Goal: Task Accomplishment & Management: Complete application form

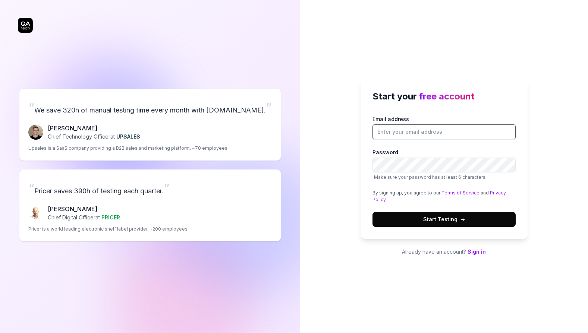
click at [423, 129] on input "Email address" at bounding box center [443, 131] width 143 height 15
type input "[EMAIL_ADDRESS][DOMAIN_NAME]"
drag, startPoint x: 345, startPoint y: 180, endPoint x: 373, endPoint y: 178, distance: 28.1
click at [345, 180] on div "Start your free account Email address kah@medicuja.com Password Make sure your …" at bounding box center [444, 166] width 288 height 333
click at [460, 218] on span "→" at bounding box center [462, 219] width 4 height 8
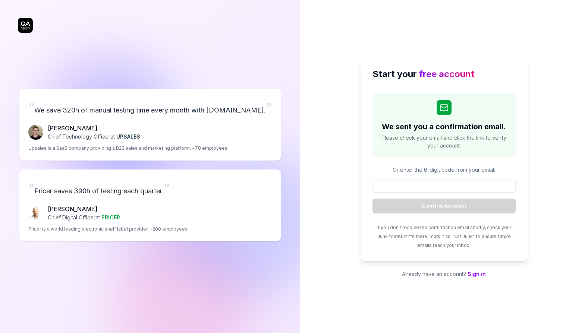
click at [438, 180] on input at bounding box center [443, 186] width 143 height 13
paste input "654773"
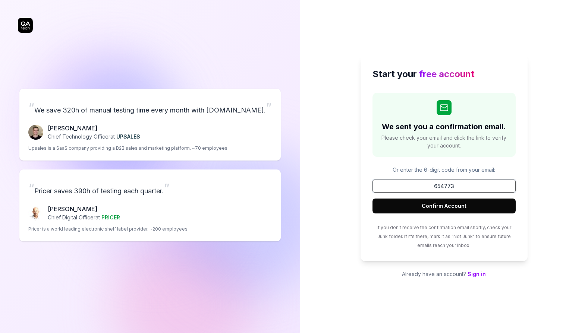
type input "654773"
click at [475, 208] on button "Confirm Account" at bounding box center [443, 206] width 143 height 15
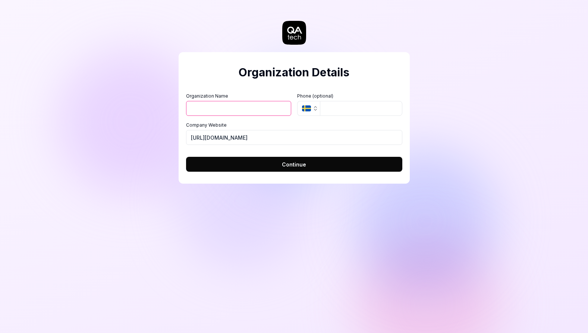
click at [231, 110] on input "Organization Name" at bounding box center [238, 108] width 105 height 15
click at [215, 111] on input "Organization Name" at bounding box center [238, 108] width 105 height 15
click at [139, 139] on div "Organization Details Organization Name Organization Logo (Square minimum 256x25…" at bounding box center [294, 166] width 588 height 333
drag, startPoint x: 226, startPoint y: 142, endPoint x: 149, endPoint y: 144, distance: 76.8
click at [149, 145] on div "Organization Details Organization Name Organization Logo (Square minimum 256x25…" at bounding box center [294, 166] width 588 height 333
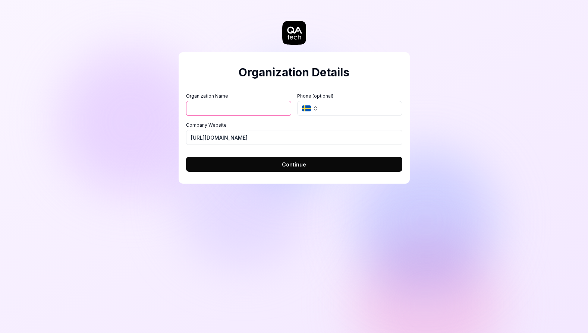
click at [239, 118] on div "Organization Name Organization Logo (Square minimum 256x256px) Click to upload …" at bounding box center [294, 119] width 216 height 52
click at [245, 130] on input "https://medicuja.com" at bounding box center [294, 137] width 216 height 15
paste input "next.amboss.com/de/shop-landing"
drag, startPoint x: 255, startPoint y: 137, endPoint x: 321, endPoint y: 134, distance: 66.0
click at [321, 134] on input "https://next.amboss.com/de/shop-landing" at bounding box center [294, 137] width 216 height 15
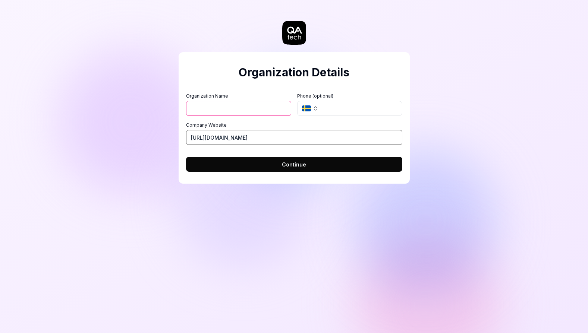
drag, startPoint x: 222, startPoint y: 139, endPoint x: 280, endPoint y: 137, distance: 58.2
click at [280, 137] on input "[URL][DOMAIN_NAME]" at bounding box center [294, 137] width 216 height 15
type input "[URL][DOMAIN_NAME]"
click at [242, 111] on input "Organization Name" at bounding box center [238, 108] width 105 height 15
click at [178, 123] on div "Organization Details Organization Name Organization Logo (Square minimum 256x25…" at bounding box center [294, 166] width 588 height 333
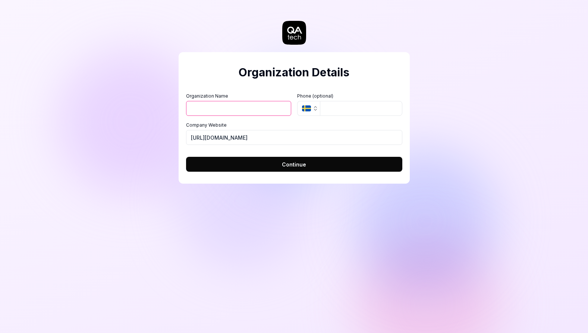
click at [220, 106] on input "Organization Name" at bounding box center [238, 108] width 105 height 15
type input "Amboss"
click at [256, 131] on input "[URL][DOMAIN_NAME]" at bounding box center [294, 137] width 216 height 15
click at [273, 136] on input "[URL][DOMAIN_NAME]" at bounding box center [294, 137] width 216 height 15
click at [246, 158] on button "Continue" at bounding box center [294, 164] width 216 height 15
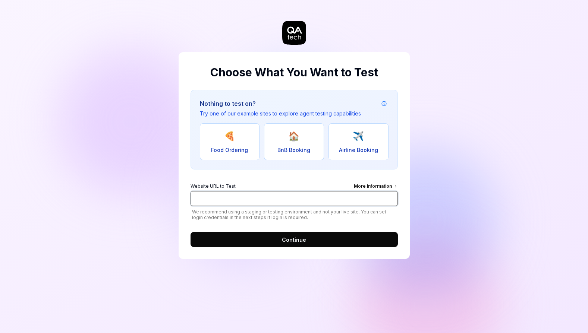
click at [286, 197] on input "Website URL to Test More Information" at bounding box center [293, 198] width 207 height 15
click at [283, 196] on input "Website URL to Test More Information" at bounding box center [293, 198] width 207 height 15
type input "[URL][DOMAIN_NAME]"
click at [298, 226] on form "Website URL to Test More Information https://next.amboss.com/ We recommend usin…" at bounding box center [293, 212] width 207 height 69
click at [298, 209] on span "We recommend using a staging or testing environment and not your live site. You…" at bounding box center [293, 214] width 207 height 11
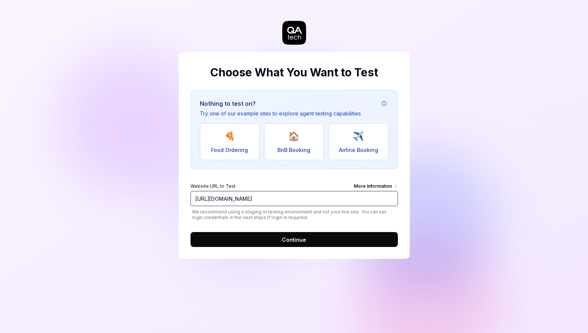
click at [303, 200] on input "[URL][DOMAIN_NAME]" at bounding box center [293, 198] width 207 height 15
click at [294, 242] on span "Continue" at bounding box center [294, 240] width 24 height 8
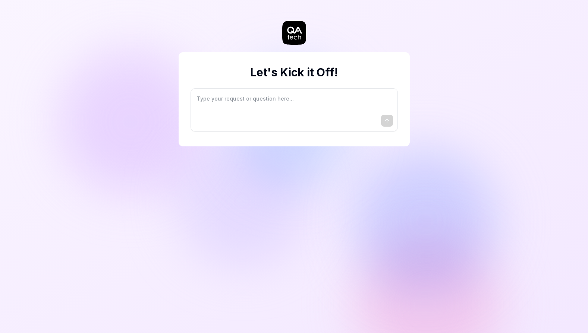
type textarea "*"
type textarea "I"
type textarea "*"
type textarea "I"
type textarea "*"
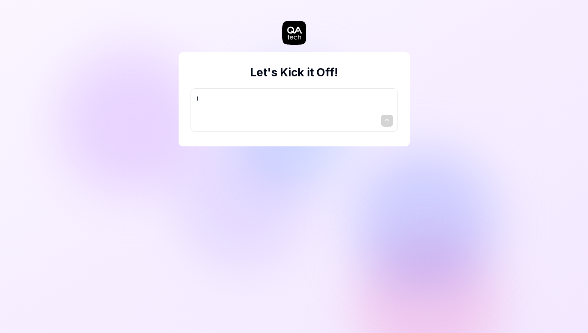
type textarea "I w"
type textarea "*"
type textarea "I wa"
type textarea "*"
type textarea "I wan"
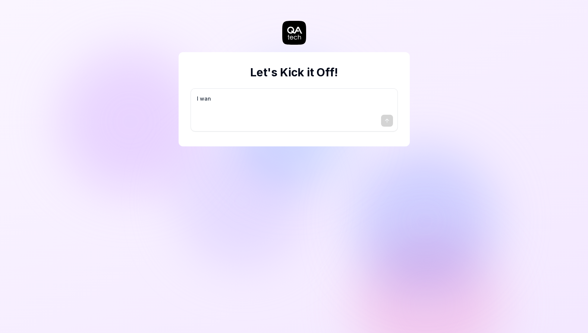
type textarea "*"
type textarea "I want"
type textarea "*"
type textarea "I want"
type textarea "*"
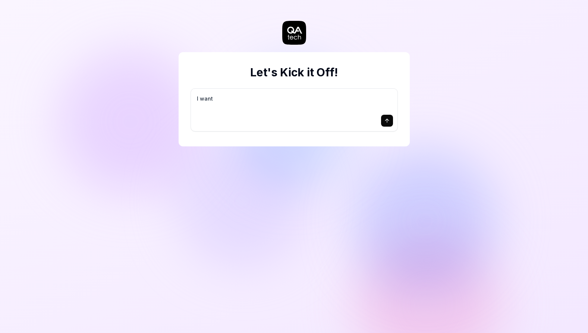
type textarea "I want a"
type textarea "*"
type textarea "I want a"
type textarea "*"
type textarea "I want a g"
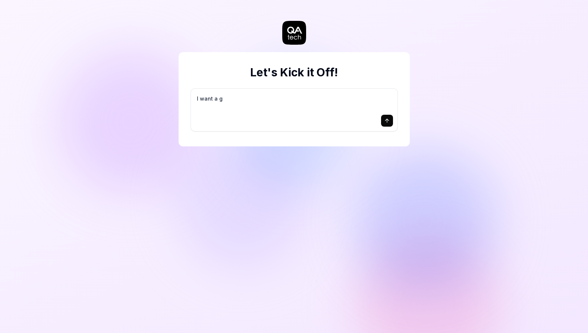
type textarea "*"
type textarea "I want a go"
type textarea "*"
type textarea "I want a goo"
type textarea "*"
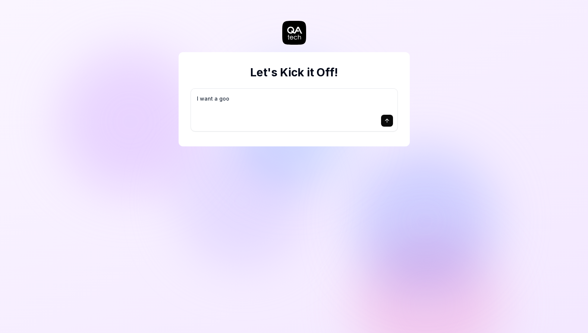
type textarea "I want a good"
type textarea "*"
type textarea "I want a good"
type textarea "*"
type textarea "I want a good t"
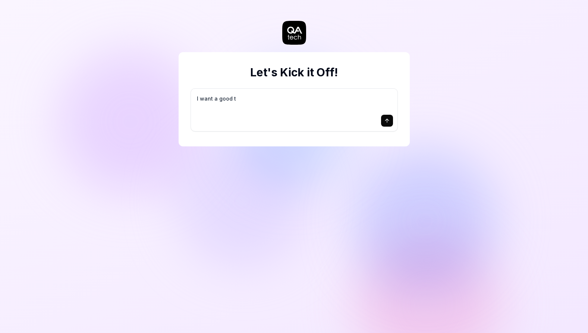
type textarea "*"
type textarea "I want a good te"
type textarea "*"
type textarea "I want a good tes"
type textarea "*"
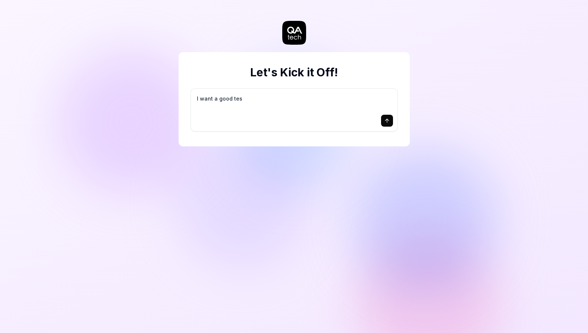
type textarea "I want a good test"
type textarea "*"
type textarea "I want a good test"
type textarea "*"
type textarea "I want a good test s"
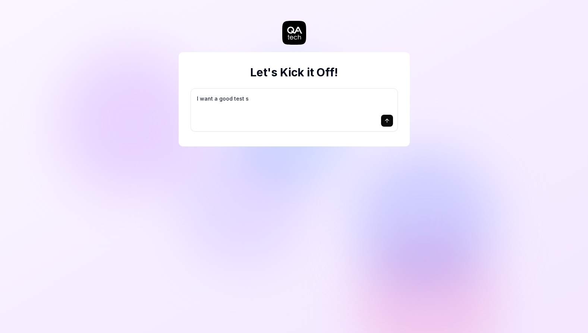
type textarea "*"
type textarea "I want a good test se"
type textarea "*"
type textarea "I want a good test set"
type textarea "*"
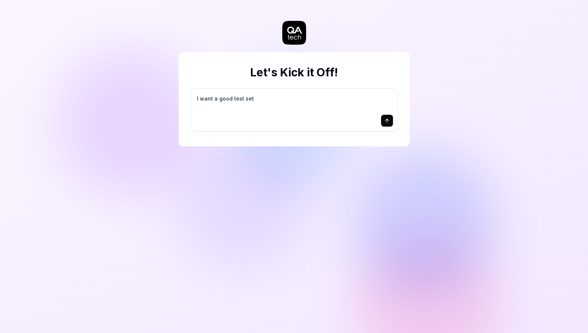
type textarea "I want a good test setu"
type textarea "*"
type textarea "I want a good test setup"
type textarea "*"
type textarea "I want a good test setup"
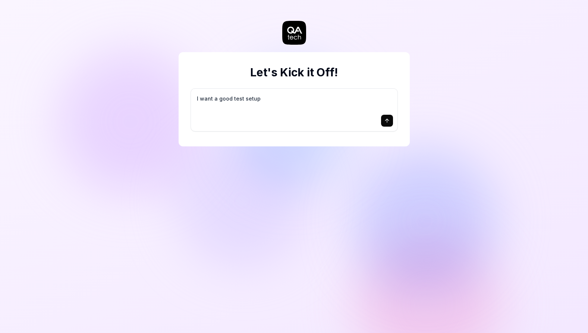
type textarea "*"
type textarea "I want a good test setup f"
type textarea "*"
type textarea "I want a good test setup fo"
type textarea "*"
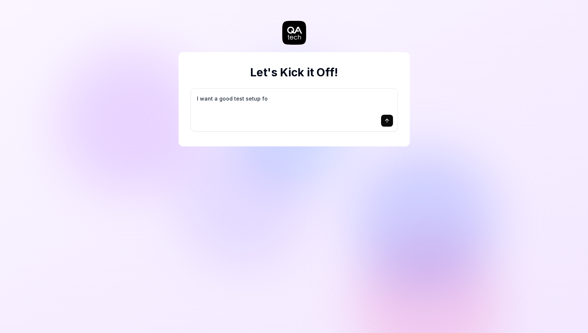
type textarea "I want a good test setup for"
type textarea "*"
type textarea "I want a good test setup for"
type textarea "*"
type textarea "I want a good test setup for m"
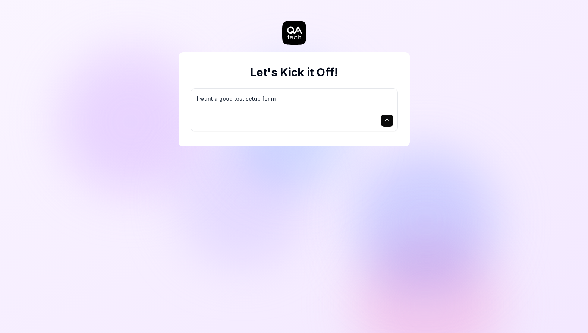
type textarea "*"
type textarea "I want a good test setup for my"
type textarea "*"
type textarea "I want a good test setup for my"
type textarea "*"
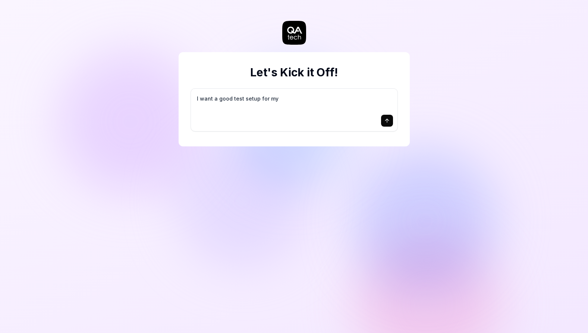
type textarea "I want a good test setup for my s"
type textarea "*"
type textarea "I want a good test setup for my si"
type textarea "*"
type textarea "I want a good test setup for my sit"
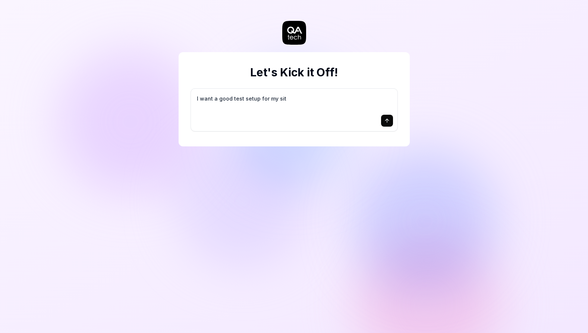
type textarea "*"
type textarea "I want a good test setup for my site"
type textarea "*"
type textarea "I want a good test setup for my site"
type textarea "*"
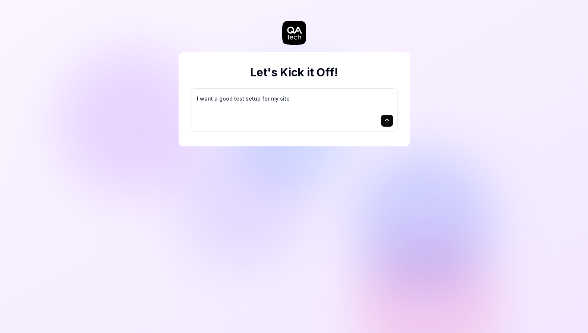
type textarea "I want a good test setup for my site -"
type textarea "*"
type textarea "I want a good test setup for my site -"
type textarea "*"
type textarea "I want a good test setup for my site - h"
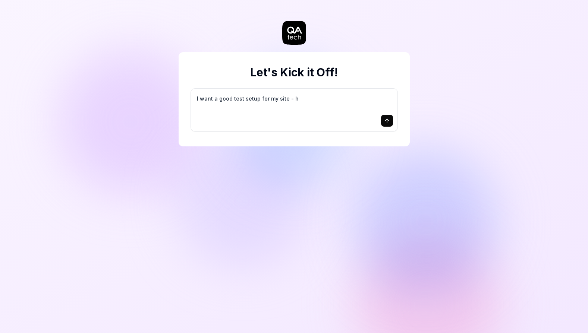
type textarea "*"
type textarea "I want a good test setup for my site - he"
type textarea "*"
type textarea "I want a good test setup for my site - hel"
type textarea "*"
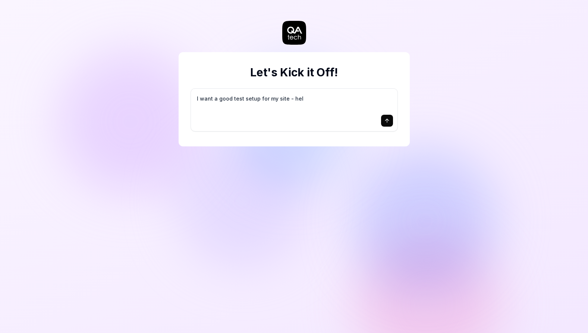
type textarea "I want a good test setup for my site - help"
type textarea "*"
type textarea "I want a good test setup for my site - help"
type textarea "*"
type textarea "I want a good test setup for my site - help m"
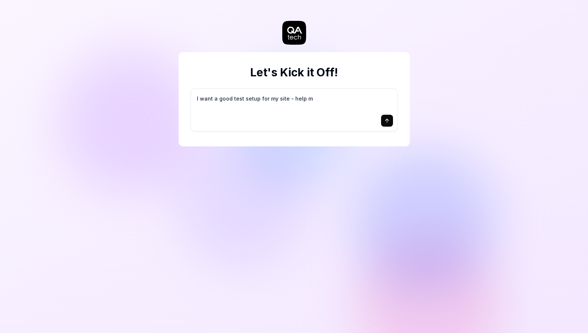
type textarea "*"
type textarea "I want a good test setup for my site - help me"
type textarea "*"
type textarea "I want a good test setup for my site - help me"
type textarea "*"
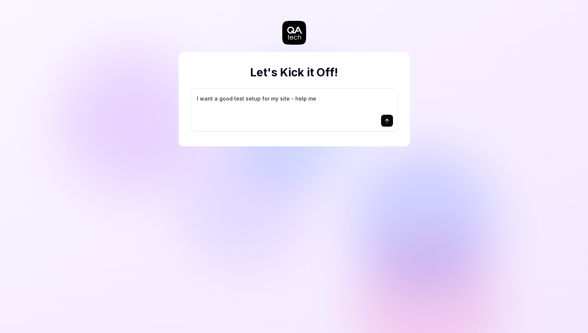
type textarea "I want a good test setup for my site - help me c"
type textarea "*"
type textarea "I want a good test setup for my site - help me cr"
type textarea "*"
type textarea "I want a good test setup for my site - help me cre"
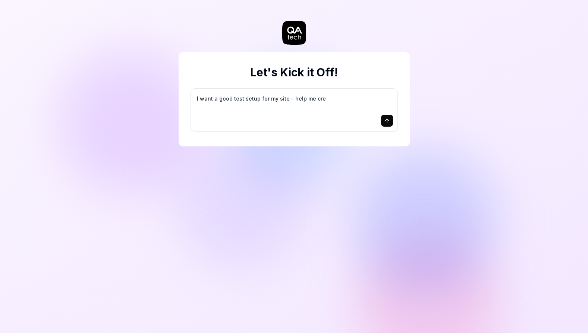
type textarea "*"
type textarea "I want a good test setup for my site - help me crea"
type textarea "*"
type textarea "I want a good test setup for my site - help me creat"
type textarea "*"
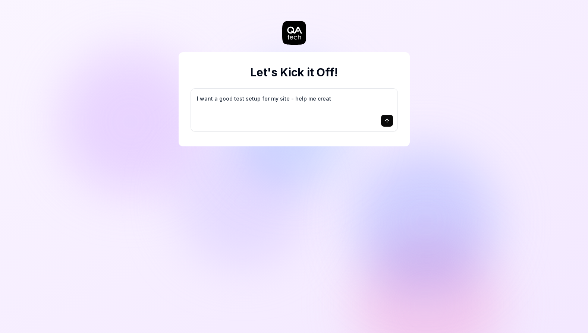
type textarea "I want a good test setup for my site - help me create"
type textarea "*"
type textarea "I want a good test setup for my site - help me create"
type textarea "*"
type textarea "I want a good test setup for my site - help me create t"
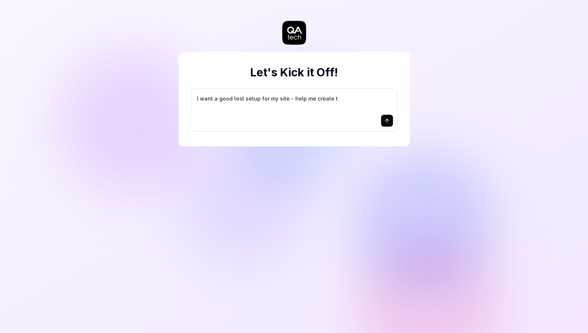
type textarea "*"
type textarea "I want a good test setup for my site - help me create th"
type textarea "*"
type textarea "I want a good test setup for my site - help me create the"
type textarea "*"
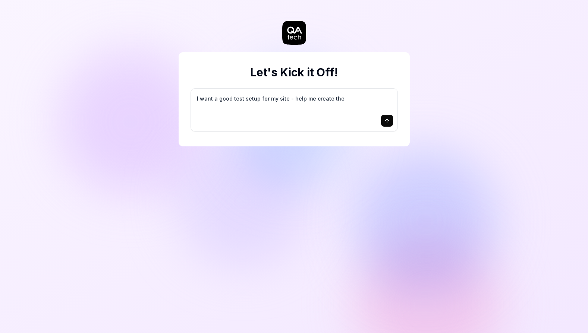
type textarea "I want a good test setup for my site - help me create the"
type textarea "*"
type textarea "I want a good test setup for my site - help me create the f"
type textarea "*"
type textarea "I want a good test setup for my site - help me create the fi"
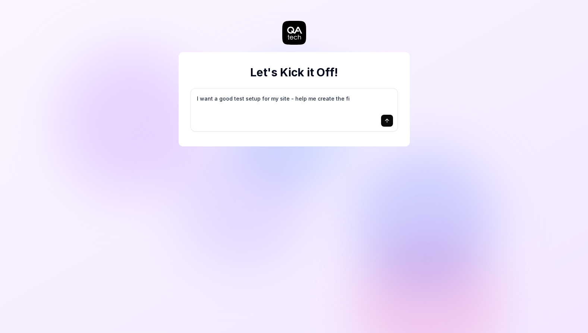
type textarea "*"
type textarea "I want a good test setup for my site - help me create the fir"
type textarea "*"
type textarea "I want a good test setup for my site - help me create the firs"
type textarea "*"
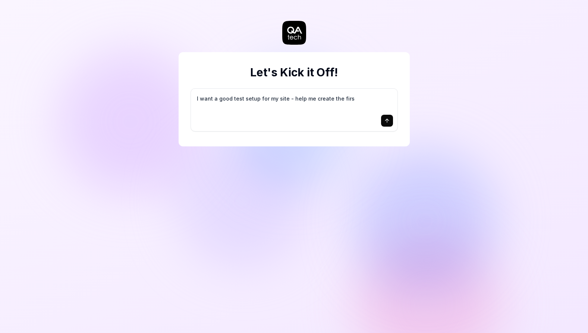
type textarea "I want a good test setup for my site - help me create the first"
type textarea "*"
type textarea "I want a good test setup for my site - help me create the first"
type textarea "*"
type textarea "I want a good test setup for my site - help me create the first 3"
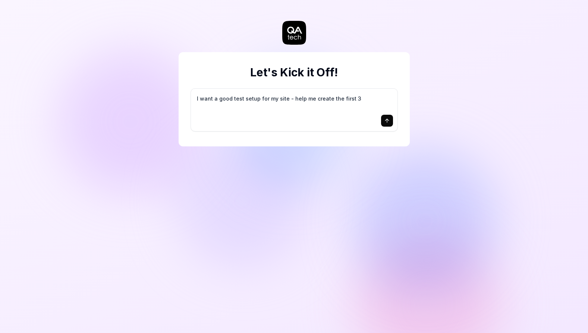
type textarea "*"
type textarea "I want a good test setup for my site - help me create the first 3-"
type textarea "*"
type textarea "I want a good test setup for my site - help me create the first 3-5"
type textarea "*"
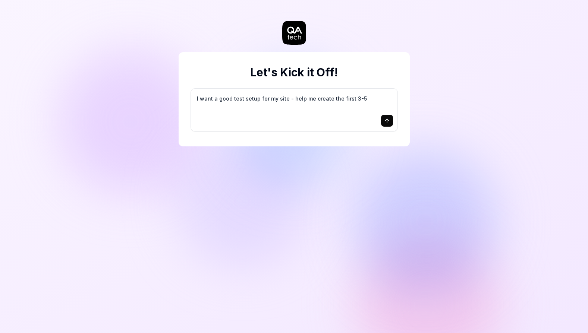
type textarea "I want a good test setup for my site - help me create the first 3-5"
type textarea "*"
type textarea "I want a good test setup for my site - help me create the first 3-5 t"
type textarea "*"
type textarea "I want a good test setup for my site - help me create the first 3-5 te"
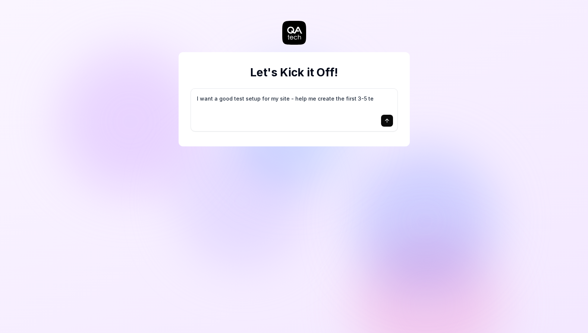
type textarea "*"
type textarea "I want a good test setup for my site - help me create the first 3-5 tes"
type textarea "*"
type textarea "I want a good test setup for my site - help me create the first 3-5 test"
type textarea "*"
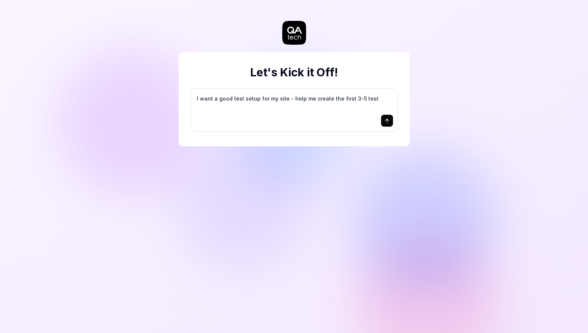
type textarea "I want a good test setup for my site - help me create the first 3-5 test"
type textarea "*"
type textarea "I want a good test setup for my site - help me create the first 3-5 test c"
type textarea "*"
type textarea "I want a good test setup for my site - help me create the first 3-5 test ca"
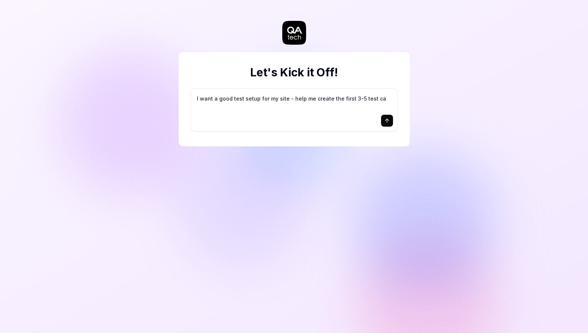
type textarea "*"
type textarea "I want a good test setup for my site - help me create the first 3-5 test cas"
type textarea "*"
type textarea "I want a good test setup for my site - help me create the first 3-5 test case"
type textarea "*"
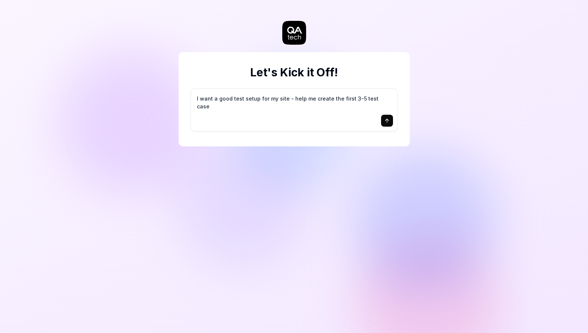
type textarea "I want a good test setup for my site - help me create the first 3-5 test cases"
drag, startPoint x: 308, startPoint y: 96, endPoint x: 352, endPoint y: 94, distance: 44.4
click at [352, 94] on textarea "I want a good test setup for my site - help me create the first 3-5 test cases" at bounding box center [293, 102] width 197 height 19
click at [354, 96] on textarea "I want a good test setup for my site - help me create the first 3-5 test cases" at bounding box center [293, 102] width 197 height 19
click at [387, 119] on icon "submit" at bounding box center [387, 120] width 0 height 3
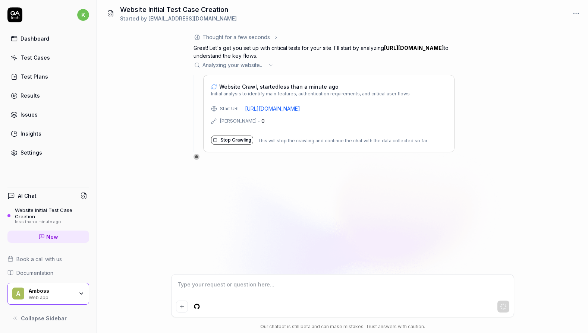
click at [285, 107] on link "[URL][DOMAIN_NAME]" at bounding box center [272, 109] width 55 height 8
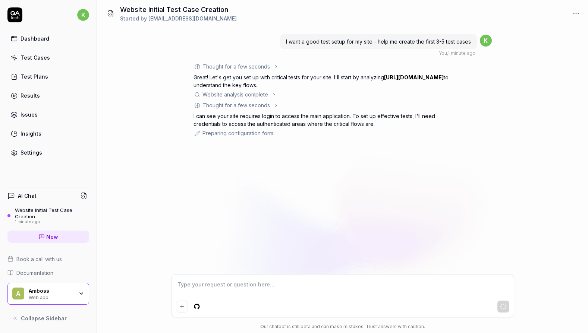
scroll to position [51, 0]
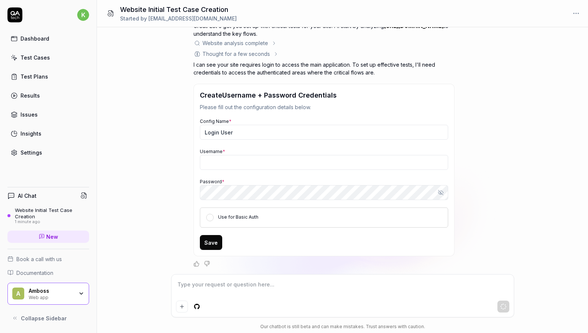
type textarea "*"
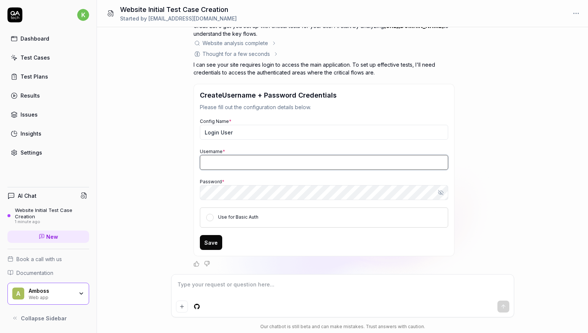
type input "[EMAIL_ADDRESS][DOMAIN_NAME]"
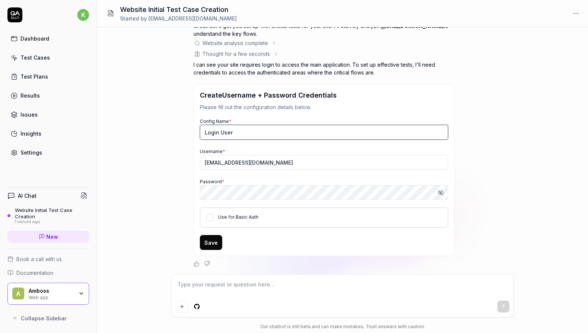
drag, startPoint x: 278, startPoint y: 127, endPoint x: 202, endPoint y: 129, distance: 76.4
click at [202, 129] on input "Login User" at bounding box center [324, 132] width 248 height 15
click at [197, 132] on div "Create Username + Password Credentials Please fill out the configuration detail…" at bounding box center [323, 170] width 261 height 172
drag, startPoint x: 230, startPoint y: 131, endPoint x: 264, endPoint y: 129, distance: 34.3
click at [261, 130] on input "Login User" at bounding box center [324, 132] width 248 height 15
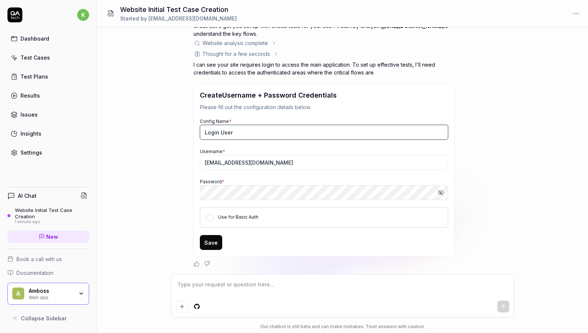
click at [266, 130] on input "Login User" at bounding box center [324, 132] width 248 height 15
drag, startPoint x: 281, startPoint y: 132, endPoint x: 165, endPoint y: 139, distance: 115.7
click at [166, 139] on div "I want a good test setup for my site - help me create the first 3-5 test cases …" at bounding box center [342, 150] width 491 height 247
click at [165, 140] on div "I want a good test setup for my site - help me create the first 3-5 test cases …" at bounding box center [342, 150] width 491 height 247
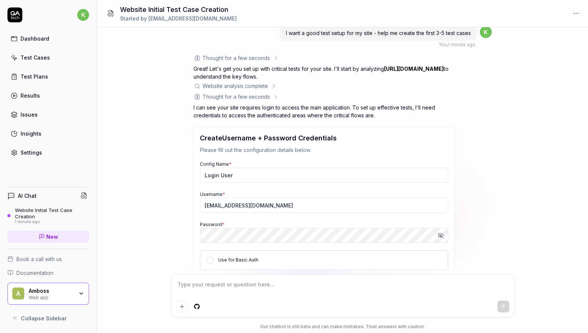
scroll to position [0, 0]
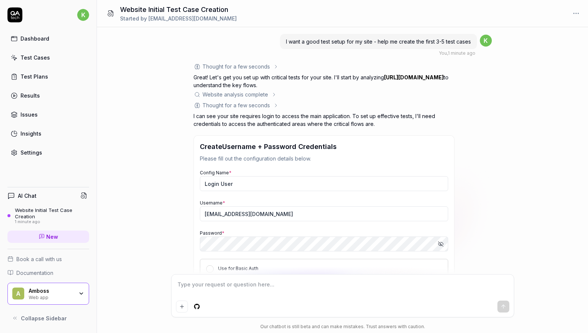
click at [167, 190] on div "I want a good test setup for my site - help me create the first 3-5 test cases …" at bounding box center [342, 150] width 491 height 247
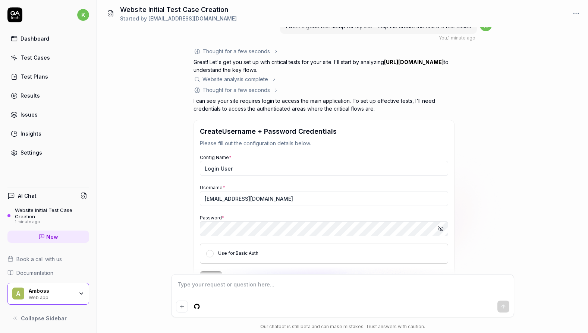
scroll to position [51, 0]
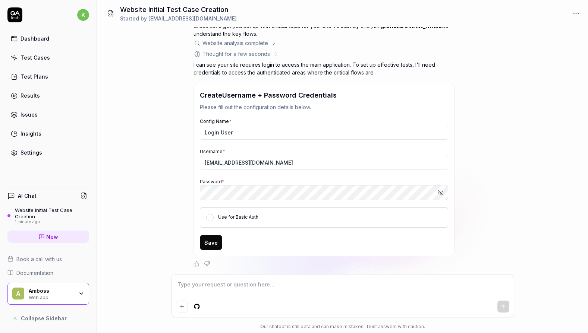
click at [38, 63] on link "Test Cases" at bounding box center [48, 57] width 82 height 15
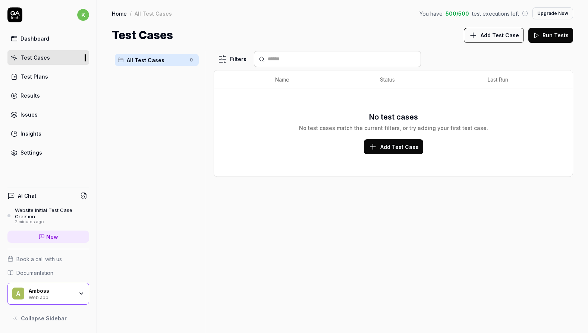
click at [33, 76] on div "Test Plans" at bounding box center [34, 77] width 28 height 8
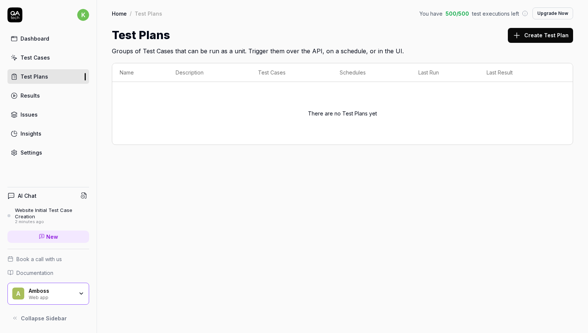
click at [32, 93] on div "Results" at bounding box center [29, 96] width 19 height 8
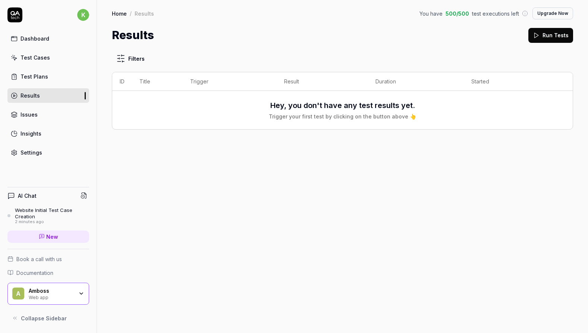
click at [61, 111] on link "Issues" at bounding box center [48, 114] width 82 height 15
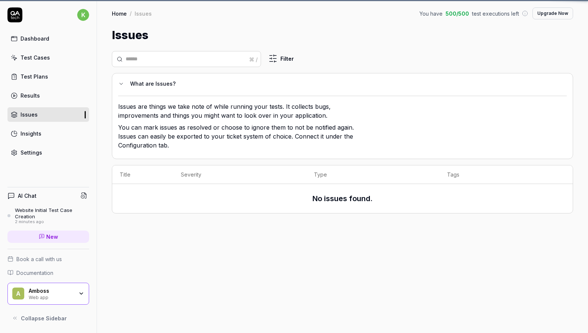
click at [53, 130] on link "Insights" at bounding box center [48, 133] width 82 height 15
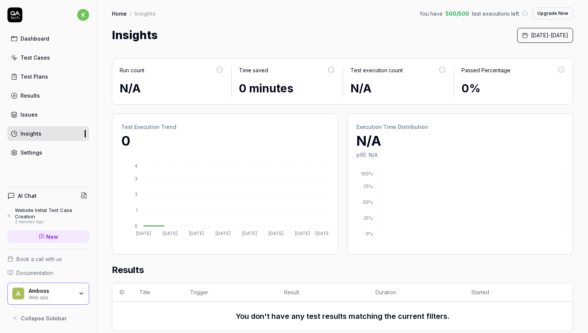
click at [31, 158] on link "Settings" at bounding box center [48, 152] width 82 height 15
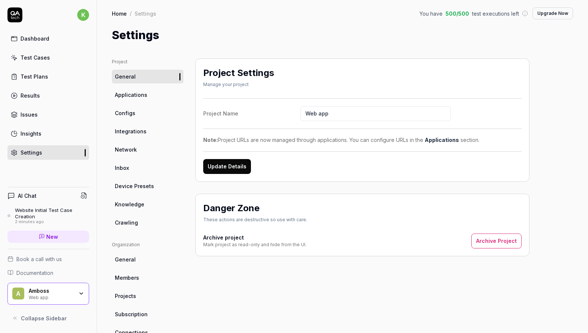
click at [41, 58] on div "Test Cases" at bounding box center [34, 58] width 29 height 8
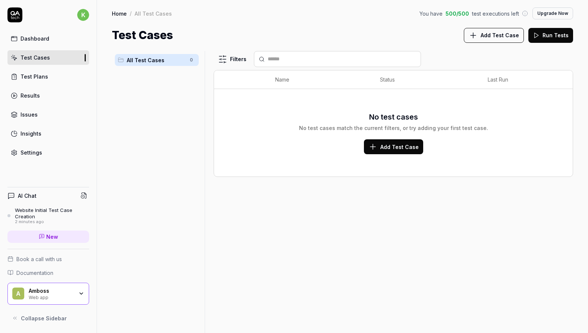
click at [42, 79] on div "Test Plans" at bounding box center [34, 77] width 28 height 8
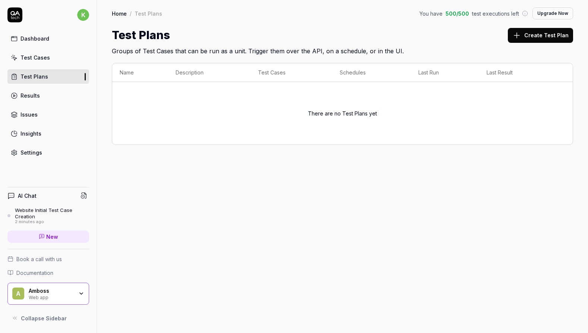
click at [47, 39] on div "Dashboard" at bounding box center [34, 39] width 29 height 8
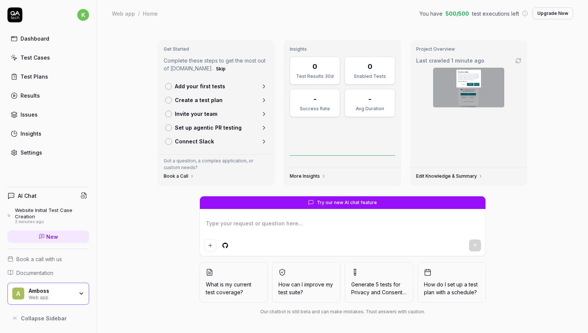
click at [460, 76] on img at bounding box center [468, 87] width 71 height 39
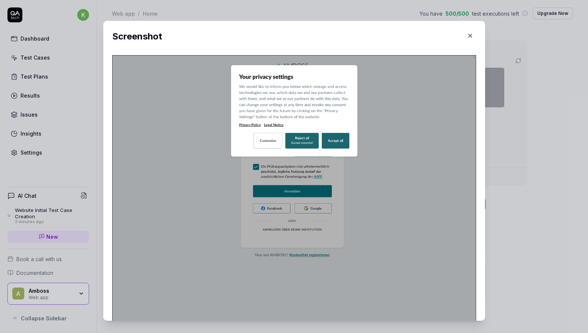
click at [491, 139] on div "​ Screenshot" at bounding box center [293, 171] width 411 height 318
click at [468, 36] on icon "button" at bounding box center [469, 35] width 7 height 7
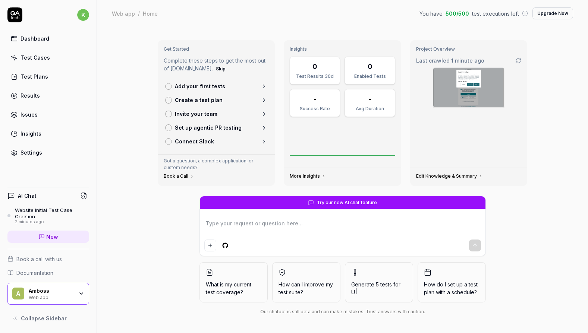
type textarea "*"
click at [52, 58] on link "Test Cases" at bounding box center [48, 57] width 82 height 15
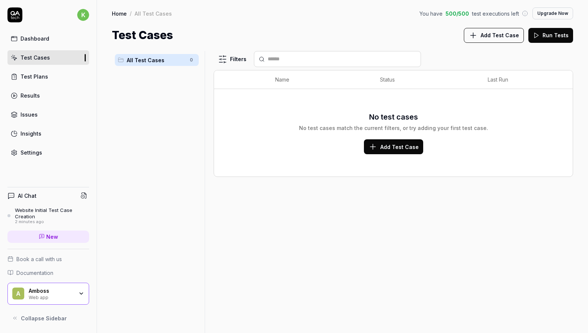
click at [506, 37] on span "Add Test Case" at bounding box center [499, 35] width 38 height 8
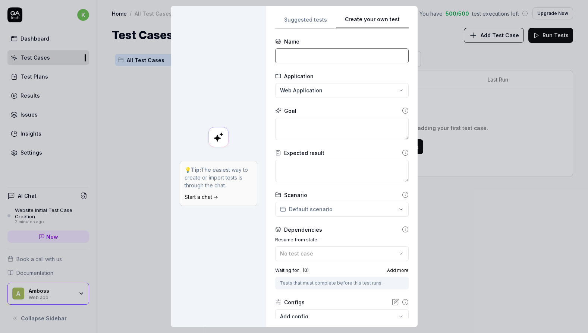
click at [335, 58] on input at bounding box center [341, 55] width 133 height 15
click at [326, 127] on textarea at bounding box center [341, 129] width 133 height 22
click at [327, 130] on textarea at bounding box center [341, 129] width 133 height 22
click at [313, 57] on input at bounding box center [341, 55] width 133 height 15
click at [315, 24] on div "**********" at bounding box center [294, 166] width 588 height 333
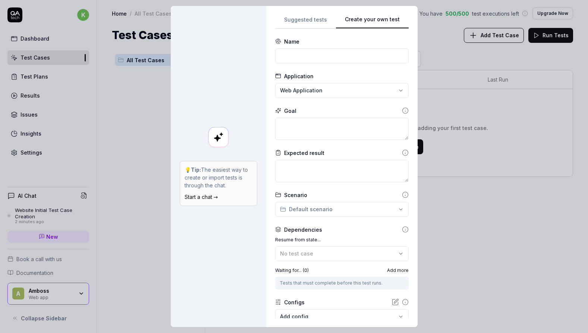
click at [397, 88] on div "**********" at bounding box center [341, 166] width 133 height 303
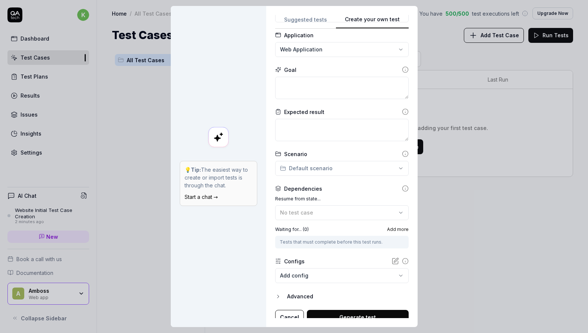
scroll to position [47, 0]
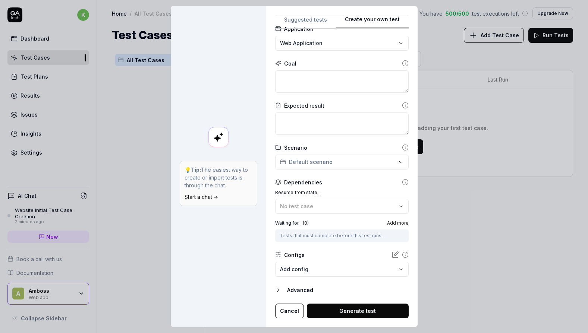
click at [364, 234] on div "Tests that must complete before this test runs." at bounding box center [341, 235] width 124 height 7
click at [306, 209] on span "No test case" at bounding box center [296, 206] width 33 height 6
click at [360, 159] on div "**********" at bounding box center [294, 166] width 588 height 333
click at [359, 161] on div "**********" at bounding box center [294, 166] width 588 height 333
click at [323, 78] on textarea at bounding box center [341, 81] width 133 height 22
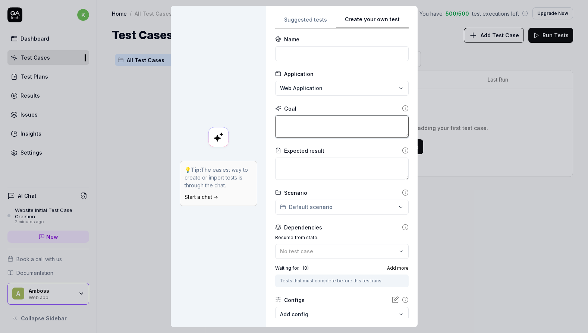
scroll to position [0, 0]
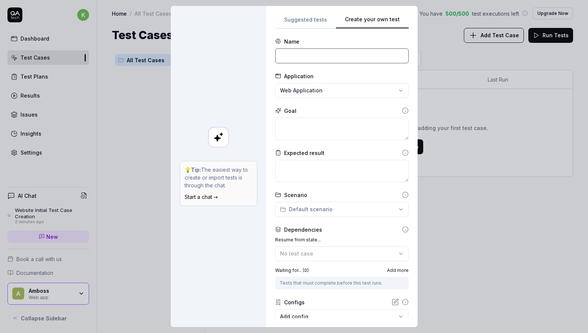
click at [322, 56] on input at bounding box center [341, 55] width 133 height 15
type input "Verify login"
type textarea "*"
type textarea "L"
type textarea "*"
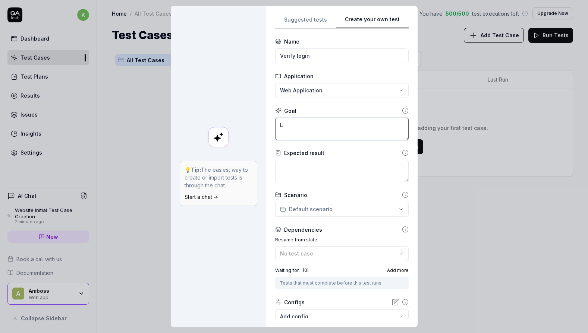
type textarea "Lo"
type textarea "*"
type textarea "Log"
type textarea "*"
type textarea "Logo"
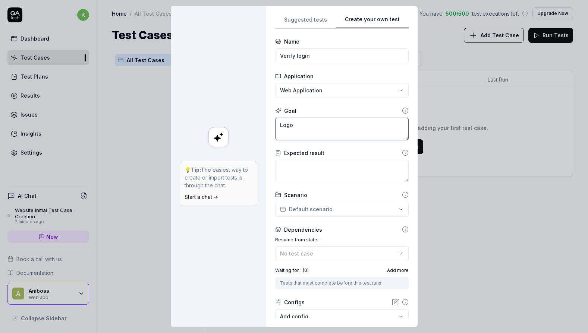
type textarea "*"
type textarea "Logon"
type textarea "*"
type textarea "Logon"
type textarea "*"
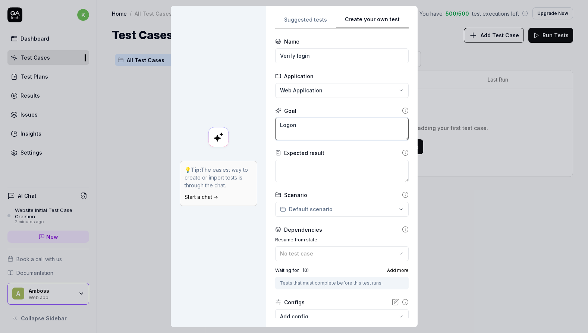
type textarea "Logon"
type textarea "*"
type textarea "Logo"
type textarea "*"
type textarea "Log"
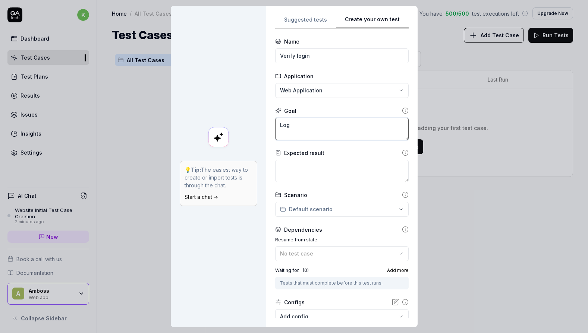
type textarea "*"
type textarea "Logi"
type textarea "*"
type textarea "Login"
type textarea "*"
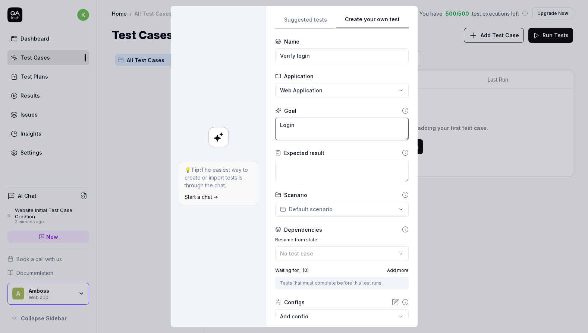
type textarea "Login"
type textarea "*"
type textarea "Login pa"
type textarea "*"
type textarea "Login pag"
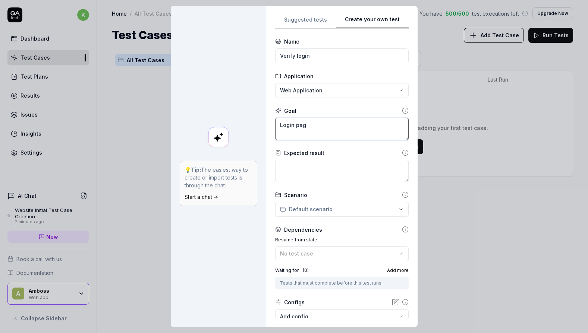
type textarea "*"
type textarea "Login page"
type textarea "*"
type textarea "Login page"
type textarea "*"
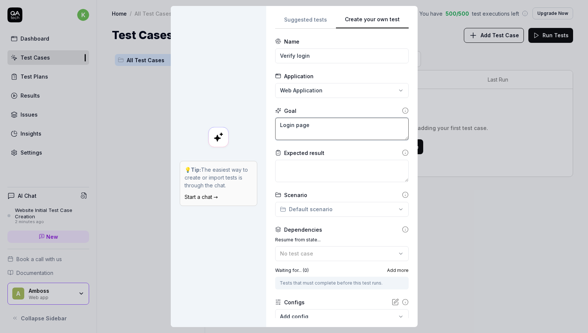
type textarea "Login page s"
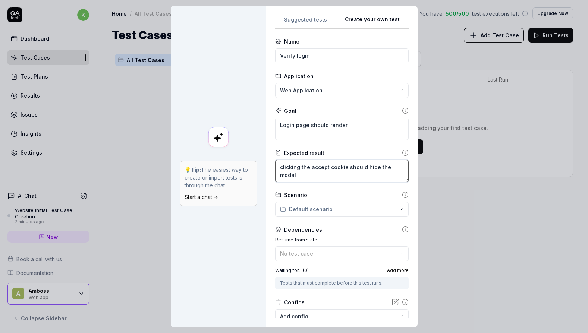
scroll to position [47, 0]
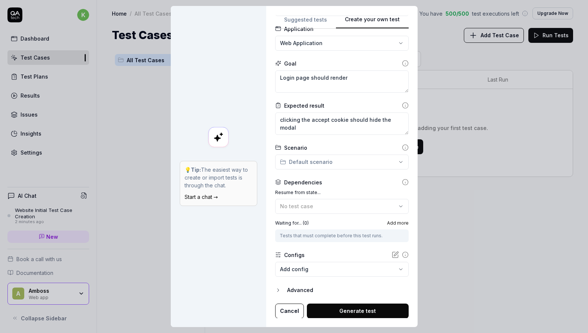
click at [374, 311] on button "Generate test" at bounding box center [358, 311] width 102 height 15
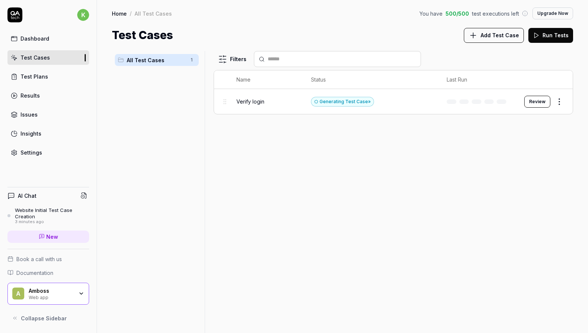
click at [288, 99] on div "Verify login" at bounding box center [266, 102] width 60 height 8
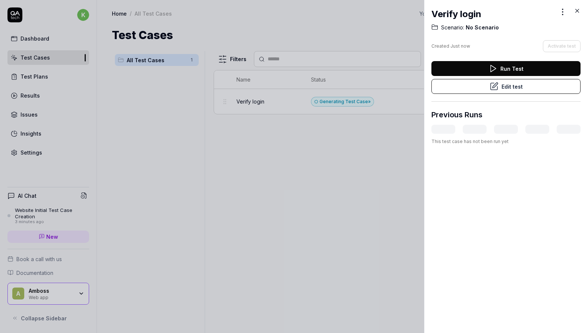
drag, startPoint x: 327, startPoint y: 178, endPoint x: 380, endPoint y: 146, distance: 62.0
click at [327, 179] on div at bounding box center [294, 166] width 588 height 333
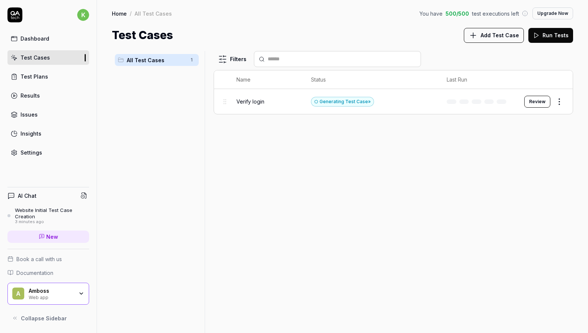
click at [539, 96] on button "Review" at bounding box center [537, 102] width 26 height 12
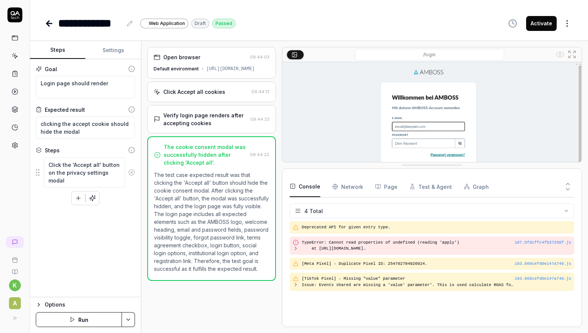
drag, startPoint x: 396, startPoint y: 251, endPoint x: 380, endPoint y: 164, distance: 88.7
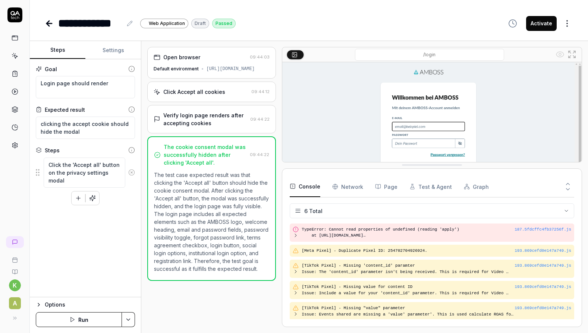
scroll to position [13, 0]
click at [205, 209] on p "The test case expected result was that clicking the 'Accept all' button should …" at bounding box center [211, 222] width 115 height 102
click at [206, 222] on p "The test case expected result was that clicking the 'Accept all' button should …" at bounding box center [211, 222] width 115 height 102
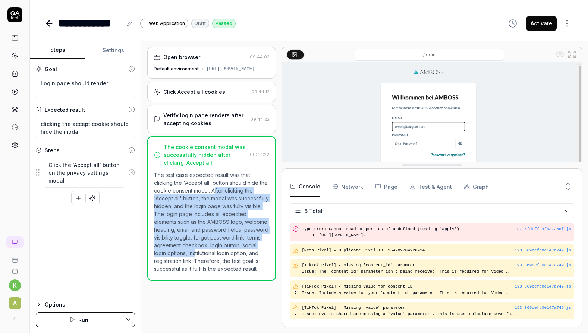
drag, startPoint x: 212, startPoint y: 252, endPoint x: 214, endPoint y: 190, distance: 61.5
click at [214, 190] on p "The test case expected result was that clicking the 'Accept all' button should …" at bounding box center [211, 222] width 115 height 102
click at [214, 191] on p "The test case expected result was that clicking the 'Accept all' button should …" at bounding box center [211, 222] width 115 height 102
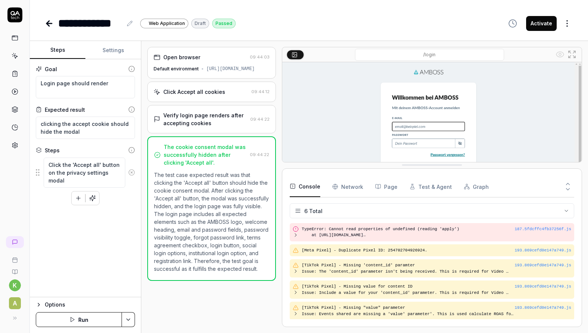
scroll to position [0, 0]
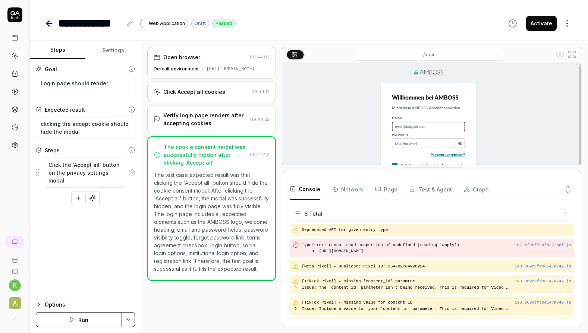
drag, startPoint x: 433, startPoint y: 164, endPoint x: 425, endPoint y: 201, distance: 37.3
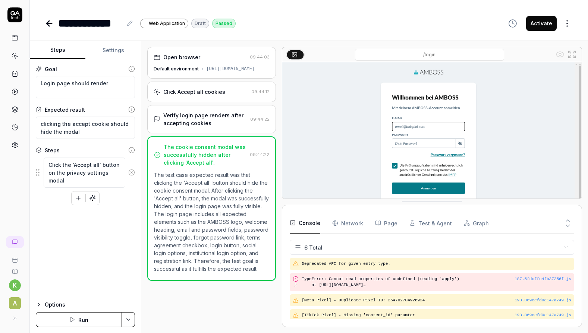
click at [219, 68] on div "[URL][DOMAIN_NAME]" at bounding box center [230, 69] width 48 height 7
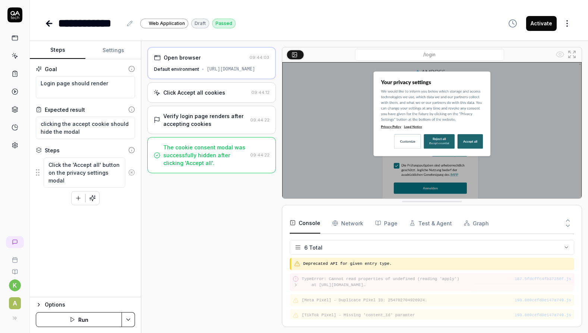
click at [222, 103] on div "Click Accept all cookies 09:44:12" at bounding box center [211, 92] width 129 height 20
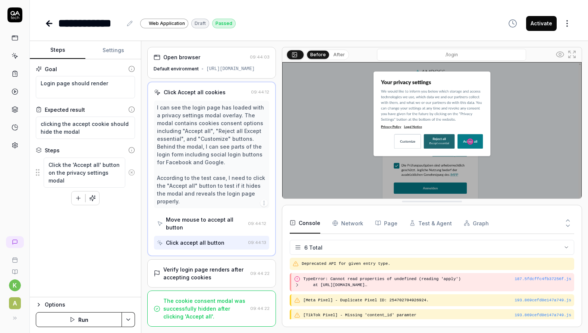
click at [234, 90] on div "Click Accept all cookies" at bounding box center [201, 92] width 94 height 8
click at [234, 266] on div "Verify login page renders after accepting cookies" at bounding box center [205, 274] width 84 height 16
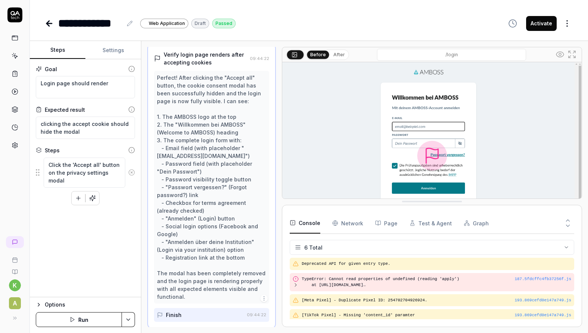
scroll to position [63, 0]
click at [242, 58] on div "Verify login page renders after accepting cookies" at bounding box center [205, 57] width 83 height 16
click at [225, 317] on div "Finish" at bounding box center [200, 314] width 87 height 14
click at [217, 319] on div "Finish" at bounding box center [200, 314] width 87 height 14
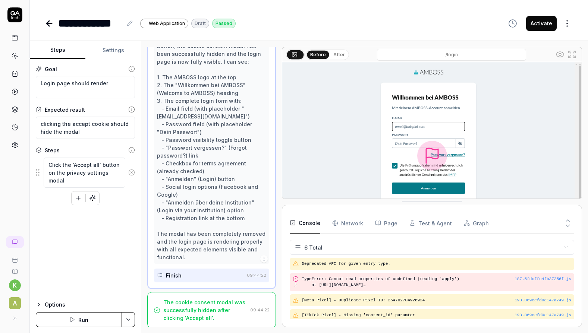
scroll to position [102, 0]
click at [222, 314] on div "The cookie consent modal was successfully hidden after clicking 'Accept all'." at bounding box center [205, 308] width 84 height 23
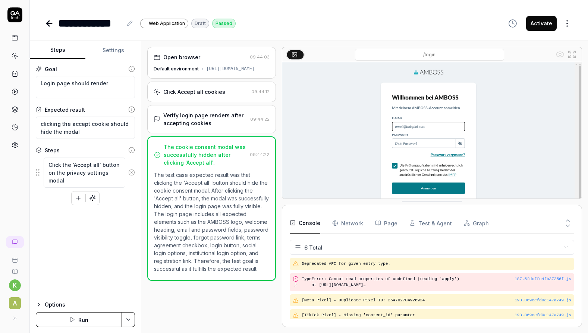
click at [51, 27] on icon at bounding box center [49, 23] width 9 height 9
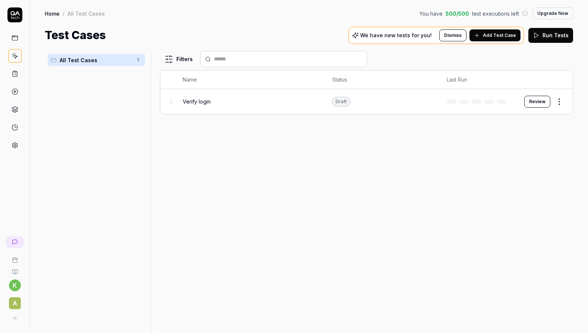
click at [15, 54] on icon at bounding box center [15, 56] width 7 height 7
click at [209, 99] on span "Verify login" at bounding box center [197, 102] width 28 height 8
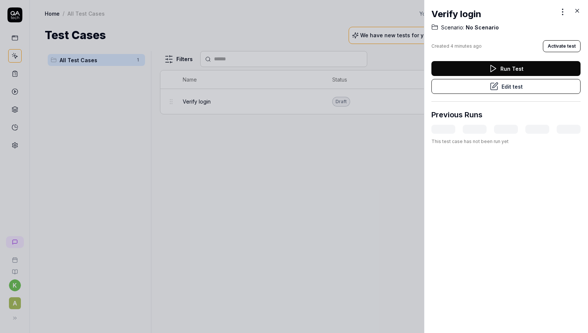
click at [560, 47] on button "Activate test" at bounding box center [561, 46] width 38 height 12
click at [577, 6] on div "Verify login Scenario: No Scenario Created 4 minutes ago Activate test Run Test…" at bounding box center [505, 76] width 149 height 152
click at [577, 13] on icon at bounding box center [576, 10] width 7 height 7
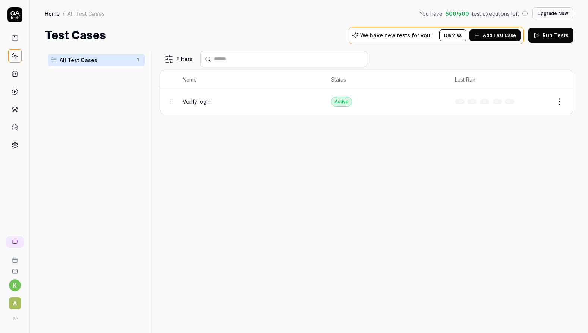
click at [187, 160] on div "Filters Name Status Last Run Verify login Active Edit" at bounding box center [366, 192] width 413 height 282
click at [10, 72] on link at bounding box center [14, 73] width 13 height 13
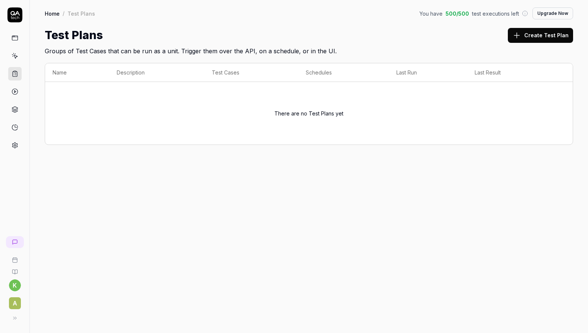
click at [14, 91] on polygon at bounding box center [15, 92] width 2 height 2
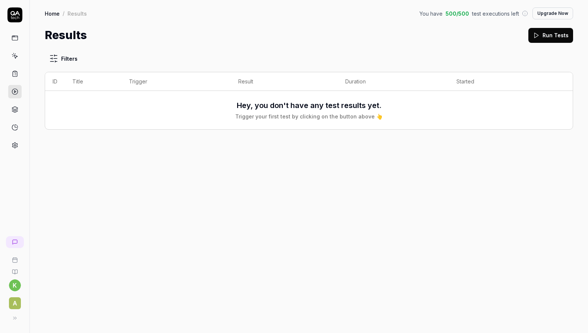
click at [20, 115] on link at bounding box center [14, 109] width 13 height 13
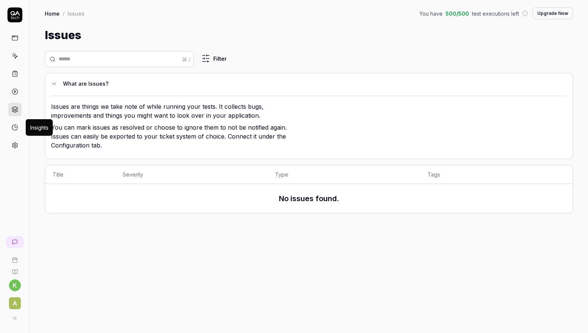
click at [15, 130] on icon at bounding box center [15, 127] width 7 height 7
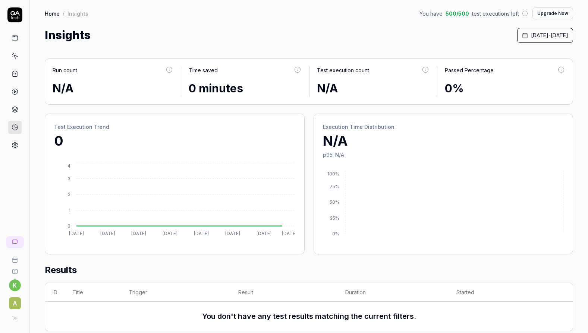
click at [14, 148] on icon at bounding box center [15, 145] width 7 height 7
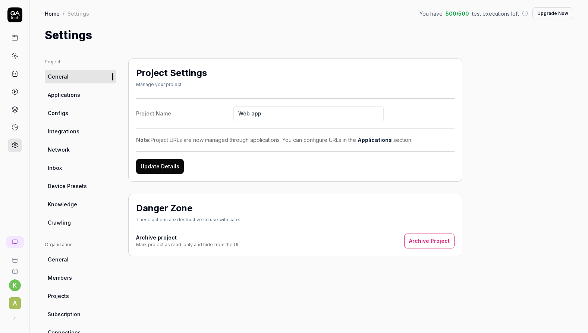
click at [91, 127] on link "Integrations" at bounding box center [81, 131] width 72 height 14
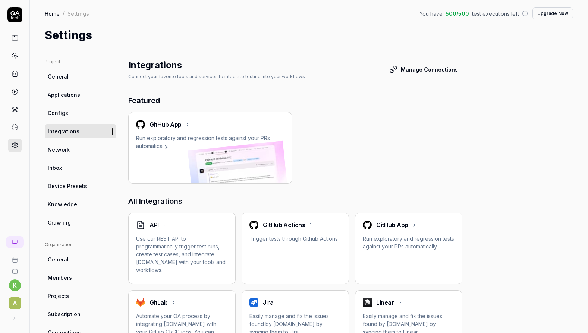
click at [64, 114] on span "Configs" at bounding box center [58, 113] width 20 height 8
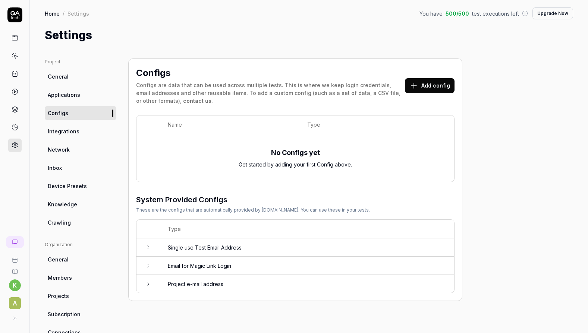
click at [71, 95] on span "Applications" at bounding box center [64, 95] width 32 height 8
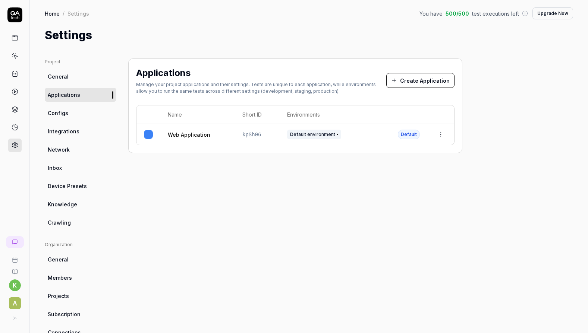
click at [69, 79] on link "General" at bounding box center [81, 77] width 72 height 14
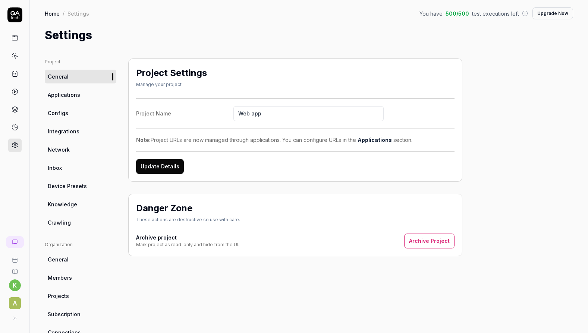
click at [64, 151] on span "Network" at bounding box center [59, 150] width 22 height 8
click at [64, 170] on link "Inbox" at bounding box center [81, 168] width 72 height 14
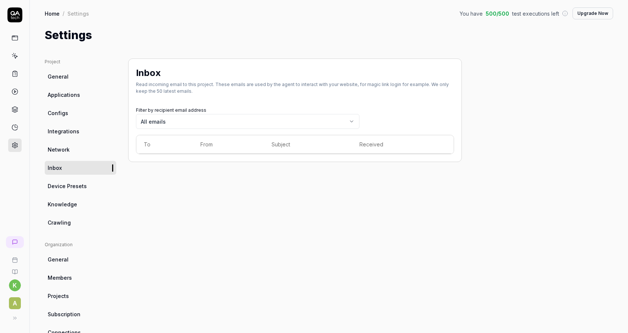
click at [68, 76] on link "General" at bounding box center [81, 77] width 72 height 14
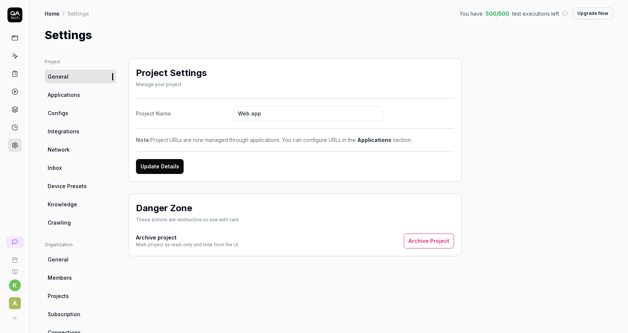
click at [20, 41] on link at bounding box center [14, 37] width 13 height 13
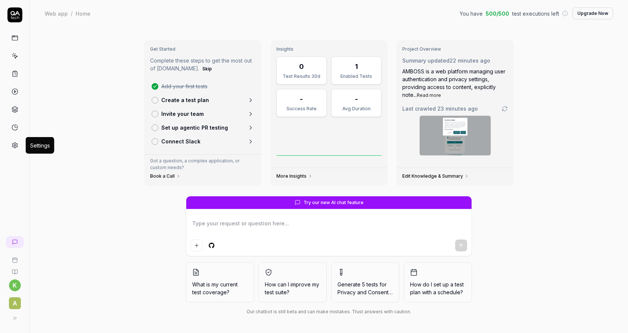
click at [16, 144] on icon at bounding box center [14, 146] width 5 height 6
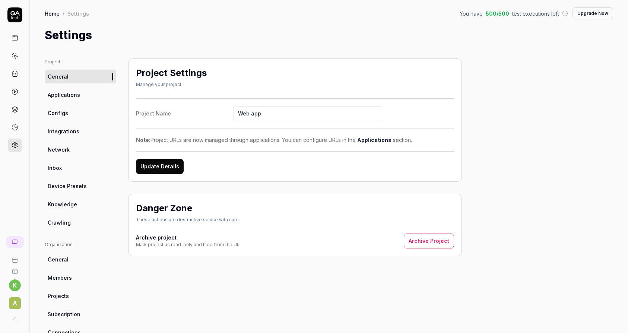
click at [73, 97] on span "Applications" at bounding box center [64, 95] width 32 height 8
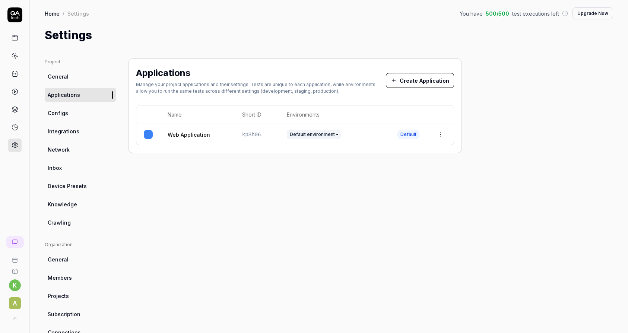
click at [440, 134] on html "k A Home / Settings You have 500 / 500 test executions left Upgrade Now Home / …" at bounding box center [314, 166] width 628 height 333
click at [386, 181] on div "Edit" at bounding box center [406, 183] width 87 height 16
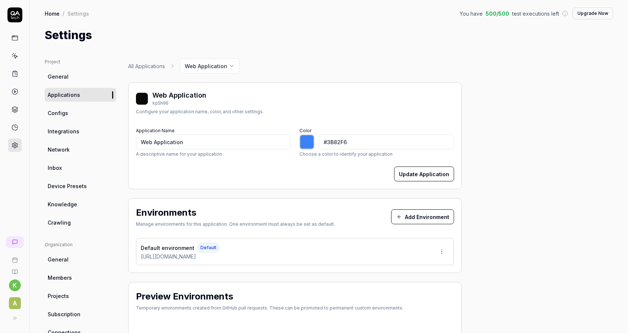
type input "*******"
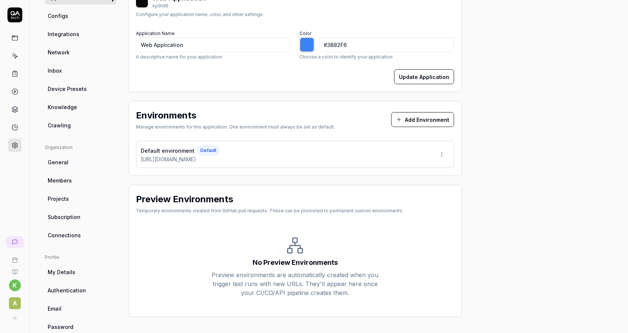
scroll to position [98, 0]
click at [443, 153] on html "k A Home / Settings You have 500 / 500 test executions left Upgrade Now Home / …" at bounding box center [314, 166] width 628 height 333
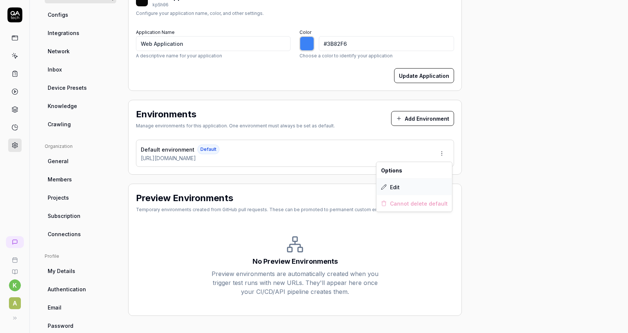
click at [415, 183] on div "Edit" at bounding box center [415, 187] width 76 height 16
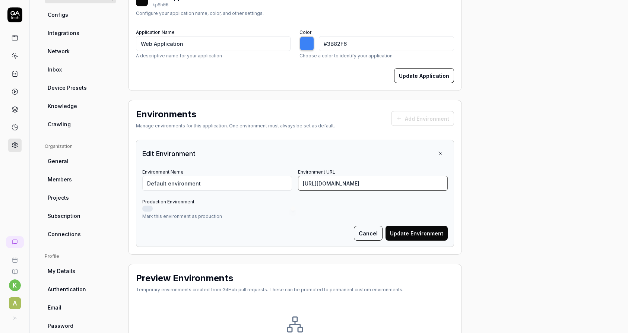
click at [347, 187] on input "[URL][DOMAIN_NAME]" at bounding box center [373, 183] width 150 height 15
paste input "[DOMAIN_NAME][URL]"
type input "[URL][DOMAIN_NAME]"
click at [433, 238] on button "Update Environment" at bounding box center [417, 233] width 62 height 15
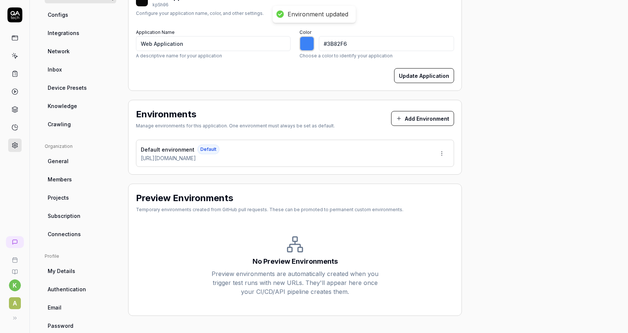
type input "*******"
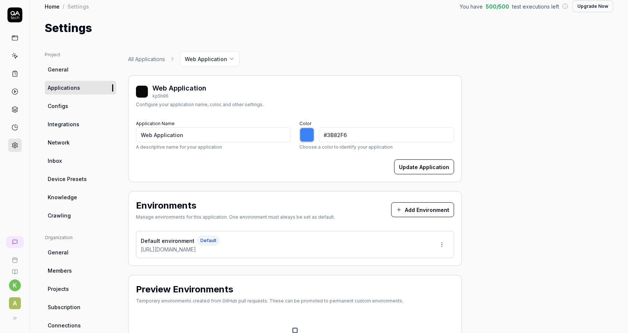
scroll to position [0, 0]
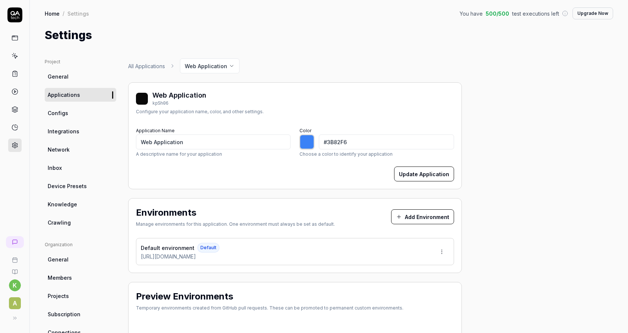
click at [54, 68] on ul "Project General Applications Configs Integrations Network Inbox Device Presets …" at bounding box center [81, 143] width 72 height 171
click at [64, 79] on span "General" at bounding box center [58, 77] width 21 height 8
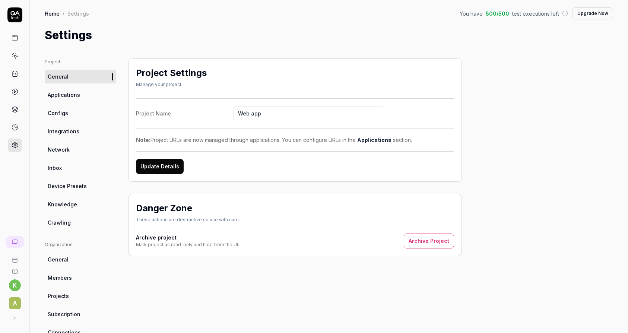
click at [13, 35] on icon at bounding box center [15, 38] width 7 height 7
click at [17, 56] on icon at bounding box center [15, 56] width 7 height 7
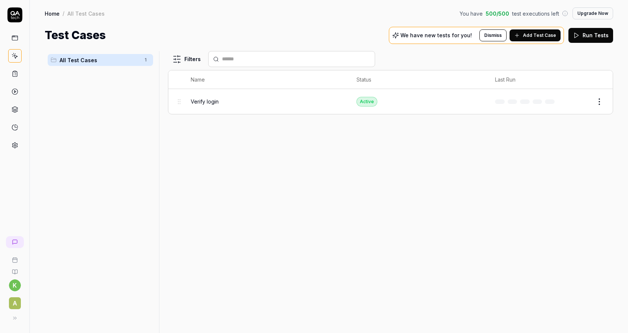
click at [294, 105] on div "Verify login" at bounding box center [266, 102] width 151 height 16
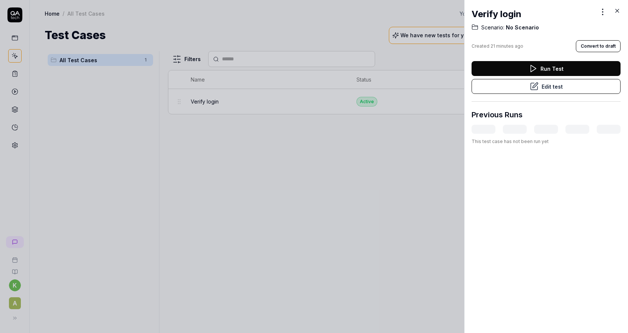
click at [526, 73] on button "Run Test" at bounding box center [546, 68] width 149 height 15
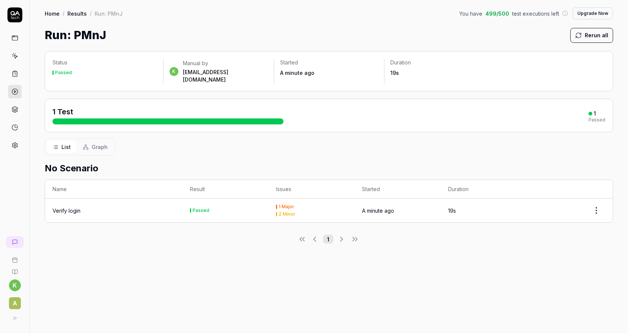
click at [77, 199] on td "Verify login" at bounding box center [113, 211] width 137 height 24
click at [57, 207] on div "Verify login" at bounding box center [67, 211] width 28 height 8
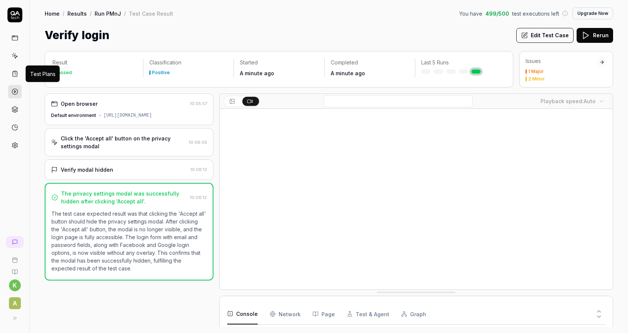
click at [15, 73] on icon at bounding box center [15, 73] width 1 height 0
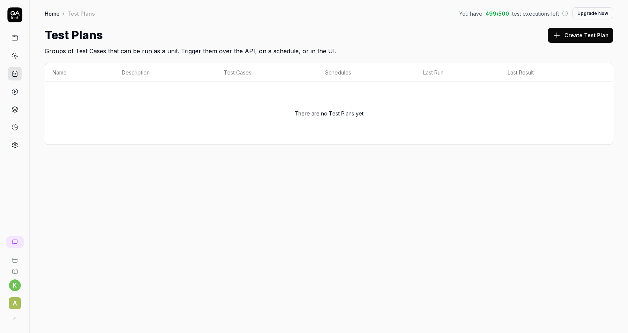
drag, startPoint x: 15, startPoint y: 70, endPoint x: 18, endPoint y: 62, distance: 8.4
click at [14, 70] on link at bounding box center [14, 73] width 13 height 13
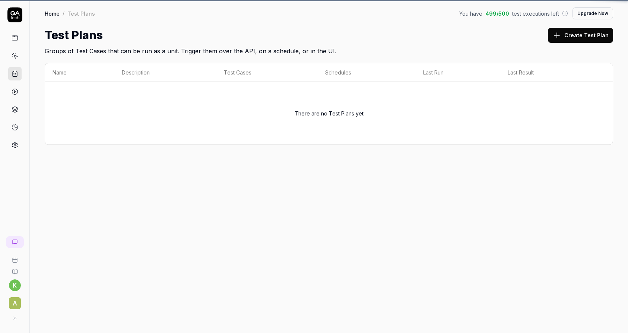
click at [17, 61] on link at bounding box center [14, 55] width 13 height 13
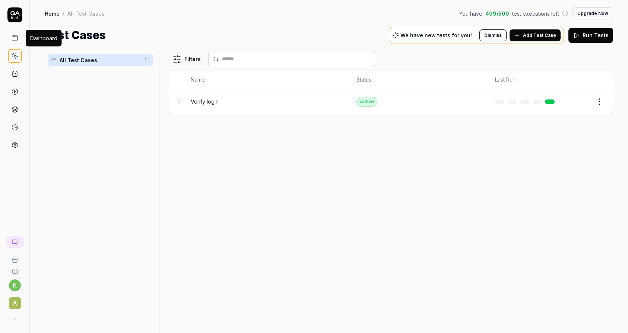
click at [17, 38] on icon at bounding box center [15, 38] width 7 height 7
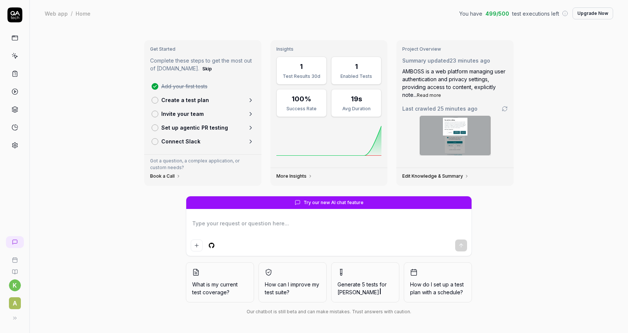
click at [425, 177] on link "Edit Knowledge & Summary" at bounding box center [435, 176] width 67 height 6
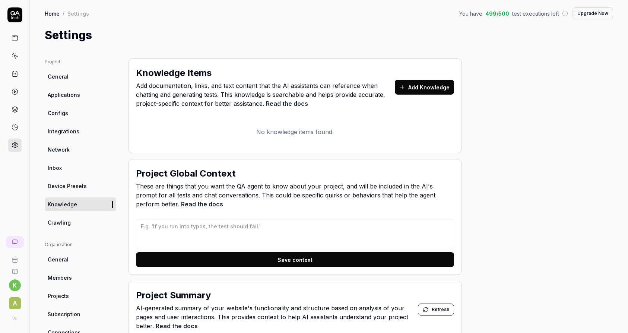
click at [237, 123] on div "No knowledge items found." at bounding box center [295, 131] width 318 height 27
drag, startPoint x: 335, startPoint y: 126, endPoint x: 258, endPoint y: 127, distance: 76.4
click at [266, 128] on div "No knowledge items found." at bounding box center [295, 131] width 318 height 27
click at [247, 126] on div "No knowledge items found." at bounding box center [295, 131] width 318 height 27
click at [75, 79] on link "General" at bounding box center [81, 77] width 72 height 14
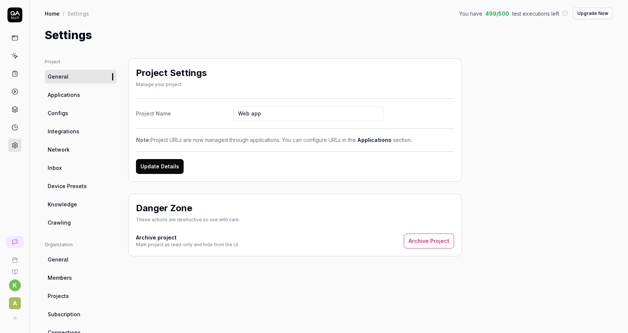
click at [10, 18] on icon at bounding box center [14, 14] width 15 height 15
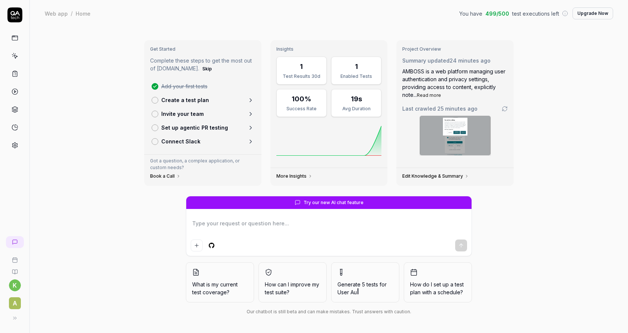
click at [251, 217] on div at bounding box center [328, 234] width 285 height 42
click at [266, 219] on textarea at bounding box center [329, 227] width 276 height 19
click at [430, 109] on span "Last crawled 25 minutes ago" at bounding box center [439, 109] width 75 height 8
click at [467, 129] on img at bounding box center [455, 135] width 71 height 39
click at [187, 97] on p "Create a test plan" at bounding box center [185, 100] width 48 height 8
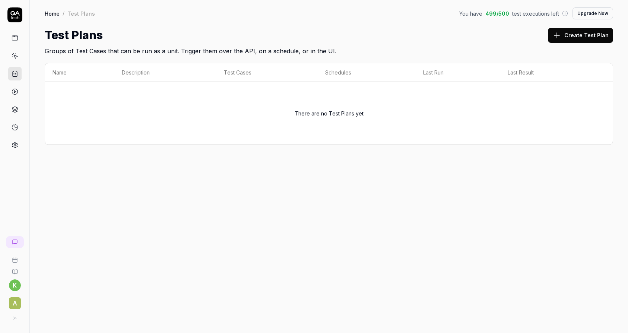
click at [9, 54] on link at bounding box center [14, 55] width 13 height 13
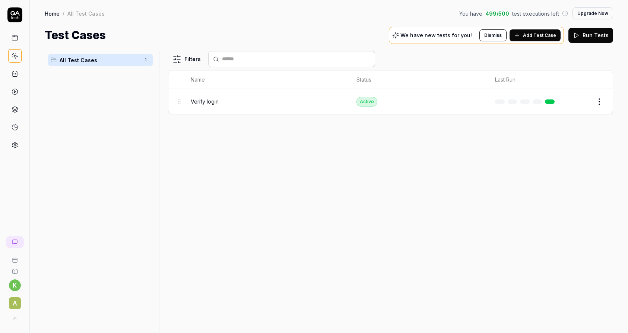
click at [11, 39] on link at bounding box center [14, 37] width 13 height 13
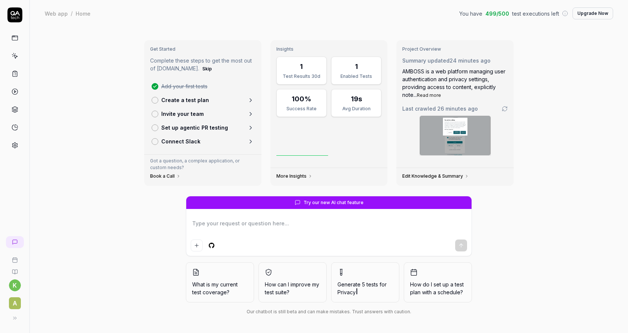
type textarea "*"
click at [15, 51] on link at bounding box center [14, 55] width 13 height 13
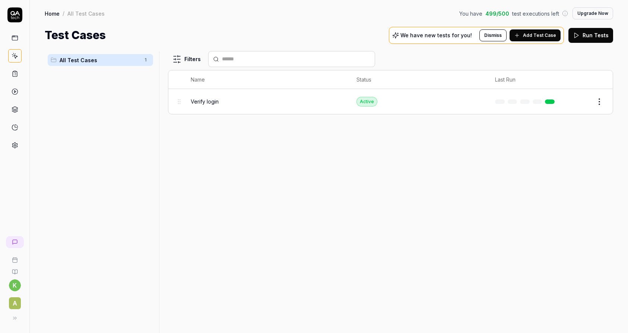
click at [455, 31] on div "We have new tests for you! Dismiss Add Test Case" at bounding box center [476, 35] width 175 height 17
click at [527, 37] on span "Add Test Case" at bounding box center [539, 35] width 33 height 7
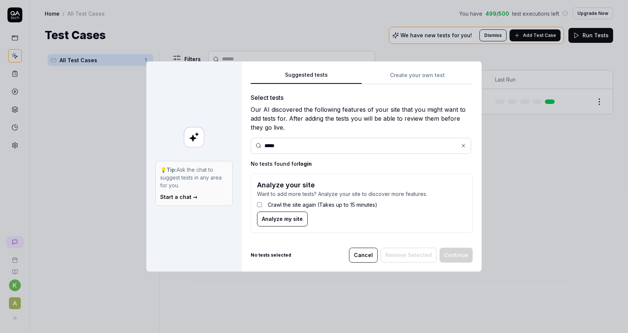
type input "*****"
drag, startPoint x: 203, startPoint y: 176, endPoint x: 215, endPoint y: 172, distance: 13.0
click at [202, 176] on p "💡 Tip: Ask the chat to suggest tests in any area for you." at bounding box center [194, 177] width 68 height 23
click at [194, 186] on p "💡 Tip: Ask the chat to suggest tests in any area for you." at bounding box center [194, 177] width 68 height 23
click at [172, 197] on link "Start a chat →" at bounding box center [178, 197] width 37 height 6
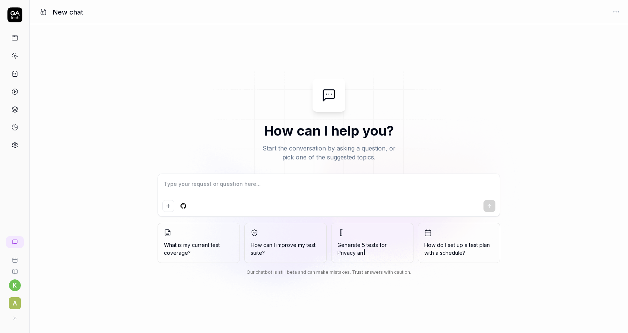
click at [282, 190] on textarea at bounding box center [328, 187] width 333 height 19
type textarea "*"
type textarea "s"
type textarea "*"
type textarea "so"
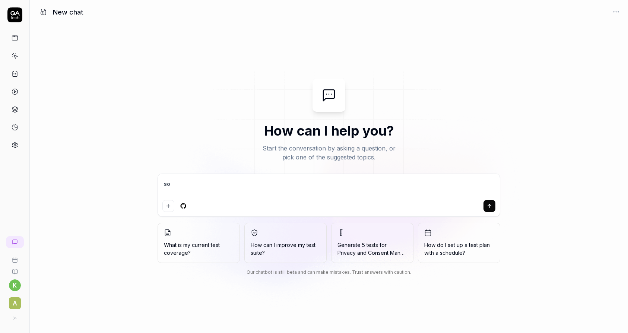
type textarea "*"
type textarea "so"
type textarea "*"
type textarea "so c"
type textarea "*"
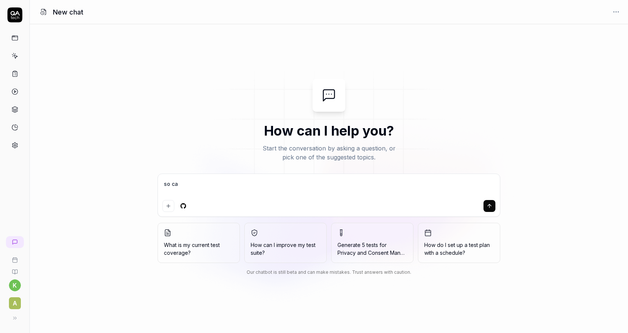
type textarea "so can"
type textarea "*"
type textarea "so can"
type textarea "*"
type textarea "so can yo"
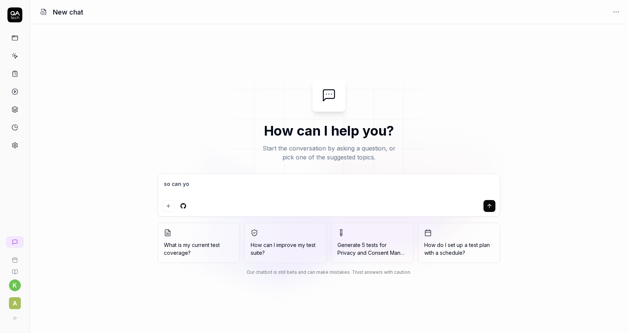
type textarea "*"
type textarea "so can yo"
type textarea "*"
type textarea "so can yo l"
type textarea "*"
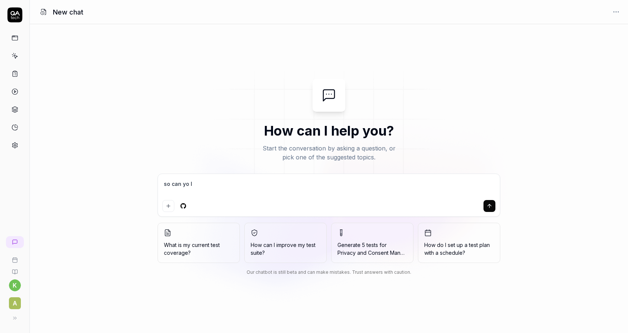
type textarea "so can yo"
type textarea "*"
type textarea "so can yo"
type textarea "*"
type textarea "so can you"
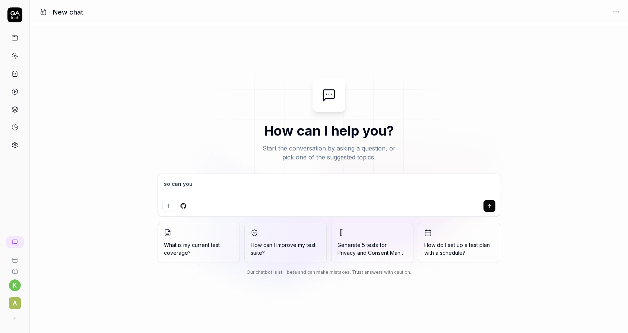
type textarea "*"
type textarea "so can you"
type textarea "*"
type textarea "so can you l"
type textarea "*"
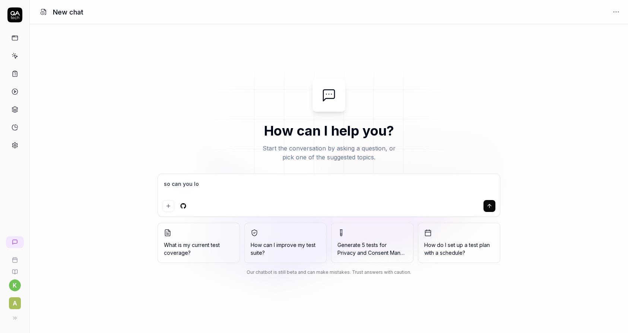
type textarea "so can you log"
type textarea "*"
type textarea "so can you logi"
type textarea "*"
type textarea "so can you login"
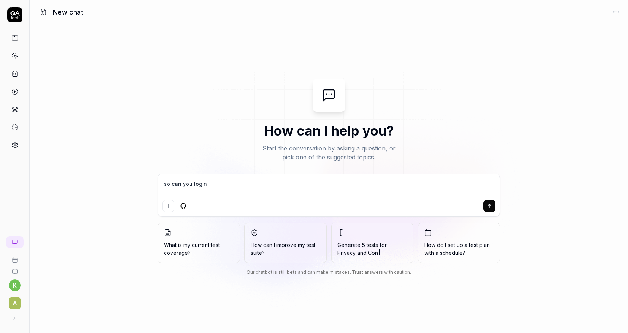
type textarea "*"
type textarea "so can you login?"
type textarea "*"
type textarea "so can you login?"
type textarea "*"
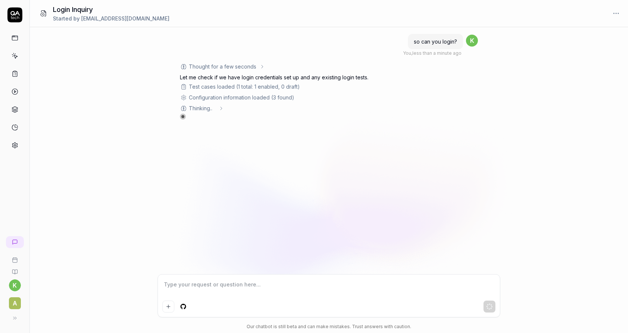
click at [271, 104] on div "Thought for a few seconds The user is asking if I can login to their applicatio…" at bounding box center [310, 91] width 261 height 57
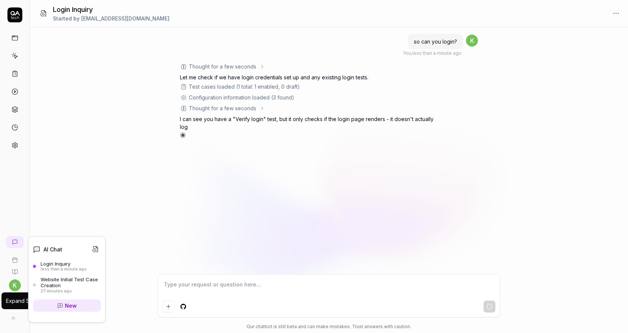
click at [12, 323] on button at bounding box center [13, 318] width 15 height 15
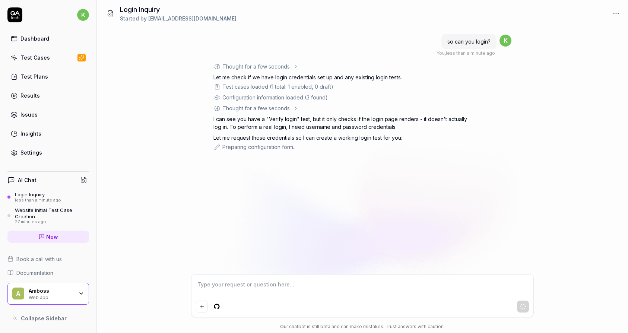
scroll to position [65, 0]
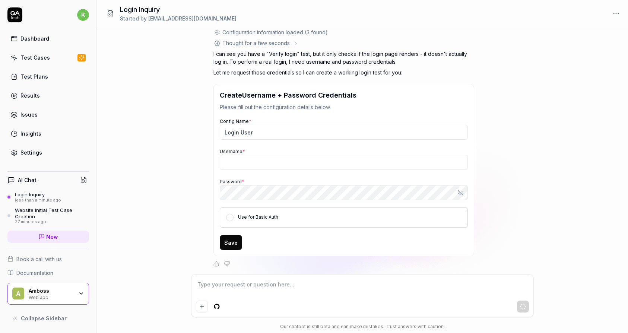
type textarea "*"
type input "[EMAIL_ADDRESS][DOMAIN_NAME]"
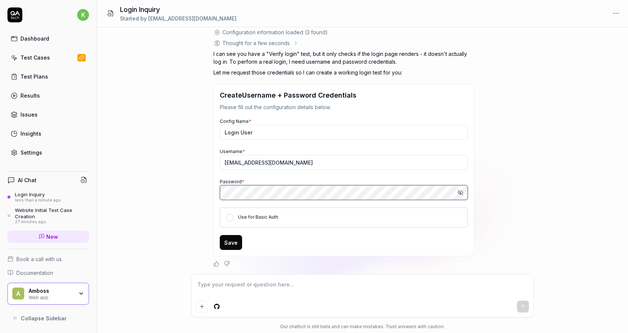
click at [205, 193] on div "so can you login? You , less than a minute ago k Thought for a few seconds The …" at bounding box center [362, 150] width 531 height 247
click at [192, 203] on div "so can you login? You , less than a minute ago k Thought for a few seconds The …" at bounding box center [362, 150] width 531 height 247
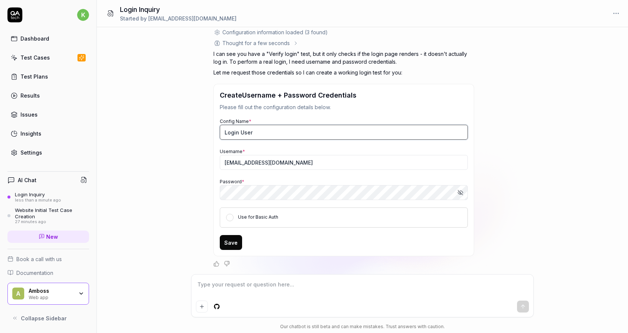
click at [257, 130] on input "Login User" at bounding box center [344, 132] width 248 height 15
click at [230, 246] on button "Save" at bounding box center [231, 242] width 22 height 15
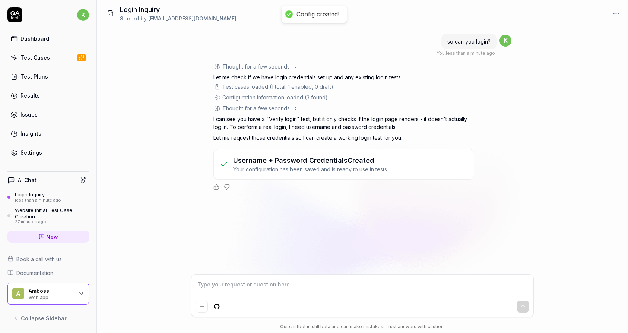
scroll to position [0, 0]
type textarea "*"
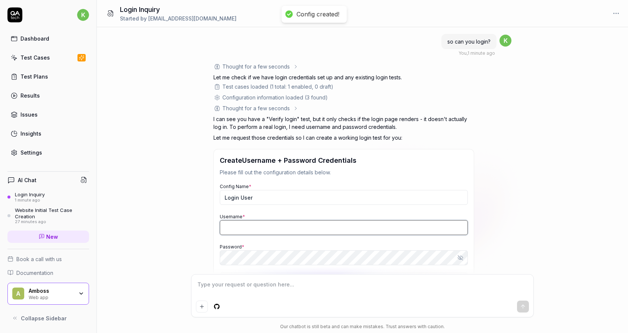
type input "[EMAIL_ADDRESS][DOMAIN_NAME]"
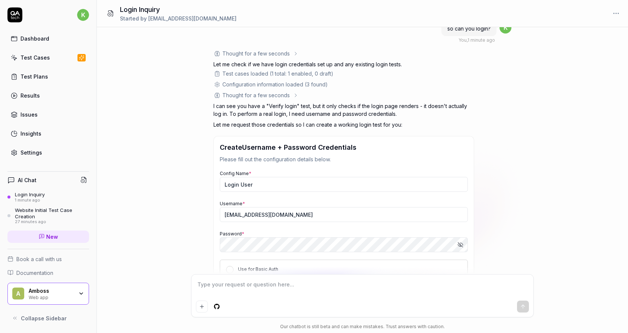
scroll to position [65, 0]
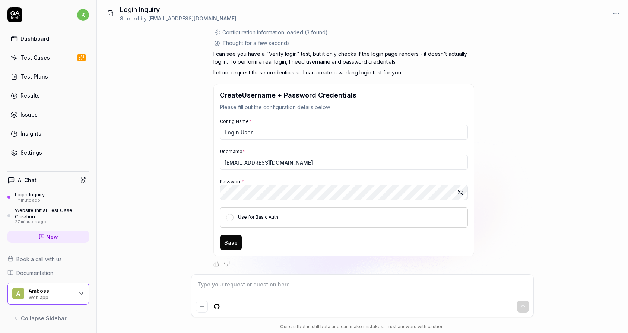
click at [259, 285] on textarea at bounding box center [362, 288] width 333 height 19
click at [82, 56] on icon at bounding box center [81, 57] width 5 height 5
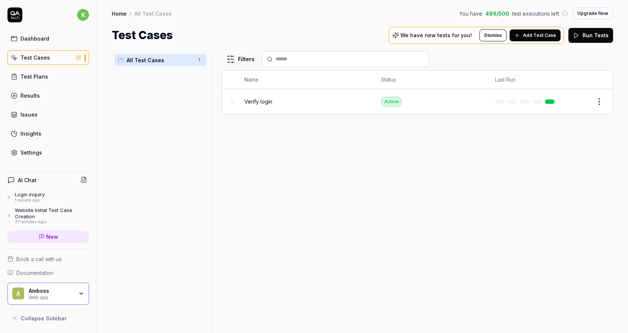
click at [583, 98] on button "Edit" at bounding box center [582, 102] width 18 height 12
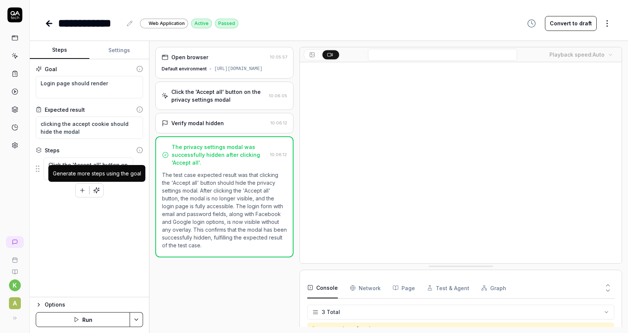
click at [96, 192] on icon "button" at bounding box center [97, 190] width 6 height 6
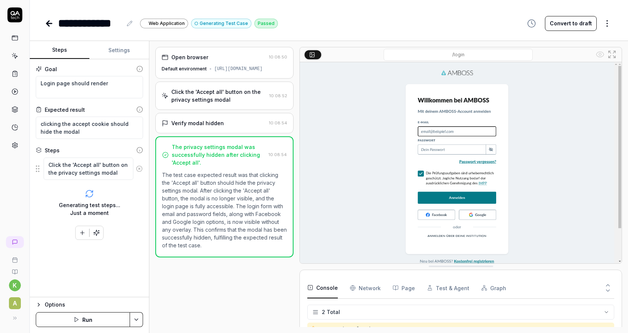
drag, startPoint x: 95, startPoint y: 201, endPoint x: 104, endPoint y: 199, distance: 9.4
click at [95, 201] on div "Generating test steps... Just a moment" at bounding box center [89, 209] width 61 height 16
click at [388, 152] on img at bounding box center [461, 162] width 322 height 201
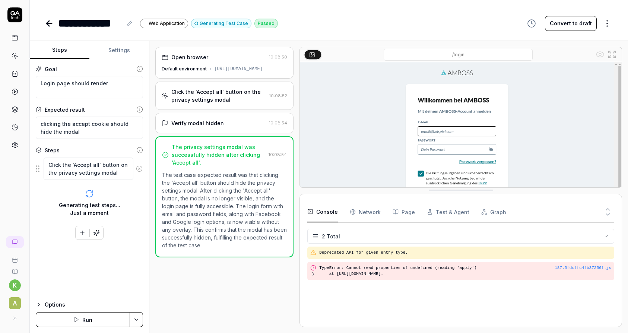
drag, startPoint x: 368, startPoint y: 266, endPoint x: 373, endPoint y: 192, distance: 74.3
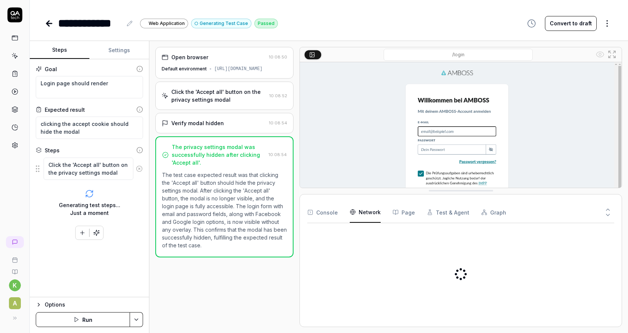
click at [369, 210] on Requests "Network" at bounding box center [365, 212] width 31 height 21
click at [398, 214] on button "Page" at bounding box center [404, 212] width 22 height 21
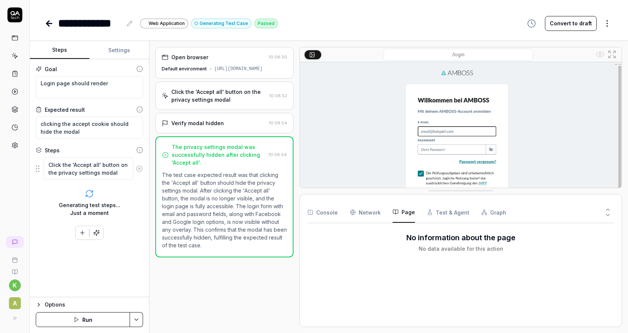
click at [427, 216] on button "Test & Agent" at bounding box center [448, 212] width 42 height 21
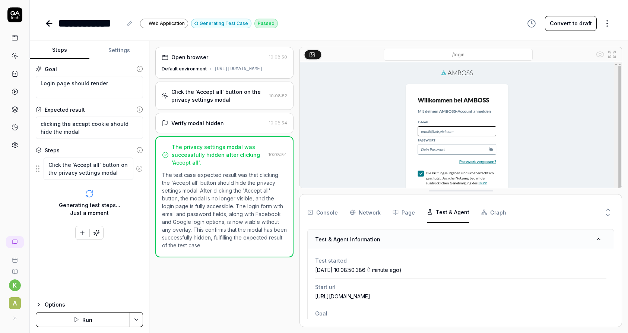
click at [343, 311] on span "Goal" at bounding box center [460, 314] width 291 height 8
click at [310, 211] on icon "button" at bounding box center [310, 212] width 6 height 6
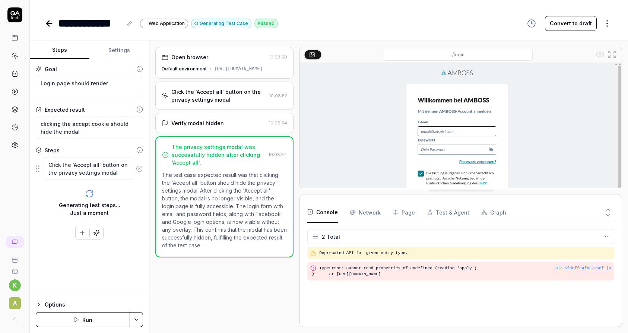
click at [46, 301] on div "Options" at bounding box center [94, 304] width 98 height 9
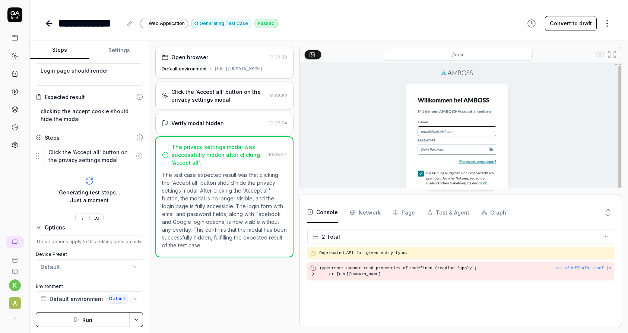
scroll to position [25, 0]
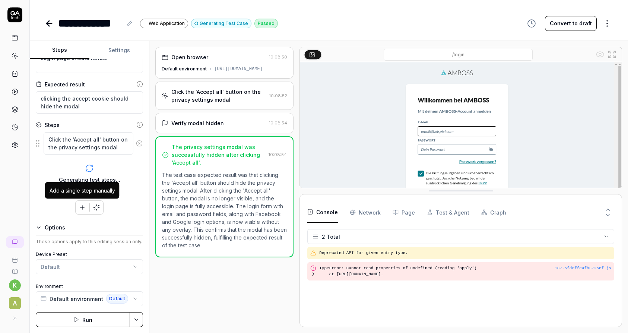
click at [81, 209] on icon "button" at bounding box center [82, 207] width 7 height 7
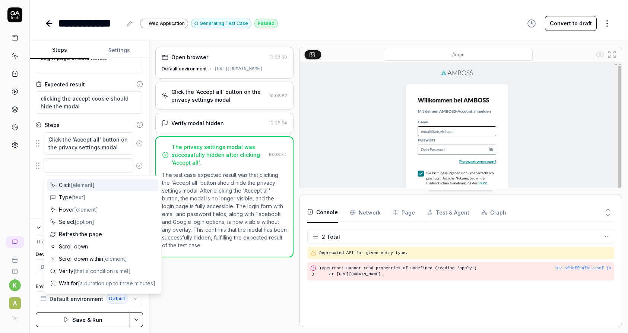
type textarea "*"
type textarea "l"
type textarea "*"
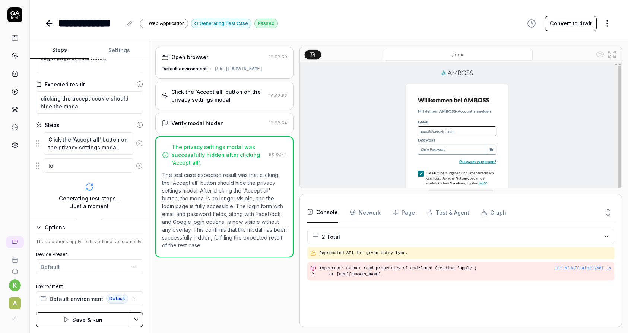
type textarea "lo"
click at [138, 166] on icon at bounding box center [139, 165] width 7 height 7
click at [96, 208] on icon "button" at bounding box center [97, 208] width 6 height 6
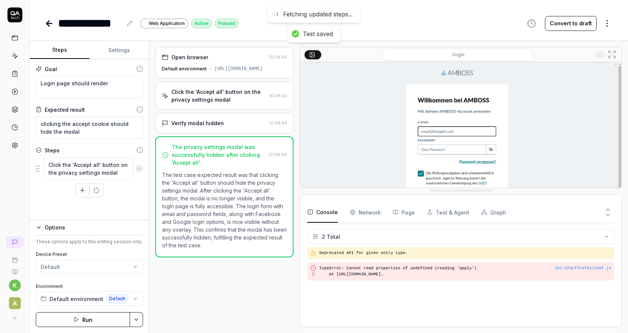
scroll to position [0, 0]
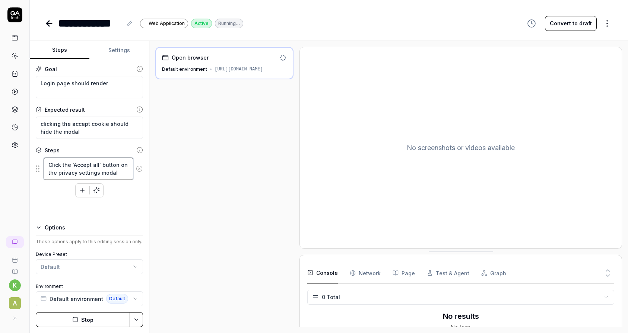
click at [92, 165] on textarea "Click the 'Accept all' button on the privacy settings modal" at bounding box center [89, 169] width 90 height 22
click at [112, 169] on textarea "Click the 'Accept all' button on the privacy settings modal" at bounding box center [89, 169] width 90 height 22
drag, startPoint x: 120, startPoint y: 174, endPoint x: 41, endPoint y: 161, distance: 80.7
click at [40, 161] on div "Click the 'Accept all' button on the privacy settings modal" at bounding box center [89, 168] width 107 height 23
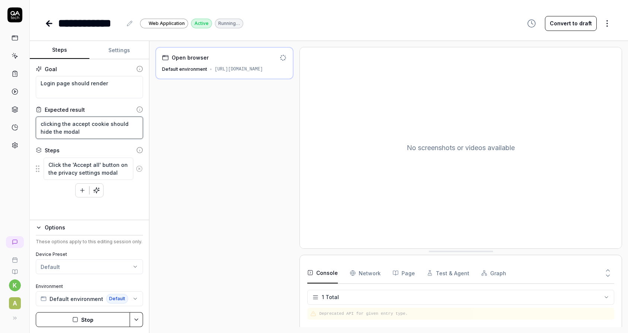
click at [107, 127] on textarea "clicking the accept cookie should hide the modal" at bounding box center [89, 128] width 107 height 22
click at [90, 139] on div "Goal Login page should render Expected result clicking the accept cookie should…" at bounding box center [89, 139] width 119 height 161
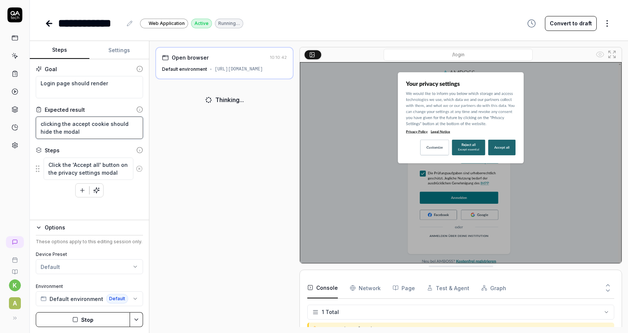
click at [88, 130] on textarea "clicking the accept cookie should hide the modal" at bounding box center [89, 128] width 107 height 22
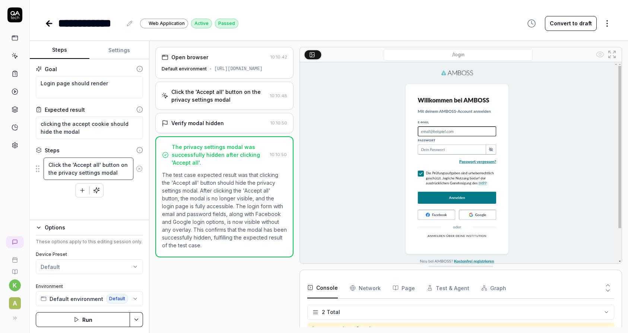
click at [95, 162] on textarea "Click the 'Accept all' button on the privacy settings modal" at bounding box center [89, 169] width 90 height 22
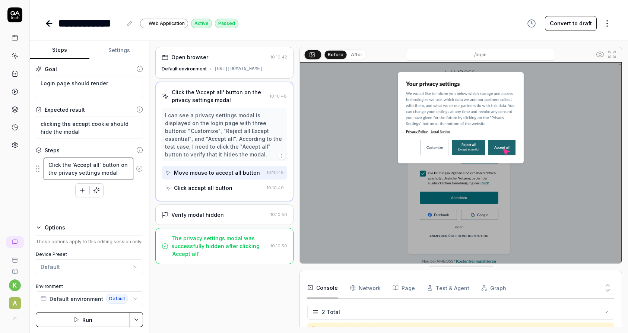
click at [123, 171] on textarea "Click the 'Accept all' button on the privacy settings modal" at bounding box center [89, 169] width 90 height 22
type textarea "*"
type textarea "L"
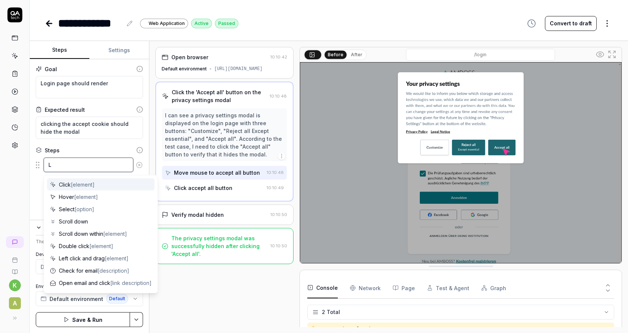
type textarea "*"
type textarea "Lo"
type textarea "*"
type textarea "Log"
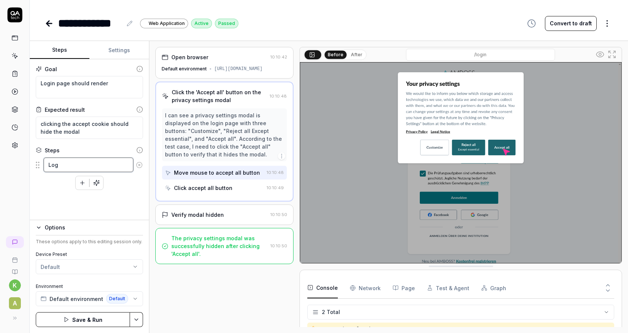
type textarea "*"
type textarea "Logi"
type textarea "*"
type textarea "Login"
type textarea "*"
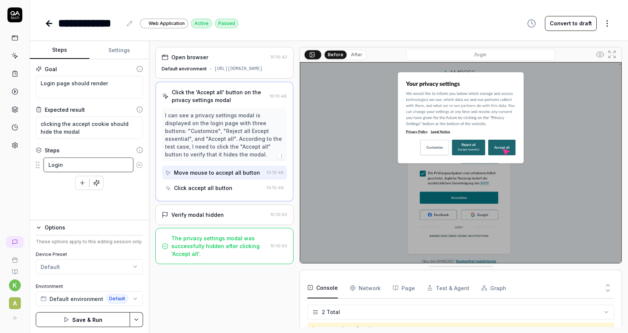
type textarea "Login n"
type textarea "*"
type textarea "Login no"
type textarea "*"
type textarea "Login now"
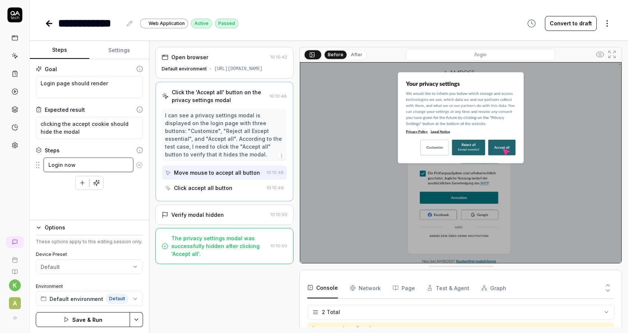
type textarea "*"
type textarea "Login no"
type textarea "*"
type textarea "Login n"
type textarea "*"
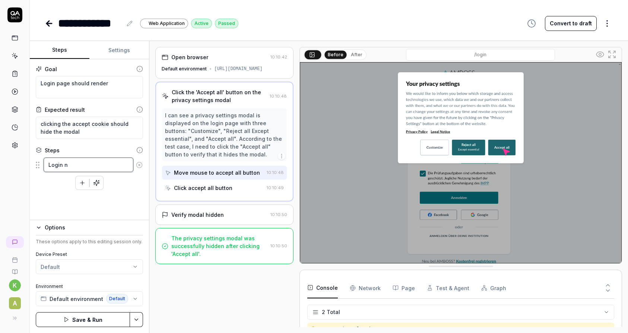
type textarea "Login"
type textarea "*"
type textarea "Login w"
type textarea "*"
type textarea "Login wi"
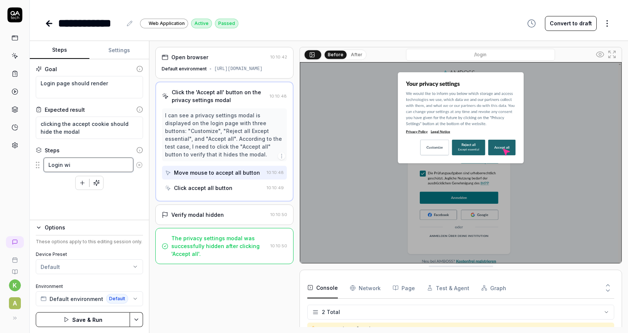
type textarea "*"
type textarea "Login wit"
type textarea "*"
type textarea "Login with"
type textarea "*"
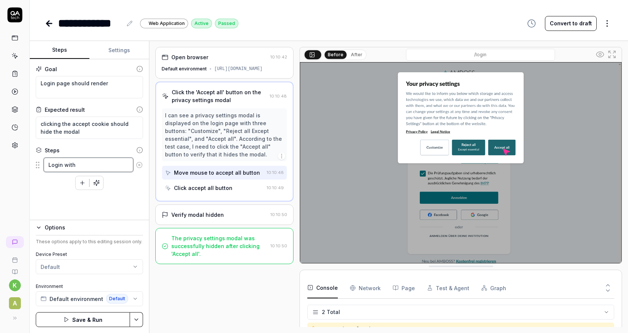
type textarea "Login with"
type textarea "*"
type textarea "Login with th"
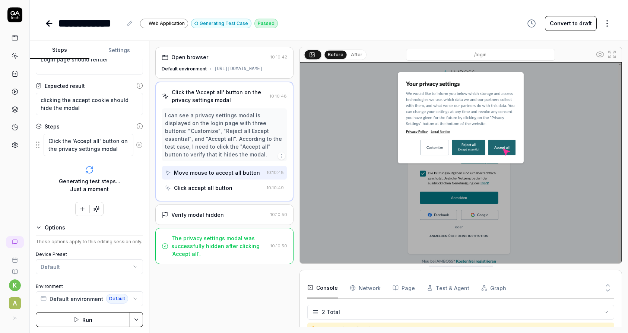
scroll to position [25, 0]
click at [113, 148] on textarea "Click the 'Accept all' button on the privacy settings modal" at bounding box center [89, 143] width 90 height 22
click at [126, 146] on textarea "Click the 'Accept all' button on the privacy settings modal" at bounding box center [89, 143] width 90 height 22
click at [140, 142] on icon at bounding box center [139, 143] width 7 height 7
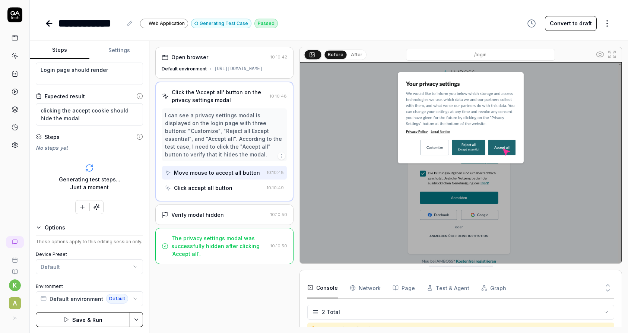
scroll to position [13, 0]
type textarea "*"
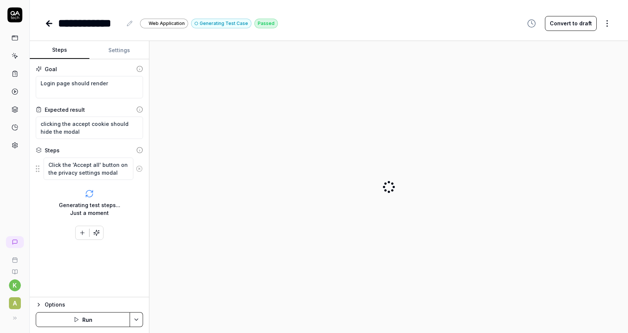
type textarea "*"
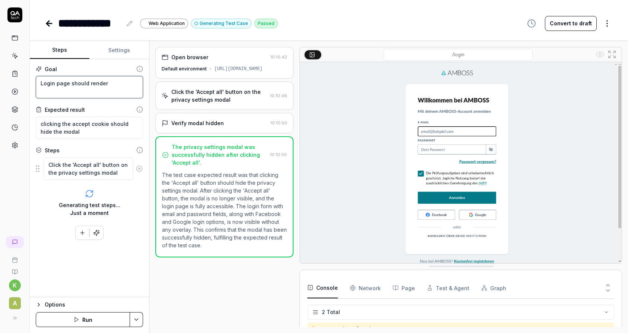
click at [120, 86] on textarea "Login page should render" at bounding box center [89, 87] width 107 height 22
type textarea "Login page should render,"
type textarea "*"
type textarea "Login page should render,"
type textarea "*"
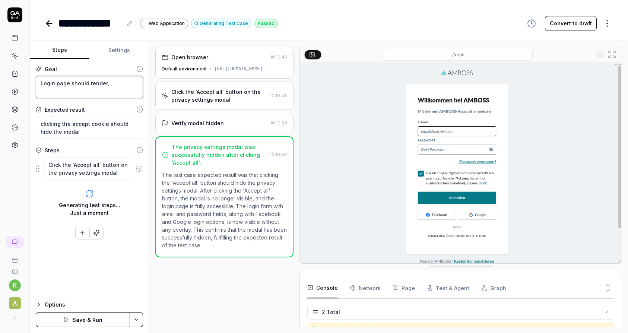
type textarea "Login page should render,"
type textarea "*"
type textarea "Login page should render,"
click at [80, 134] on textarea "clicking the accept cookie should hide the modal" at bounding box center [89, 128] width 107 height 22
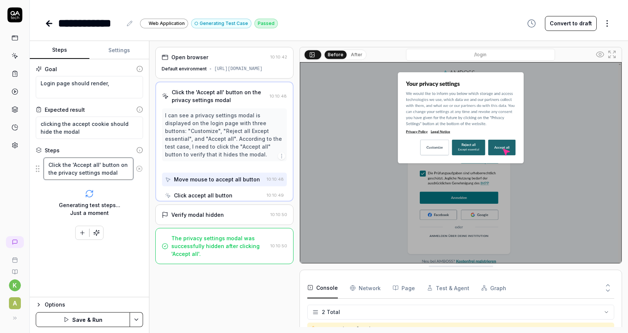
click at [70, 174] on textarea "Click the 'Accept all' button on the privacy settings modal" at bounding box center [89, 169] width 90 height 22
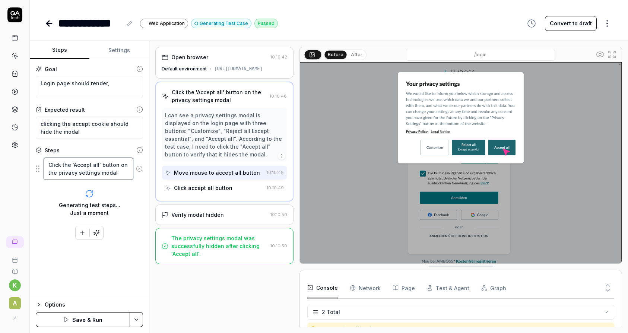
drag, startPoint x: 118, startPoint y: 173, endPoint x: 48, endPoint y: 163, distance: 70.3
click at [48, 163] on textarea "Click the 'Accept all' button on the privacy settings modal" at bounding box center [89, 169] width 90 height 22
click at [139, 168] on icon at bounding box center [140, 169] width 2 height 2
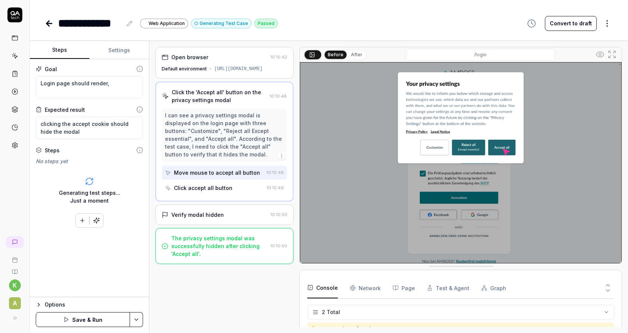
type textarea "*"
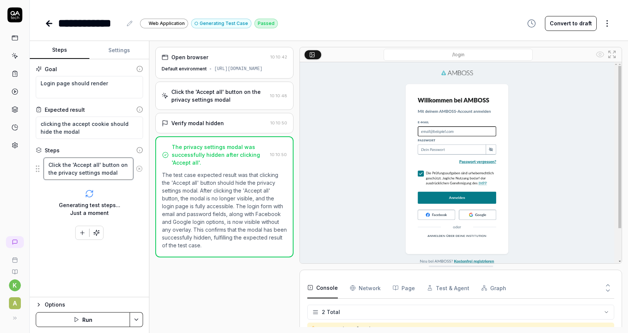
click at [125, 172] on textarea "Click the 'Accept all' button on the privacy settings modal" at bounding box center [89, 169] width 90 height 22
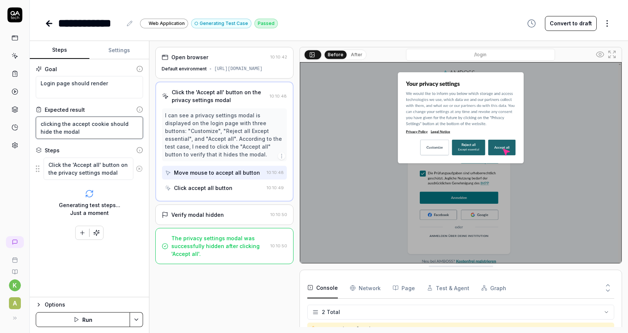
type textarea "*"
drag, startPoint x: 104, startPoint y: 134, endPoint x: 110, endPoint y: 132, distance: 6.7
click at [104, 134] on textarea "clicking the accept cookie should hide the modal" at bounding box center [89, 128] width 107 height 22
type textarea "clicking the accept cookie should hide the modal"
type textarea "*"
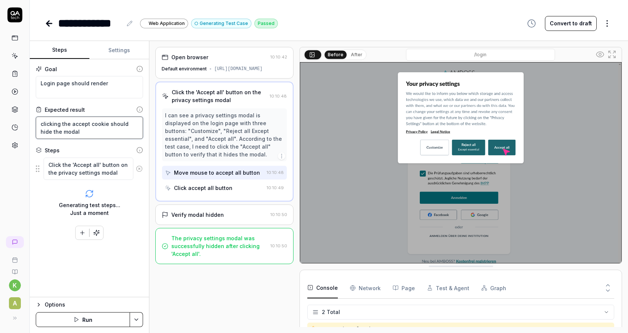
type textarea "clicking the accept cookie should hide the modal,"
type textarea "*"
type textarea "clicking the accept cookie should hide the modal,"
type textarea "*"
type textarea "clicking the accept cookie should hide the modal, l"
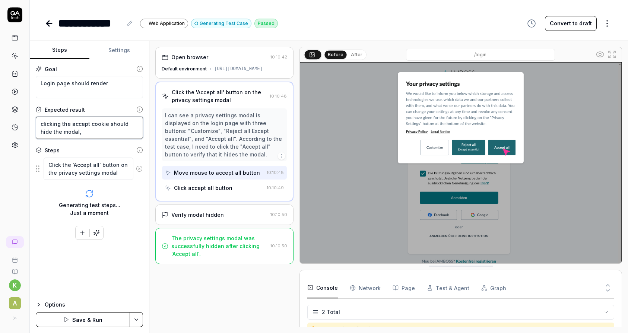
type textarea "*"
type textarea "clicking the accept cookie should hide the modal, lo"
type textarea "*"
type textarea "clicking the accept cookie should hide the modal, log"
type textarea "*"
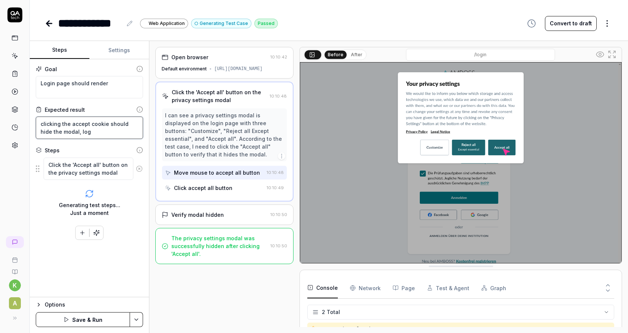
type textarea "clicking the accept cookie should hide the modal, logi"
type textarea "*"
type textarea "clicking the accept cookie should hide the modal, login"
type textarea "*"
type textarea "clicking the accept cookie should hide the modal, login"
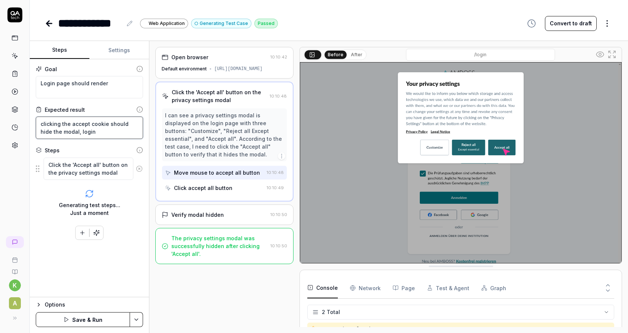
type textarea "*"
type textarea "clicking the accept cookie should hide the modal, login s"
type textarea "*"
type textarea "clicking the accept cookie should hide the modal, login sh"
type textarea "*"
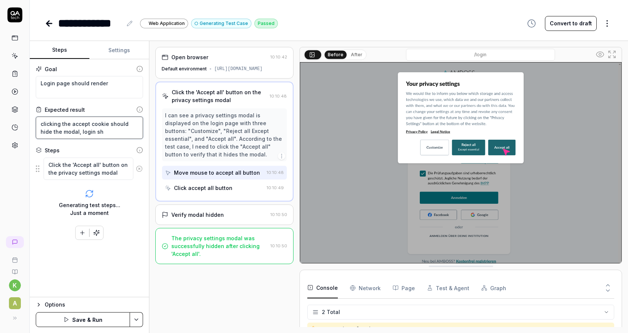
type textarea "clicking the accept cookie should hide the modal, login sho"
type textarea "*"
type textarea "clicking the accept cookie should hide the modal, login shou"
type textarea "*"
type textarea "clicking the accept cookie should hide the modal, login shoul"
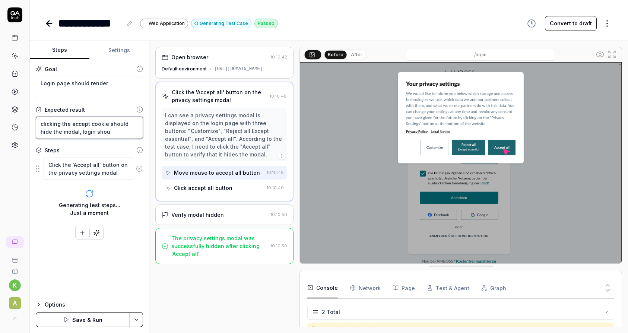
type textarea "*"
type textarea "clicking the accept cookie should hide the modal, login should"
type textarea "*"
type textarea "clicking the accept cookie should hide the modal, login should"
type textarea "*"
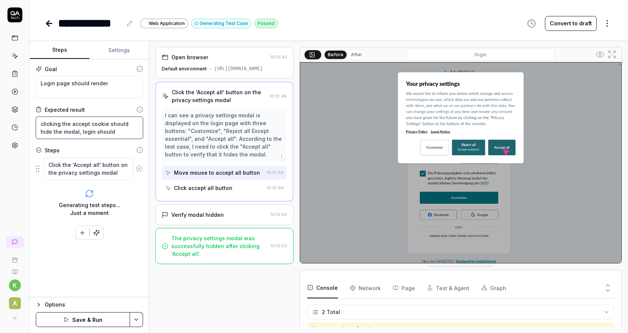
type textarea "clicking the accept cookie should hide the modal, login should w"
type textarea "*"
type textarea "clicking the accept cookie should hide the modal, login should wo"
type textarea "*"
type textarea "clicking the accept cookie should hide the modal, login should wor"
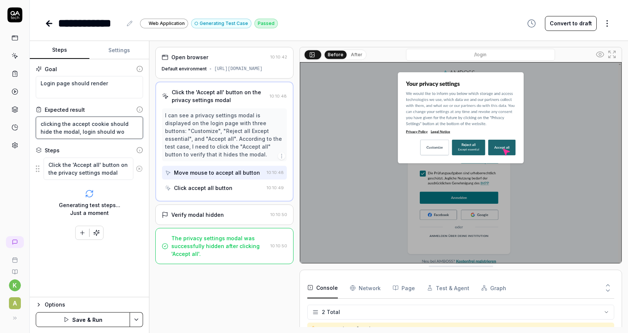
type textarea "*"
type textarea "clicking the accept cookie should hide the modal, login should work"
type textarea "*"
type textarea "clicking the accept cookie should hide the modal, login should work"
type textarea "*"
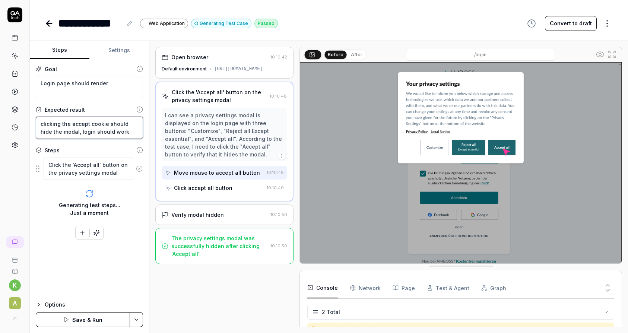
type textarea "clicking the accept cookie should hide the modal, login should work"
type textarea "*"
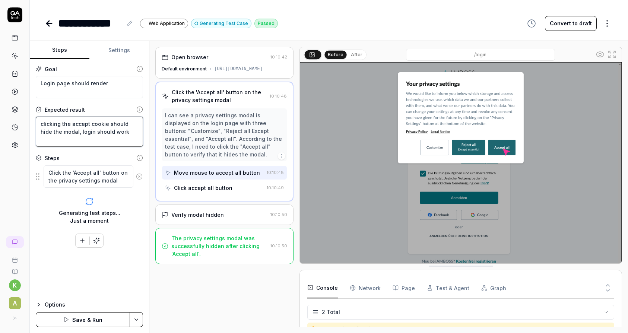
type textarea "clicking the accept cookie should hide the modal, login should work"
type textarea "*"
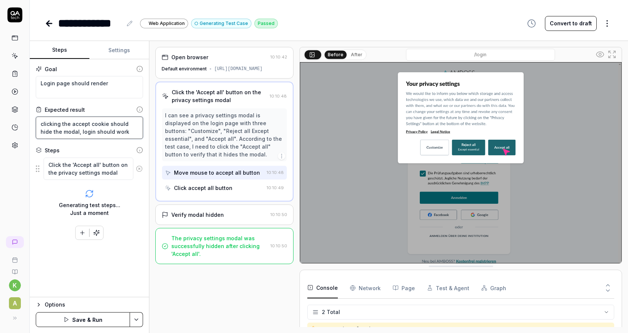
type textarea "clicking the accept cookie should hide the modal, login should work"
click at [88, 322] on button "Save & Run" at bounding box center [83, 319] width 94 height 15
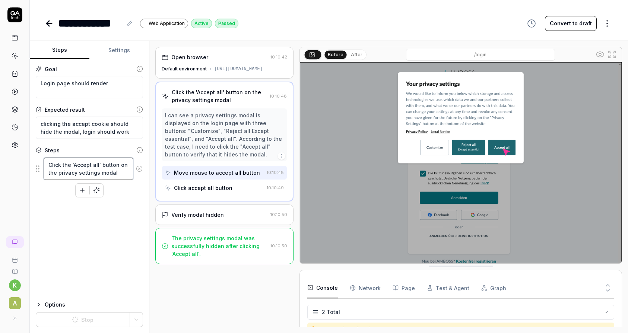
click at [117, 172] on textarea "Click the 'Accept all' button on the privacy settings modal" at bounding box center [89, 169] width 90 height 22
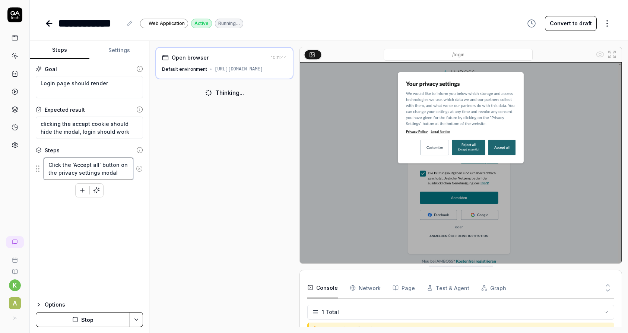
type textarea "*"
type textarea "Click the 'Accept all' button on the privacy settings modal,"
type textarea "*"
type textarea "Click the 'Accept all' button on the privacy settings modal,"
type textarea "*"
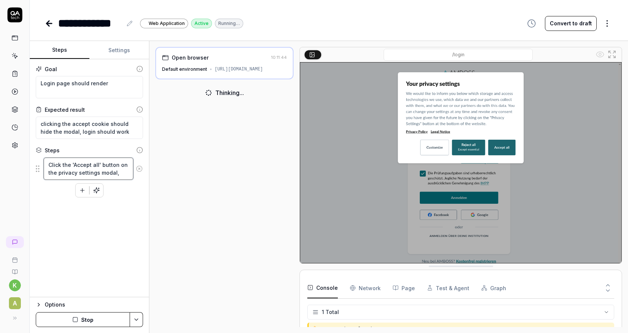
type textarea "Click the 'Accept all' button on the privacy settings modal, l"
type textarea "*"
type textarea "Click the 'Accept all' button on the privacy settings modal, lo"
type textarea "*"
type textarea "Click the 'Accept all' button on the privacy settings modal, log"
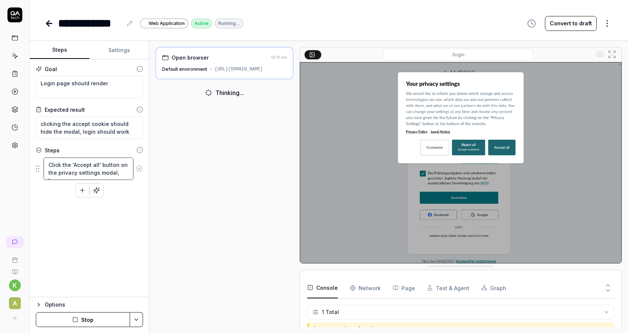
type textarea "*"
type textarea "Click the 'Accept all' button on the privacy settings modal, logi"
type textarea "*"
type textarea "Click the 'Accept all' button on the privacy settings modal, login"
type textarea "*"
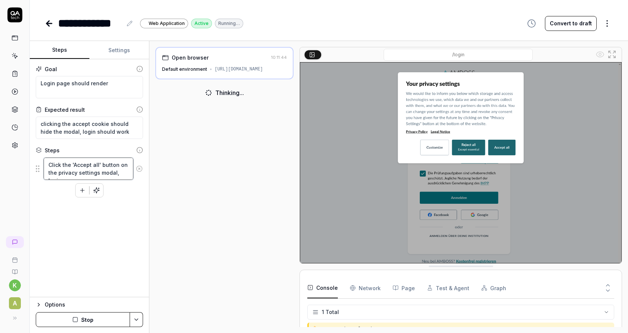
type textarea "Click the 'Accept all' button on the privacy settings modal, login"
type textarea "*"
type textarea "Click the 'Accept all' button on the privacy settings modal, login w"
type textarea "*"
type textarea "Click the 'Accept all' button on the privacy settings modal, login wi"
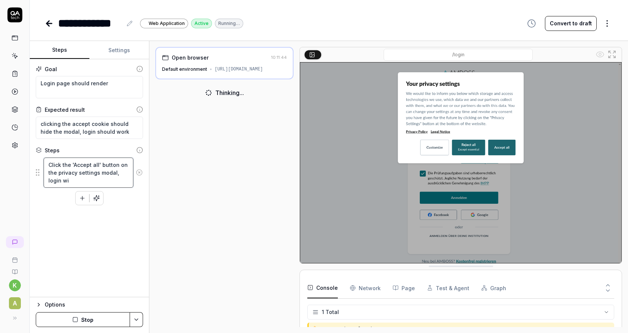
type textarea "*"
type textarea "Click the 'Accept all' button on the privacy settings modal, login wit"
type textarea "*"
type textarea "Click the 'Accept all' button on the privacy settings modal, login with"
type textarea "*"
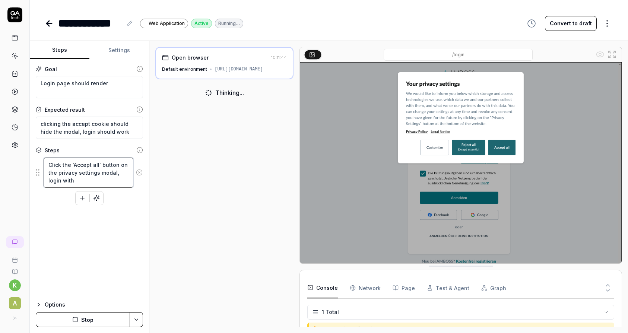
type textarea "Click the 'Accept all' button on the privacy settings modal, login with"
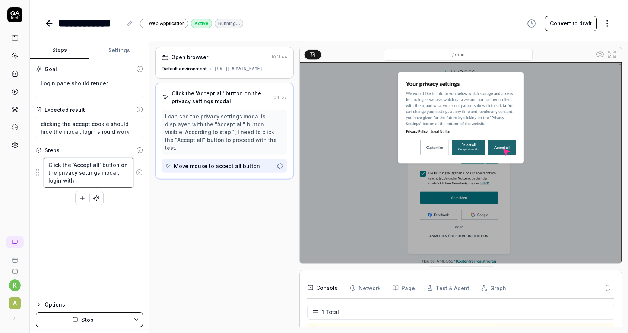
type textarea "*"
type textarea "Click the 'Accept all' button on the privacy settings modal, login with t"
type textarea "*"
type textarea "Click the 'Accept all' button on the privacy settings modal, login with te"
type textarea "*"
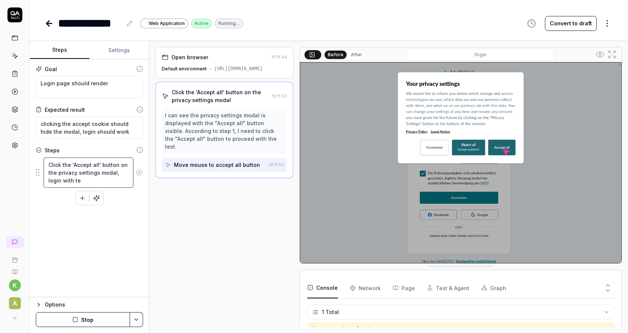
type textarea "Click the 'Accept all' button on the privacy settings modal, login with tes"
type textarea "*"
type textarea "Click the 'Accept all' button on the privacy settings modal, login with test"
type textarea "*"
type textarea "Click the 'Accept all' button on the privacy settings modal, login with test"
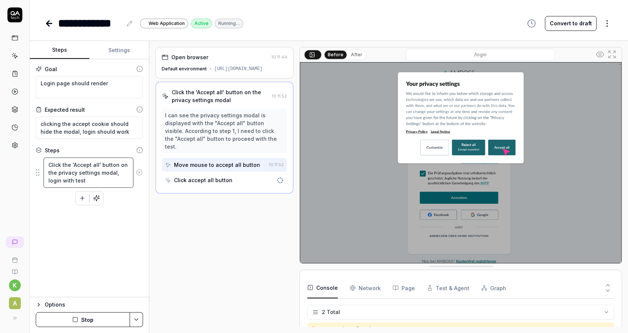
type textarea "*"
type textarea "Click the 'Accept all' button on the privacy settings modal, login with test u"
type textarea "*"
type textarea "Click the 'Accept all' button on the privacy settings modal, login with test use"
type textarea "*"
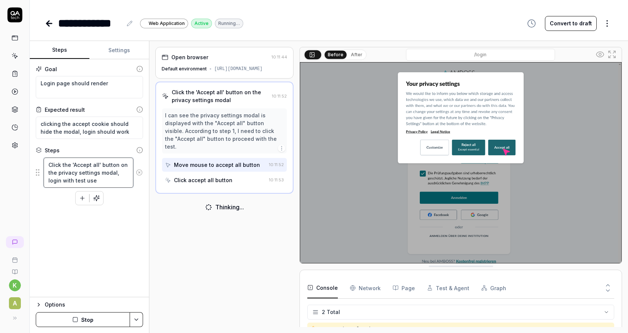
type textarea "Click the 'Accept all' button on the privacy settings modal, login with test us…"
type textarea "*"
type textarea "Click the 'Accept all' button on the privacy settings modal, login with test us…"
type textarea "*"
type textarea "Click the 'Accept all' button on the privacy settings modal, login with test us…"
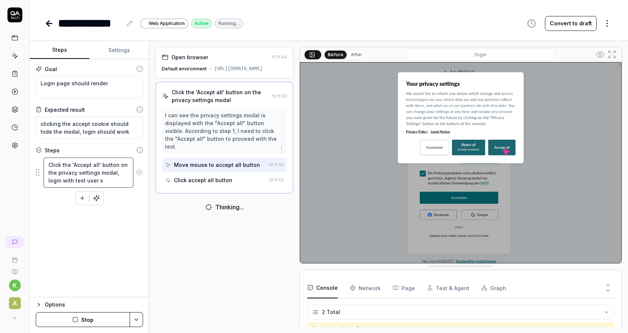
type textarea "*"
type textarea "Click the 'Accept all' button on the privacy settings modal, login with test us…"
type textarea "*"
type textarea "Click the 'Accept all' button on the privacy settings modal, login with test us…"
type textarea "*"
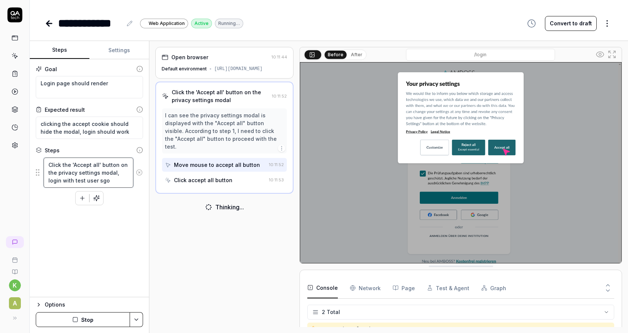
type textarea "Click the 'Accept all' button on the privacy settings modal, login with test us…"
type textarea "*"
type textarea "Click the 'Accept all' button on the privacy settings modal, login with test us…"
type textarea "*"
type textarea "Click the 'Accept all' button on the privacy settings modal, login with test us…"
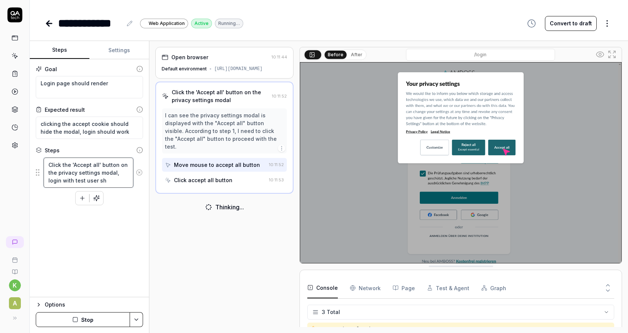
type textarea "*"
type textarea "Click the 'Accept all' button on the privacy settings modal, login with test us…"
type textarea "*"
type textarea "Click the 'Accept all' button on the privacy settings modal, login with test us…"
type textarea "*"
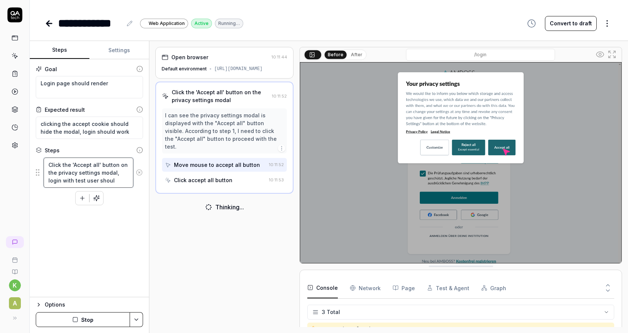
type textarea "Click the 'Accept all' button on the privacy settings modal, login with test us…"
type textarea "*"
type textarea "Click the 'Accept all' button on the privacy settings modal, login with test us…"
type textarea "*"
type textarea "Click the 'Accept all' button on the privacy settings modal, login with test us…"
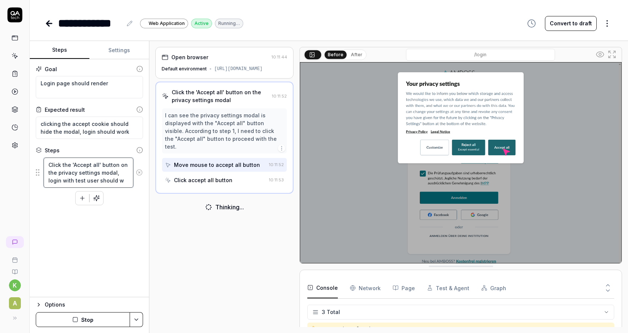
type textarea "*"
type textarea "Click the 'Accept all' button on the privacy settings modal, login with test us…"
type textarea "*"
type textarea "Click the 'Accept all' button on the privacy settings modal, login with test us…"
type textarea "*"
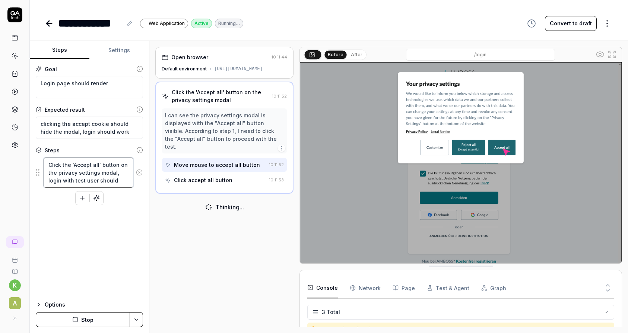
type textarea "Click the 'Accept all' button on the privacy settings modal, login with test us…"
type textarea "*"
type textarea "Click the 'Accept all' button on the privacy settings modal, login with test us…"
type textarea "*"
type textarea "Click the 'Accept all' button on the privacy settings modal, login with test us…"
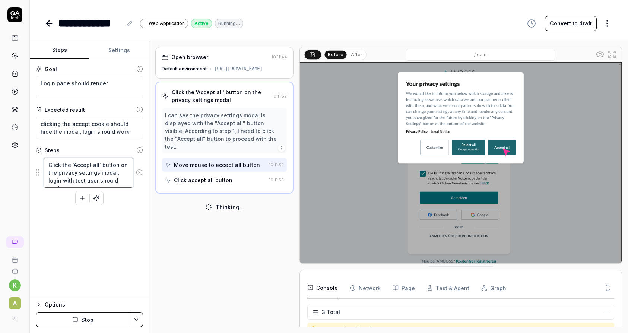
type textarea "*"
type textarea "Click the 'Accept all' button on the privacy settings modal, login with test us…"
type textarea "*"
type textarea "Click the 'Accept all' button on the privacy settings modal, login with test us…"
type textarea "*"
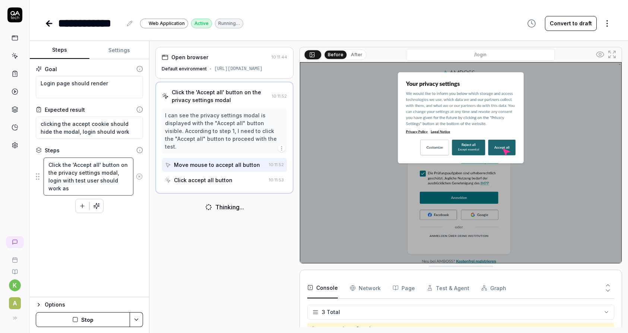
type textarea "Click the 'Accept all' button on the privacy settings modal, login with test us…"
type textarea "*"
type textarea "Click the 'Accept all' button on the privacy settings modal, login with test us…"
type textarea "*"
type textarea "Click the 'Accept all' button on the privacy settings modal, login with test us…"
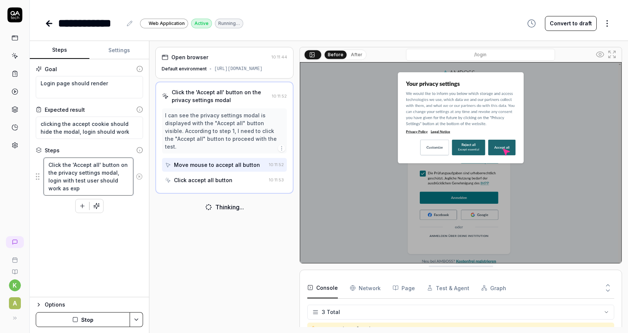
type textarea "*"
type textarea "Click the 'Accept all' button on the privacy settings modal, login with test us…"
type textarea "*"
type textarea "Click the 'Accept all' button on the privacy settings modal, login with test us…"
type textarea "*"
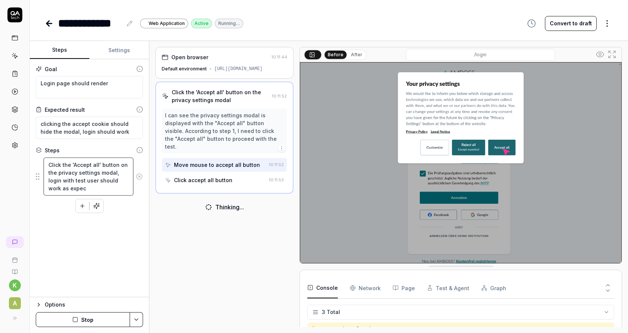
type textarea "Click the 'Accept all' button on the privacy settings modal, login with test us…"
type textarea "*"
type textarea "Click the 'Accept all' button on the privacy settings modal, login with test us…"
type textarea "*"
type textarea "Click the 'Accept all' button on the privacy settings modal, login with test us…"
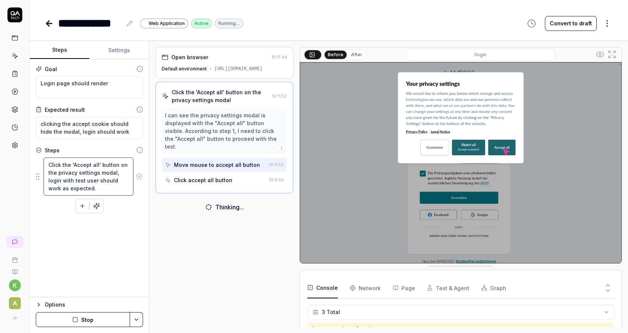
type textarea "*"
type textarea "Click the 'Accept all' button on the privacy settings modal, login with test us…"
type textarea "*"
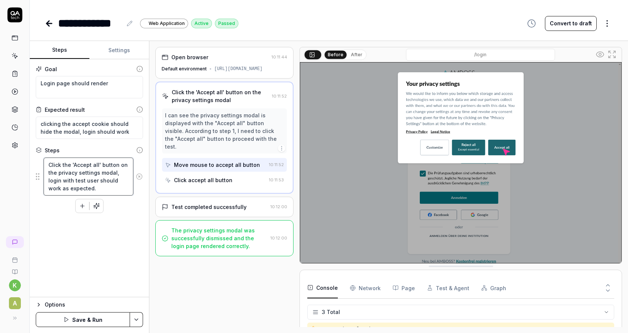
type textarea "Click the 'Accept all' button on the privacy settings modal, login with test us…"
drag, startPoint x: 82, startPoint y: 321, endPoint x: 88, endPoint y: 316, distance: 7.8
click at [94, 243] on form "Steps Settings Goal Login page should render Expected result clicking the accep…" at bounding box center [90, 187] width 120 height 292
click at [85, 326] on button "Save & Run" at bounding box center [83, 319] width 94 height 15
click at [350, 55] on button "After" at bounding box center [357, 55] width 18 height 8
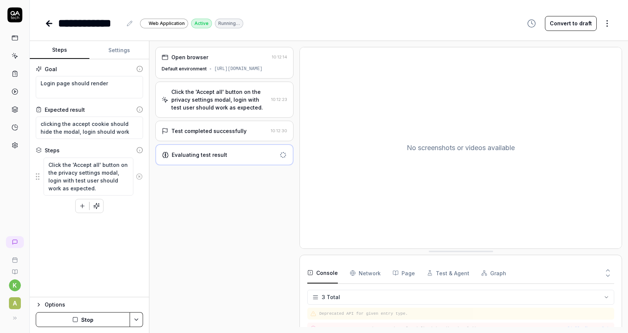
click at [98, 206] on icon "button" at bounding box center [96, 206] width 7 height 7
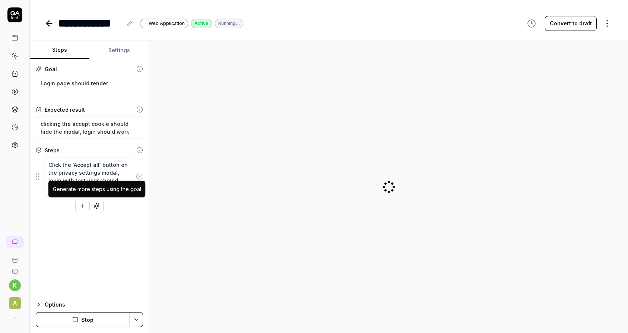
type textarea "*"
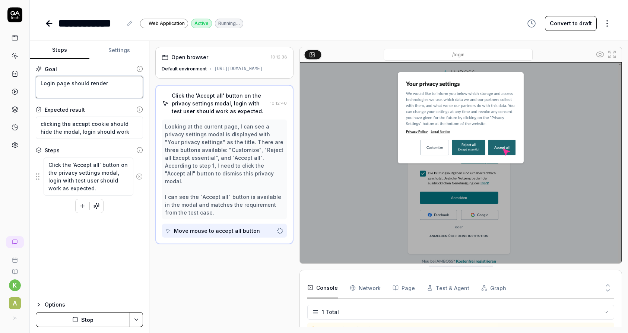
click at [113, 85] on textarea "Login page should render" at bounding box center [89, 87] width 107 height 22
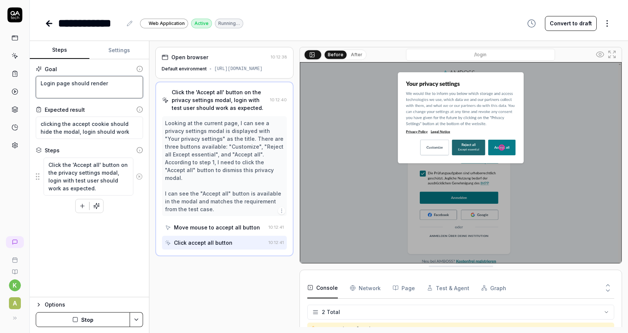
type textarea "Login page should render"
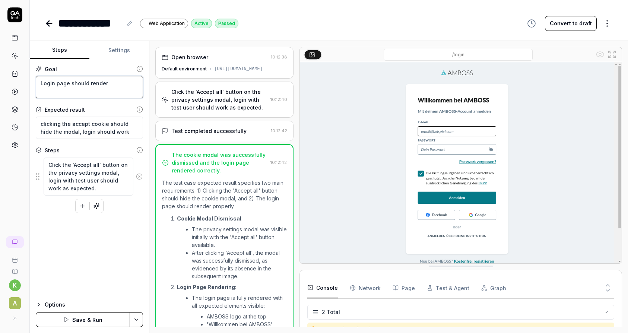
type textarea "*"
type textarea "Login page should render a"
type textarea "*"
type textarea "Login page should render an"
type textarea "*"
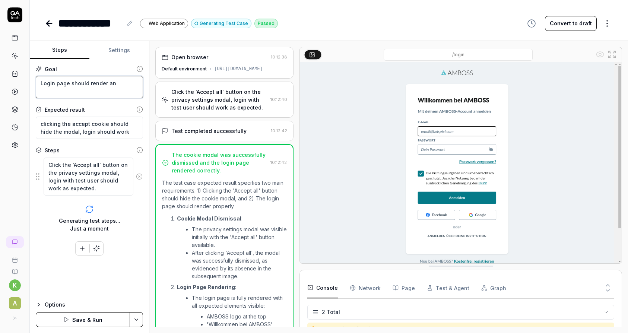
type textarea "Login page should render and"
type textarea "*"
type textarea "Login page should render and"
type textarea "*"
type textarea "Login page should render and l"
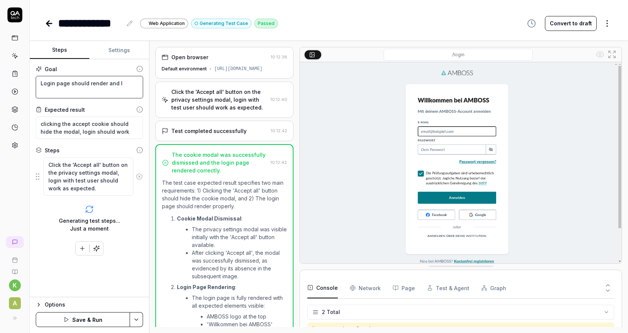
type textarea "*"
type textarea "Login page should render and lo"
type textarea "*"
type textarea "Login page should render and log"
type textarea "*"
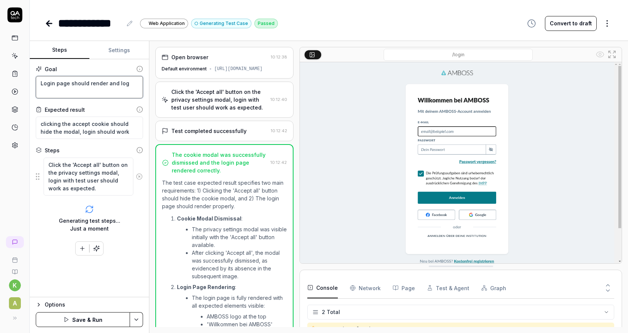
type textarea "Login page should render and logi"
type textarea "*"
type textarea "Login page should render and login"
type textarea "*"
type textarea "Login page should render and login"
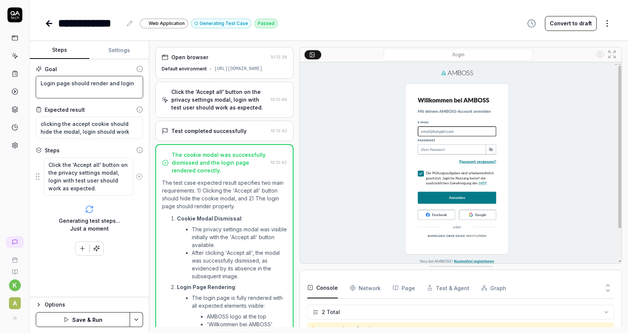
type textarea "*"
type textarea "Login page should render and login s"
type textarea "*"
type textarea "Login page should render and login sh"
type textarea "*"
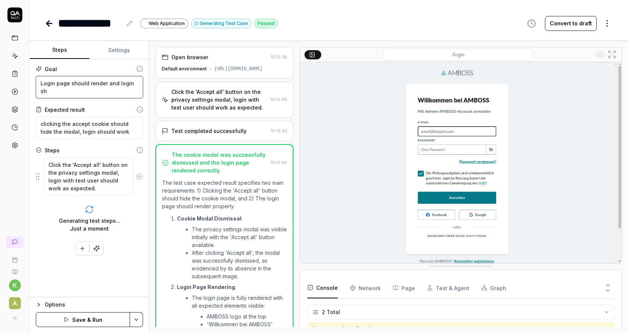
type textarea "Login page should render and login sho"
type textarea "*"
type textarea "Login page should render and login shou"
type textarea "*"
type textarea "Login page should render and login sho"
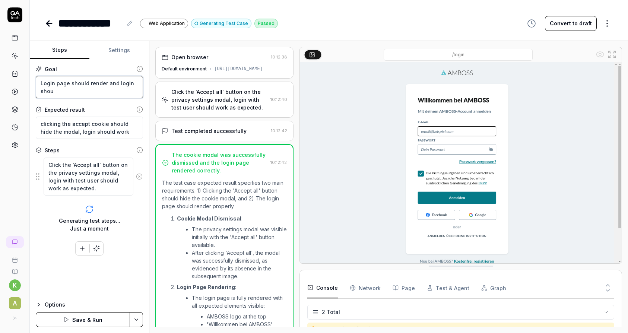
type textarea "*"
type textarea "Login page should render and login sh"
type textarea "*"
type textarea "Login page should render and login s"
type textarea "*"
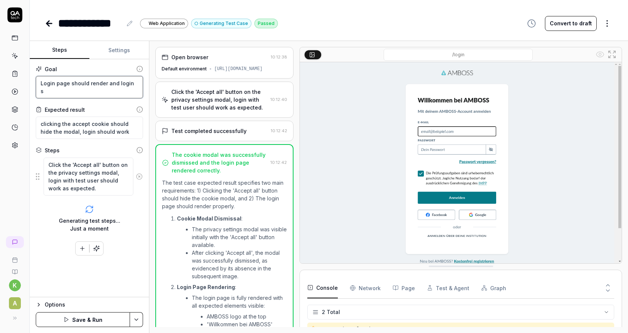
type textarea "Login page should render and login"
type textarea "*"
type textarea "Login page should render and login"
type textarea "*"
type textarea "Login page should render and logi"
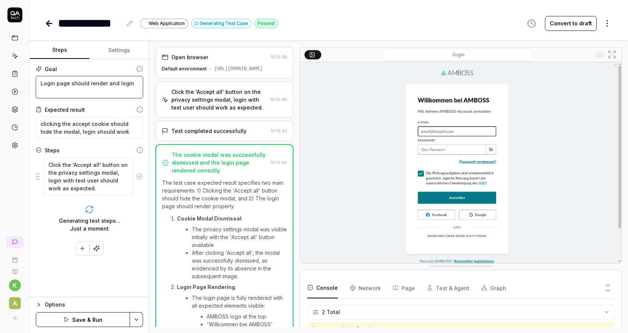
type textarea "*"
type textarea "Login page should render and log"
type textarea "*"
type textarea "Login page should render and logg"
type textarea "*"
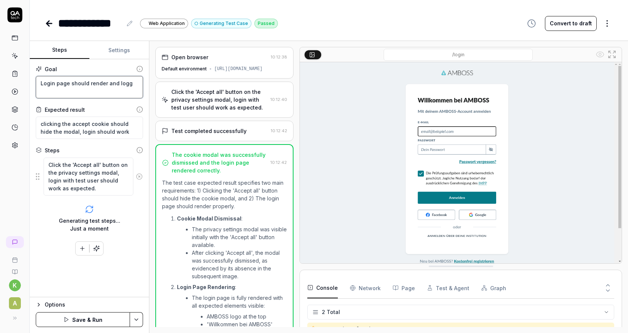
type textarea "Login page should render and loggi"
type textarea "*"
type textarea "Login page should render and loggin"
type textarea "*"
type textarea "Login page should render and loggi"
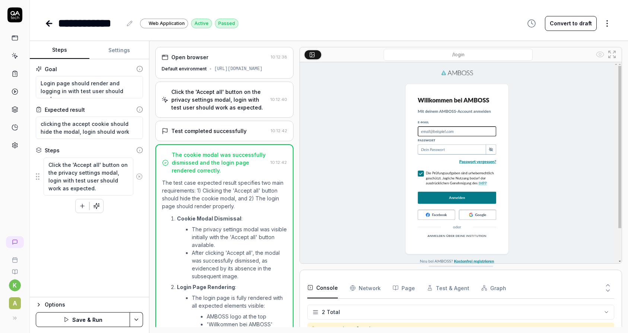
click at [96, 205] on icon "button" at bounding box center [96, 206] width 7 height 7
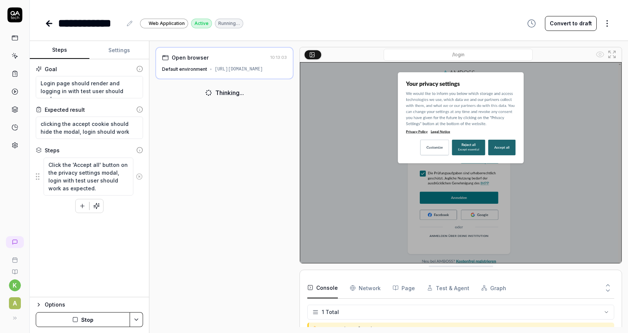
click at [99, 234] on div "Goal Login page should render and logging in with test user should work. Expect…" at bounding box center [89, 178] width 119 height 238
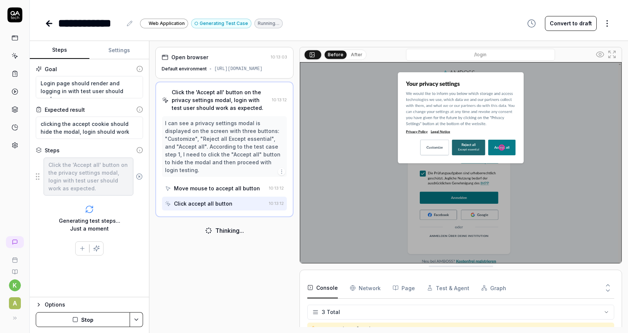
click at [96, 223] on div "Generating test steps... Just a moment" at bounding box center [89, 225] width 61 height 16
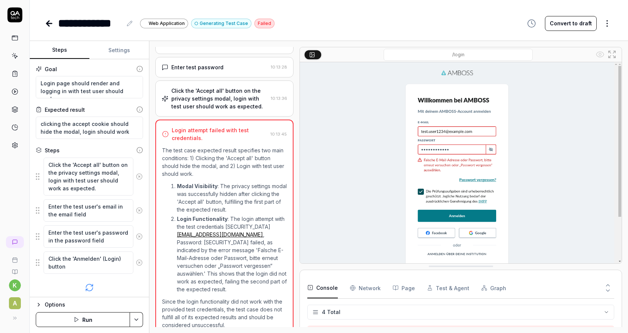
scroll to position [104, 0]
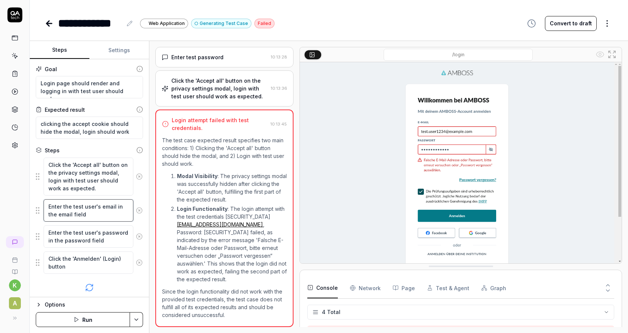
click at [75, 210] on textarea "Enter the test user's email in the email field" at bounding box center [89, 210] width 90 height 22
click at [89, 212] on textarea "Enter the test user's email in the email field" at bounding box center [89, 210] width 90 height 22
drag, startPoint x: 95, startPoint y: 213, endPoint x: 37, endPoint y: 201, distance: 59.5
click at [37, 201] on div "Enter the test user's email in the email field" at bounding box center [89, 210] width 107 height 23
click at [15, 147] on icon at bounding box center [15, 145] width 7 height 7
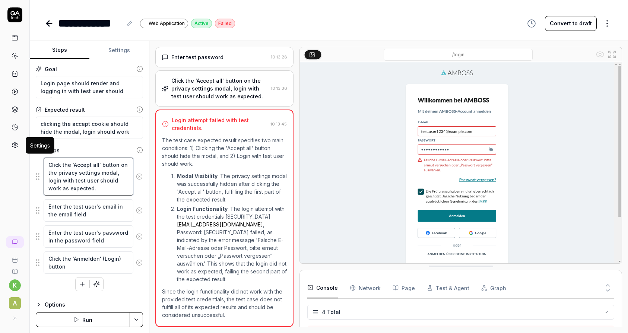
click at [118, 181] on textarea "Click the 'Accept all' button on the privacy settings modal, login with test us…" at bounding box center [89, 177] width 90 height 38
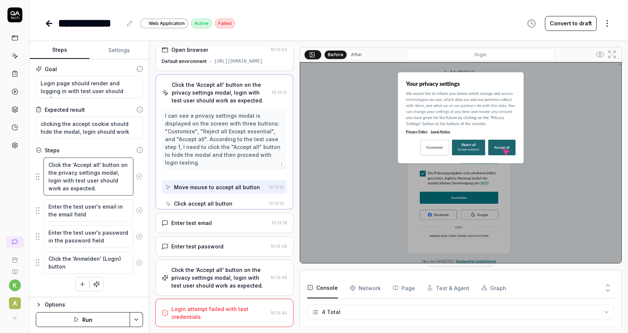
scroll to position [0, 0]
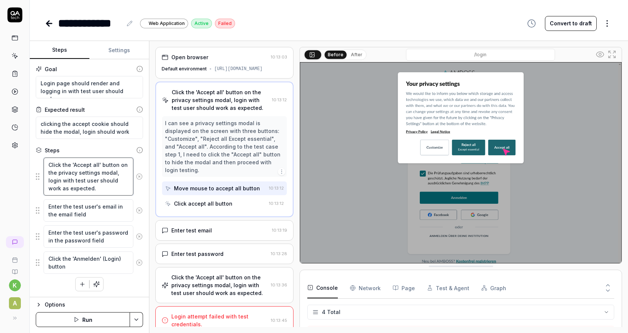
click at [117, 184] on textarea "Click the 'Accept all' button on the privacy settings modal, login with test us…" at bounding box center [89, 177] width 90 height 38
click at [92, 190] on textarea "Click the 'Accept all' button on the privacy settings modal, login with test us…" at bounding box center [89, 177] width 90 height 38
click at [86, 214] on textarea "Enter the test user's email in the email field" at bounding box center [89, 210] width 90 height 22
click at [96, 213] on textarea "Enter the test user's email in the email field" at bounding box center [89, 210] width 90 height 22
click at [121, 94] on textarea "Login page should render and logging in with test user should work." at bounding box center [89, 87] width 107 height 22
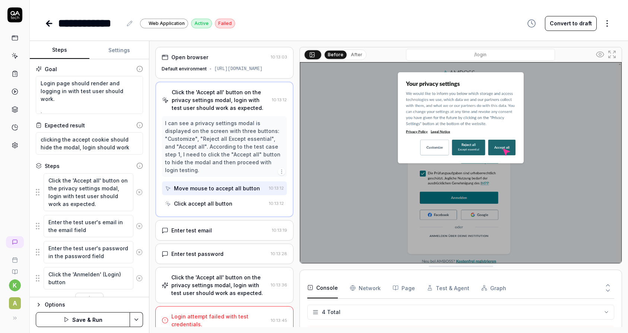
click at [118, 50] on button "Settings" at bounding box center [119, 50] width 60 height 18
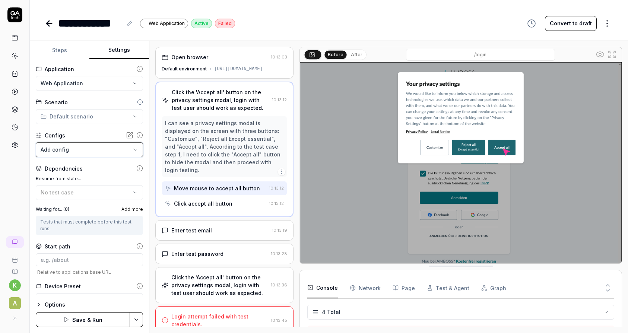
click at [95, 148] on button "Add config" at bounding box center [89, 149] width 107 height 15
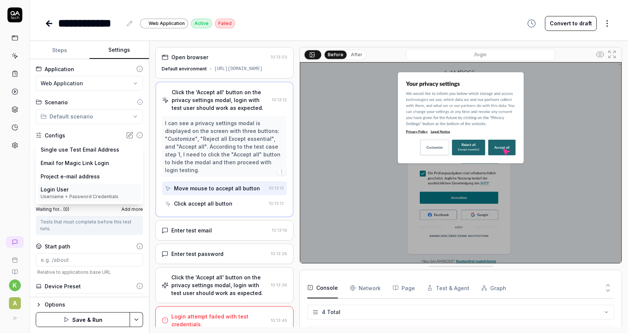
click at [75, 196] on div "Username + Password Credentials" at bounding box center [80, 196] width 78 height 7
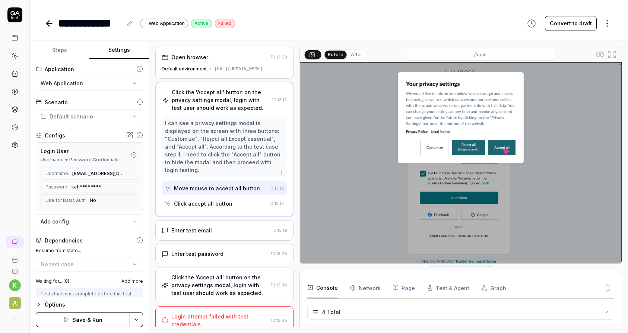
click at [67, 317] on icon "button" at bounding box center [66, 320] width 6 height 6
click at [60, 52] on button "Steps" at bounding box center [60, 50] width 60 height 18
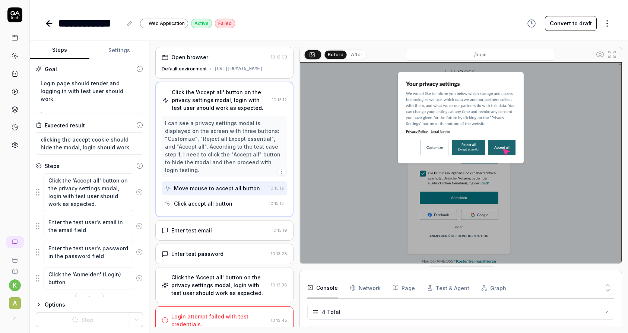
scroll to position [16, 0]
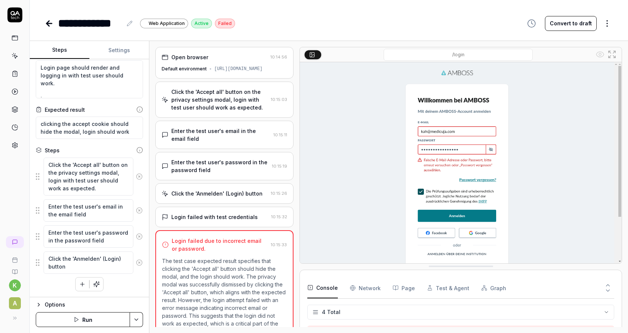
click at [443, 150] on img at bounding box center [461, 162] width 322 height 201
click at [456, 147] on img at bounding box center [461, 162] width 322 height 201
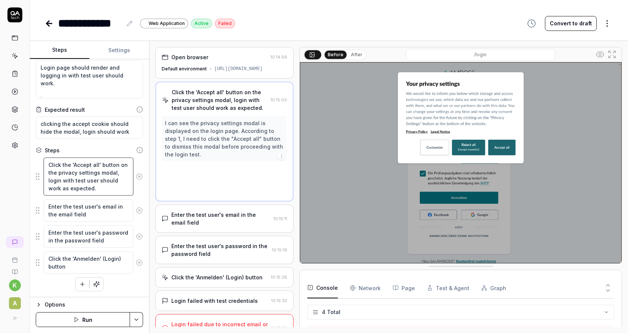
click at [96, 158] on textarea "Click the 'Accept all' button on the privacy settings modal, login with test us…" at bounding box center [89, 177] width 90 height 38
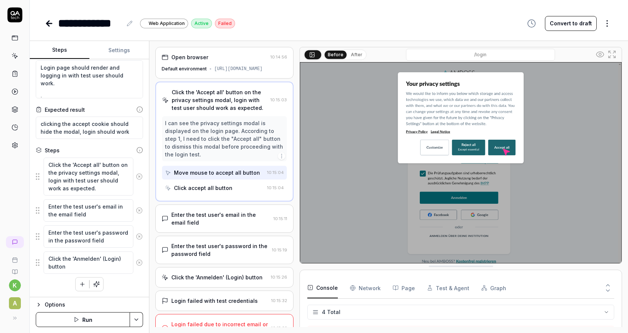
click at [10, 143] on link at bounding box center [14, 145] width 13 height 13
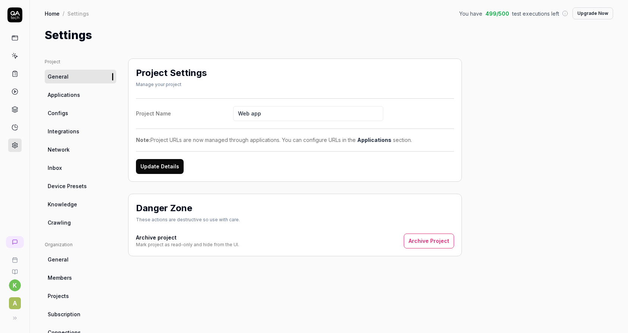
click at [70, 98] on span "Applications" at bounding box center [64, 95] width 32 height 8
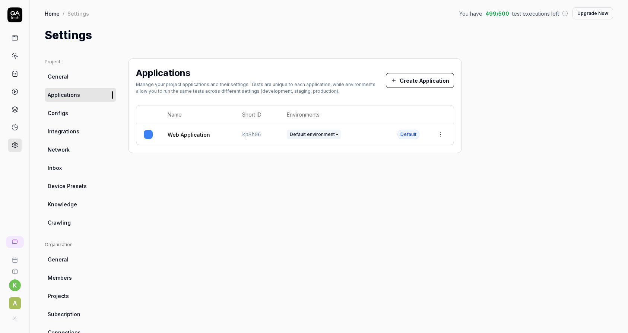
click at [71, 113] on link "Configs" at bounding box center [81, 113] width 72 height 14
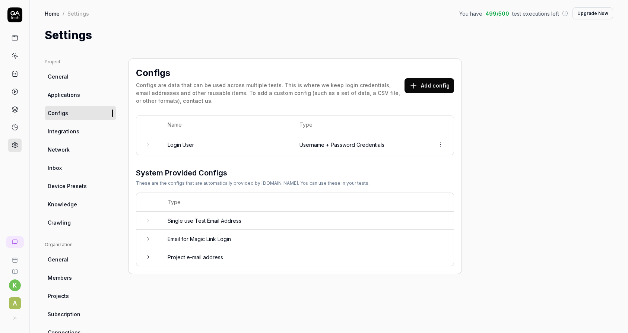
click at [406, 143] on td "Username + Password Credentials" at bounding box center [359, 144] width 135 height 21
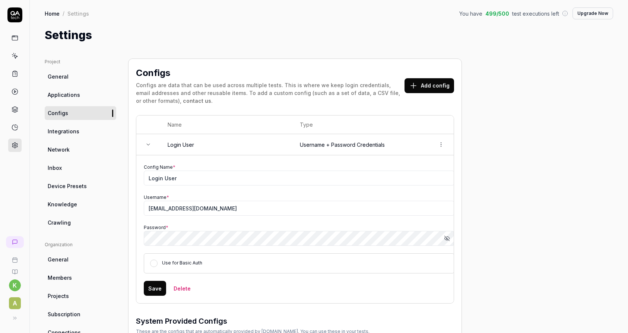
click at [453, 236] on button "Show password" at bounding box center [447, 238] width 15 height 15
click at [158, 287] on button "Save" at bounding box center [155, 288] width 22 height 15
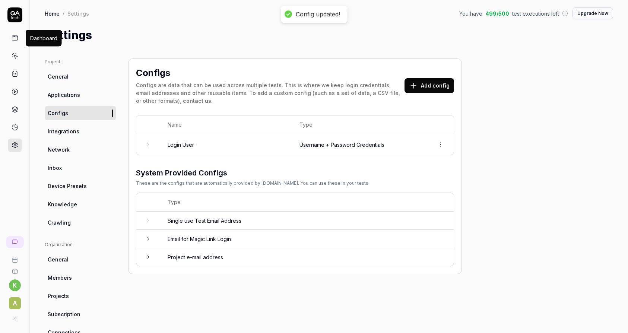
click at [15, 38] on icon at bounding box center [15, 38] width 7 height 7
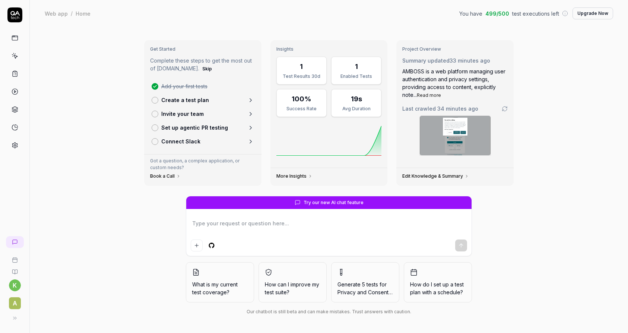
click at [13, 39] on icon at bounding box center [15, 38] width 7 height 7
click at [20, 57] on link at bounding box center [14, 55] width 13 height 13
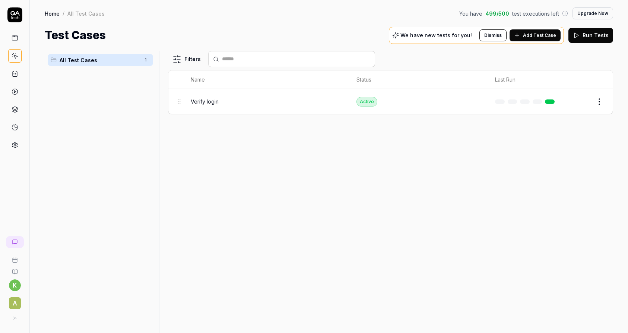
click at [279, 100] on div "Verify login" at bounding box center [266, 102] width 151 height 8
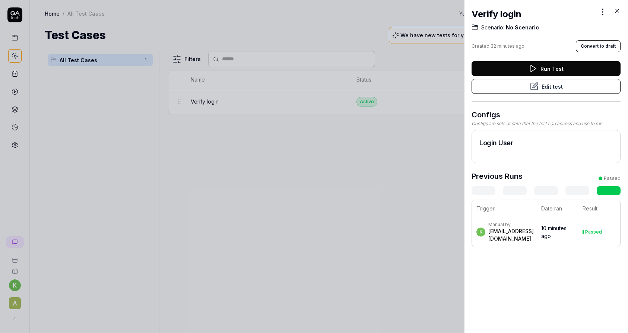
click at [575, 87] on button "Edit test" at bounding box center [546, 86] width 149 height 15
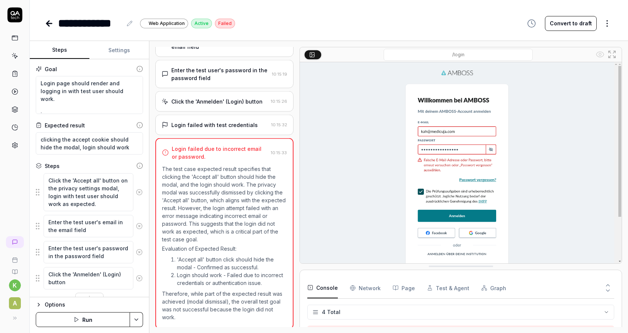
scroll to position [101, 0]
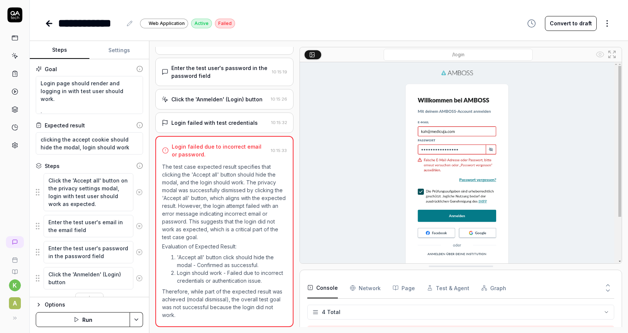
click at [91, 317] on button "Run" at bounding box center [83, 319] width 94 height 15
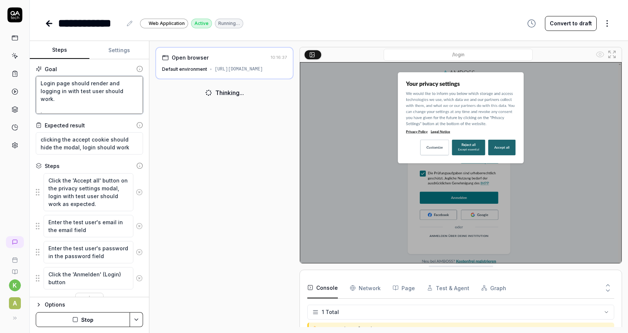
drag, startPoint x: 77, startPoint y: 92, endPoint x: 75, endPoint y: 114, distance: 21.7
click at [75, 114] on div "Goal Login page should render and logging in with test user should work. is Exp…" at bounding box center [89, 178] width 119 height 238
click at [77, 110] on textarea "Login page should render and logging in with test user should work. is" at bounding box center [89, 95] width 107 height 38
drag, startPoint x: 51, startPoint y: 102, endPoint x: 45, endPoint y: 101, distance: 6.4
click at [45, 101] on textarea "Login page should render and logging in with test user should work. is" at bounding box center [89, 95] width 107 height 38
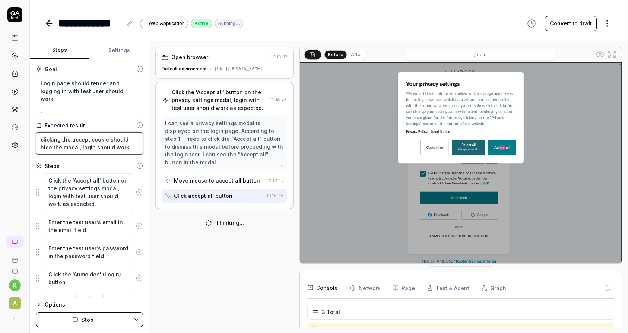
click at [123, 146] on textarea "clicking the accept cookie should hide the modal, login should work" at bounding box center [89, 143] width 107 height 22
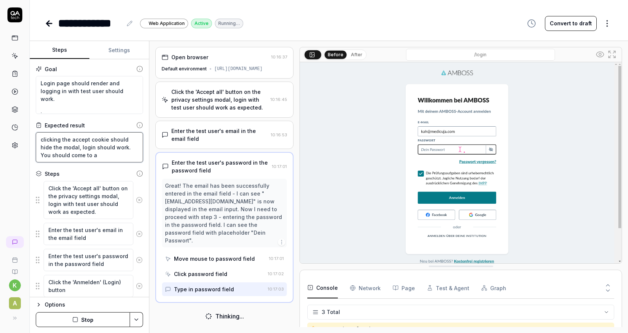
drag, startPoint x: 92, startPoint y: 158, endPoint x: 101, endPoint y: 156, distance: 9.8
click at [101, 156] on textarea "clicking the accept cookie should hide the modal, login should work. You should…" at bounding box center [89, 147] width 107 height 30
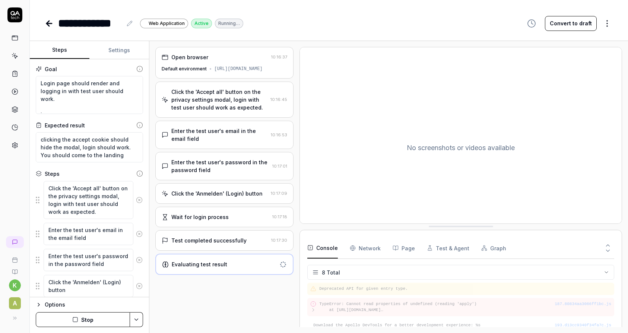
drag, startPoint x: 471, startPoint y: 267, endPoint x: 458, endPoint y: 227, distance: 42.1
click at [128, 155] on textarea "clicking the accept cookie should hide the modal, login should work. You should…" at bounding box center [89, 147] width 107 height 30
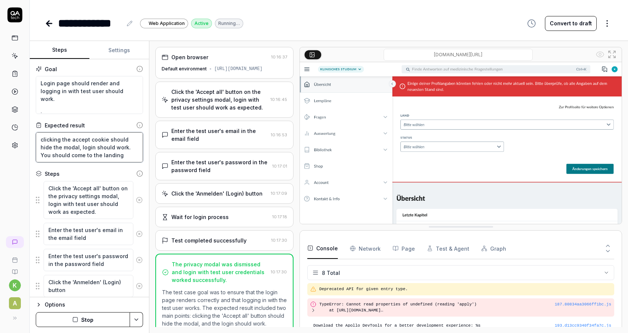
click at [134, 155] on textarea "clicking the accept cookie should hide the modal, login should work. You should…" at bounding box center [89, 147] width 107 height 30
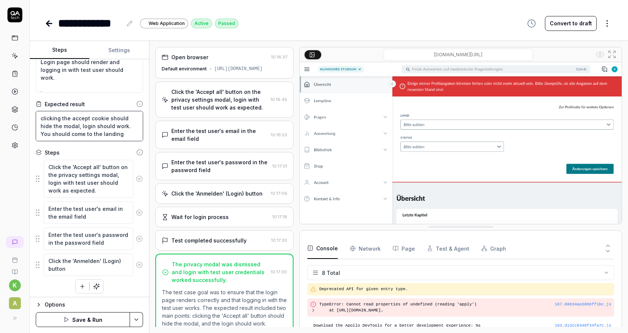
scroll to position [23, 0]
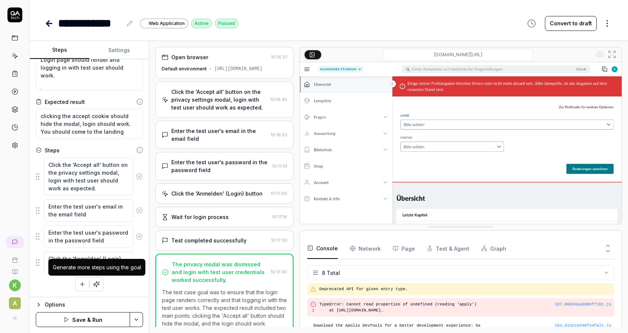
click at [99, 289] on button "button" at bounding box center [96, 284] width 13 height 13
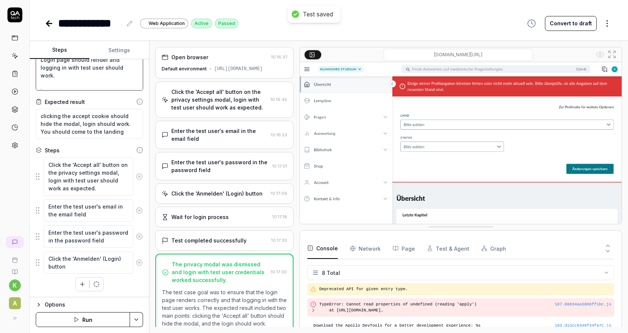
drag, startPoint x: 62, startPoint y: 80, endPoint x: 38, endPoint y: 77, distance: 24.4
click at [35, 75] on div "Goal Login page should render and logging in with test user should work. is Exp…" at bounding box center [89, 178] width 119 height 238
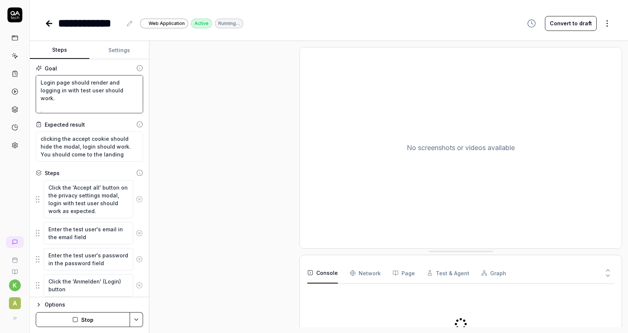
scroll to position [0, 0]
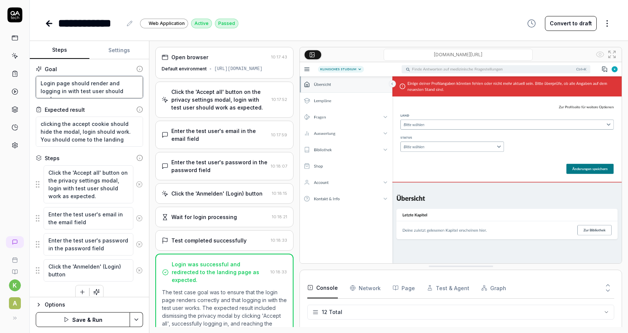
scroll to position [194, 0]
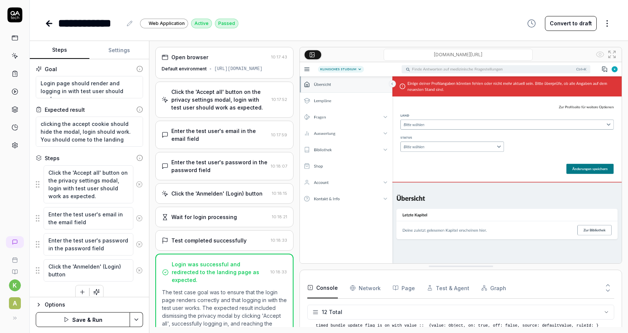
click at [132, 316] on html "**********" at bounding box center [314, 166] width 628 height 333
click at [104, 267] on div "Save" at bounding box center [100, 268] width 95 height 16
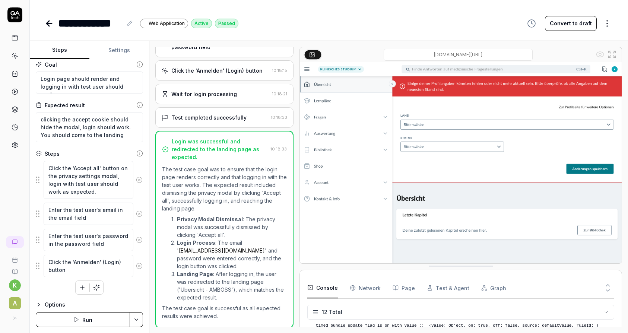
scroll to position [8, 0]
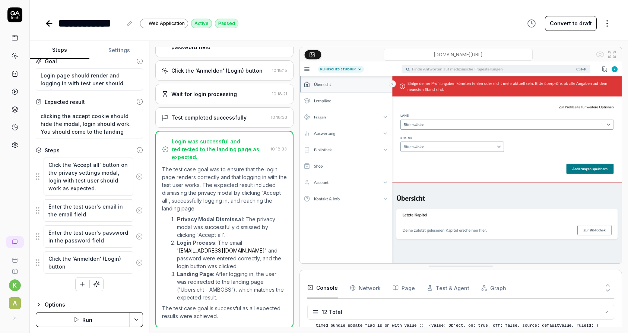
click at [15, 76] on icon at bounding box center [15, 74] width 4 height 5
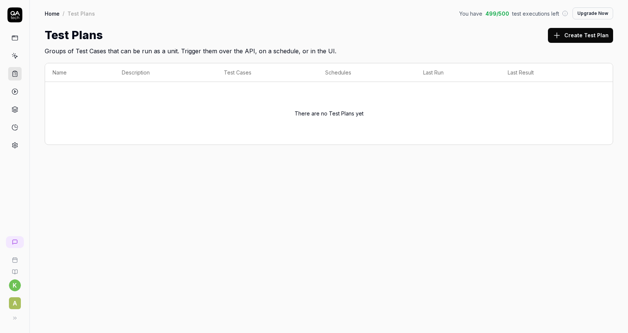
click at [15, 59] on link at bounding box center [14, 55] width 13 height 13
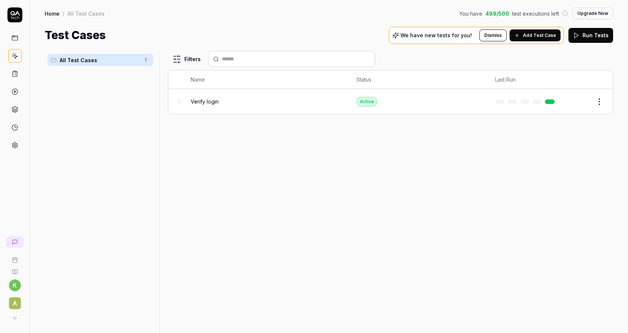
click at [540, 33] on span "Add Test Case" at bounding box center [539, 35] width 33 height 7
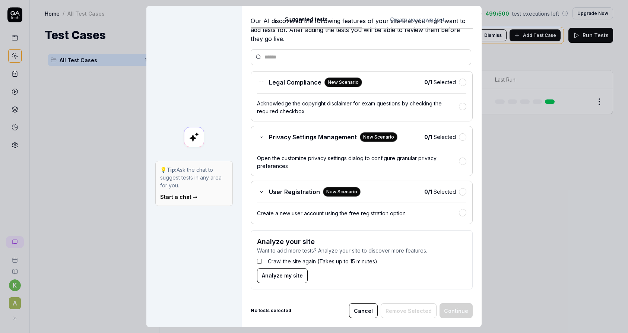
scroll to position [34, 0]
click at [335, 262] on label "Crawl the site again (Takes up to 15 minutes)" at bounding box center [323, 261] width 110 height 8
click at [281, 278] on span "Analyze my site" at bounding box center [282, 275] width 41 height 8
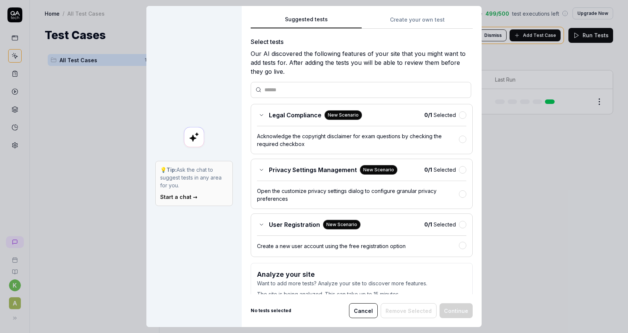
scroll to position [0, 0]
click at [416, 21] on button "Create your own test" at bounding box center [417, 21] width 111 height 13
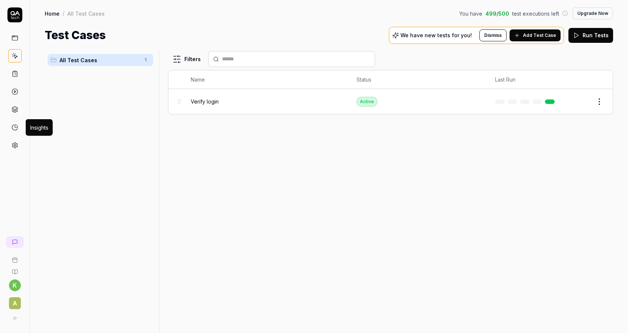
click at [16, 125] on icon at bounding box center [15, 127] width 7 height 7
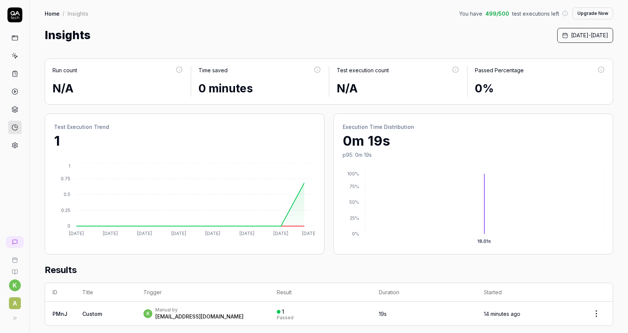
click at [11, 145] on link at bounding box center [14, 145] width 13 height 13
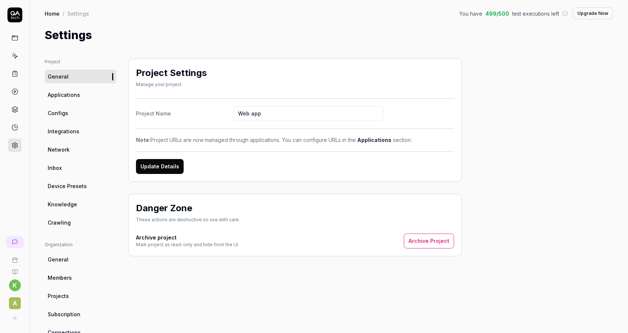
click at [18, 100] on div at bounding box center [14, 91] width 13 height 121
click at [72, 221] on link "Crawling" at bounding box center [81, 223] width 72 height 14
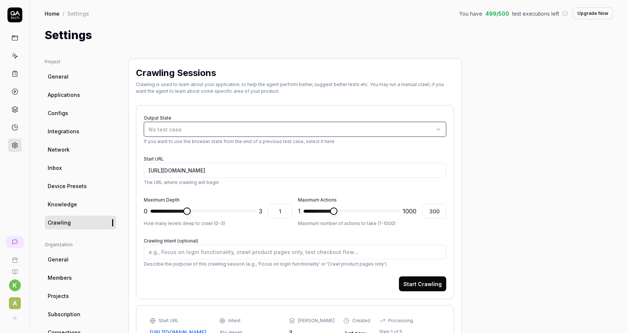
drag, startPoint x: 182, startPoint y: 132, endPoint x: 190, endPoint y: 130, distance: 8.4
click at [182, 132] on div "No test case" at bounding box center [291, 130] width 285 height 8
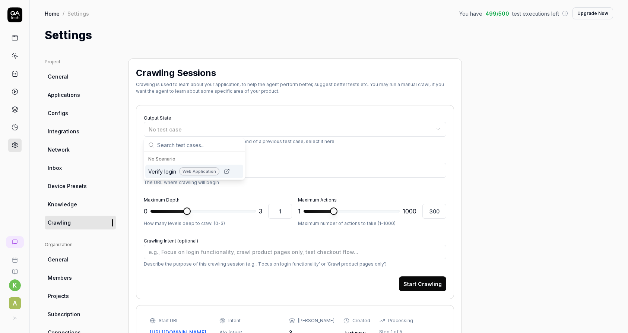
click at [229, 109] on div "Output State No test case If you want to use the browser state from the end of …" at bounding box center [295, 202] width 318 height 194
click at [137, 192] on div "Output State No test case If you want to use the browser state from the end of …" at bounding box center [295, 202] width 318 height 194
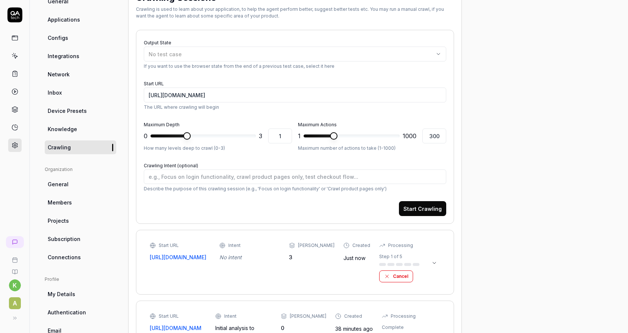
scroll to position [31, 0]
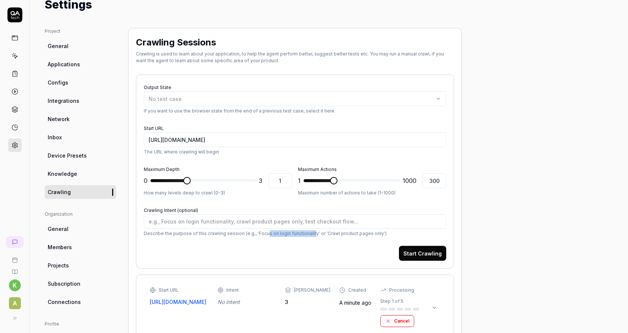
drag, startPoint x: 265, startPoint y: 233, endPoint x: 310, endPoint y: 232, distance: 45.5
click at [310, 232] on p "Describe the purpose of this crawling session (e.g., 'Focus on login functional…" at bounding box center [295, 233] width 303 height 7
click at [369, 234] on p "Describe the purpose of this crawling session (e.g., 'Focus on login functional…" at bounding box center [295, 233] width 303 height 7
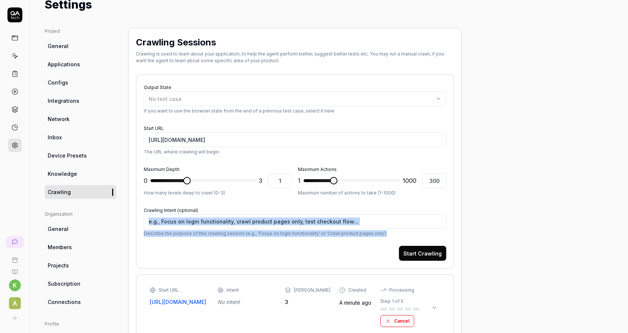
drag, startPoint x: 360, startPoint y: 231, endPoint x: 136, endPoint y: 222, distance: 223.7
click at [138, 222] on div "Output State No test case If you want to use the browser state from the end of …" at bounding box center [295, 172] width 318 height 194
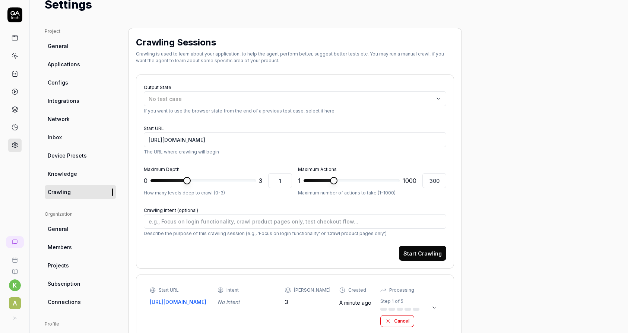
click at [137, 213] on div "Output State No test case If you want to use the browser state from the end of …" at bounding box center [295, 172] width 318 height 194
click at [136, 160] on div "Crawling Sessions Crawling is used to learn about your application, to help the…" at bounding box center [295, 257] width 334 height 458
click at [140, 142] on div "Output State No test case If you want to use the browser state from the end of …" at bounding box center [295, 172] width 318 height 194
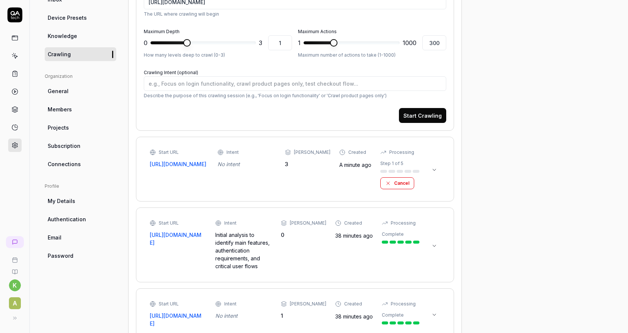
scroll to position [196, 0]
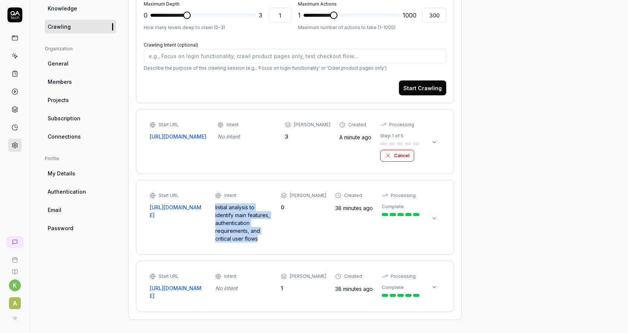
drag, startPoint x: 269, startPoint y: 240, endPoint x: 218, endPoint y: 208, distance: 59.4
click at [219, 208] on div "Start URL https://next.amboss.com/ Intent Initial analysis to identify main fea…" at bounding box center [285, 217] width 270 height 50
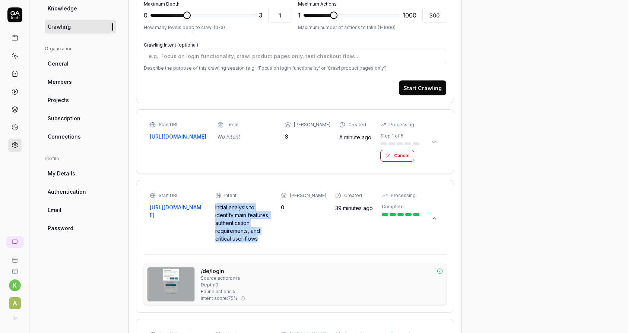
copy div "Initial analysis to identify main features, authentication requirements, and cr…"
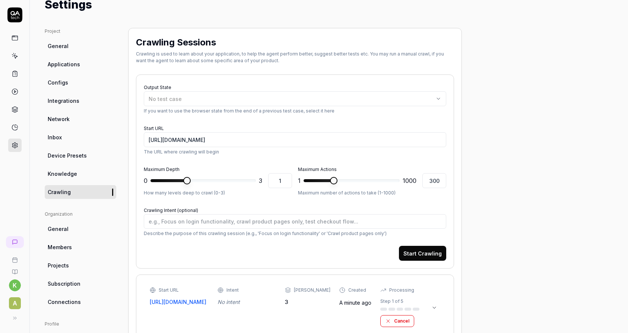
scroll to position [31, 0]
click at [216, 101] on div "No test case" at bounding box center [291, 99] width 285 height 8
click at [259, 95] on div "No test case" at bounding box center [291, 99] width 285 height 8
click at [182, 223] on textarea "Crawling Intent (optional)" at bounding box center [295, 221] width 303 height 15
paste textarea "Initial analysis to identify main features, authentication requirements, and cr…"
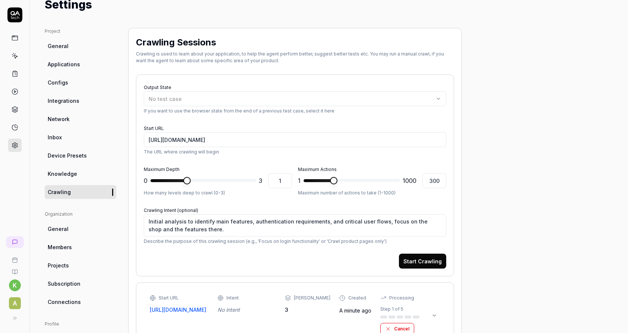
drag, startPoint x: 425, startPoint y: 254, endPoint x: 257, endPoint y: 247, distance: 167.8
click at [283, 258] on div "Start Crawling" at bounding box center [295, 261] width 303 height 15
click at [216, 180] on span at bounding box center [219, 180] width 7 height 7
click at [249, 178] on span at bounding box center [252, 180] width 7 height 7
click at [352, 180] on span at bounding box center [351, 180] width 7 height 7
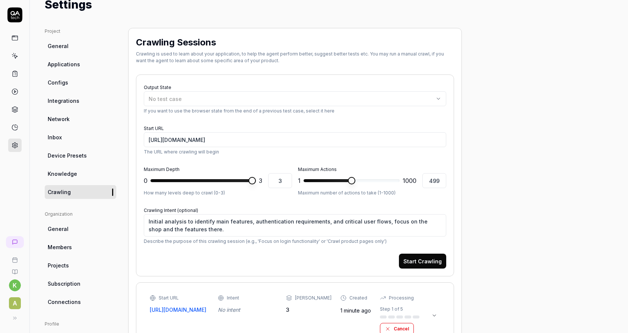
click at [439, 263] on button "Start Crawling" at bounding box center [422, 261] width 47 height 15
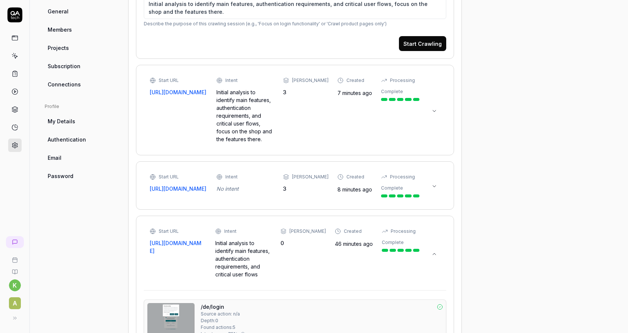
scroll to position [264, 0]
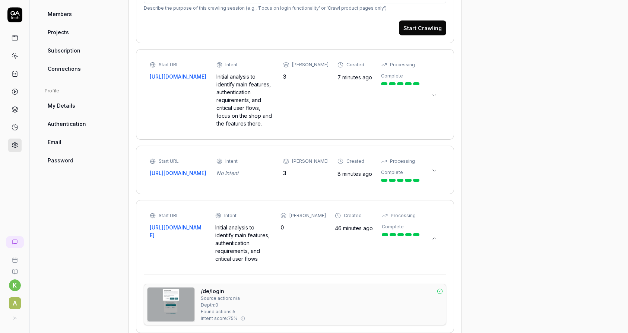
click at [479, 73] on div "Project General Applications Configs Integrations Network Inbox Device Presets …" at bounding box center [329, 97] width 569 height 604
click at [16, 39] on icon at bounding box center [15, 38] width 7 height 7
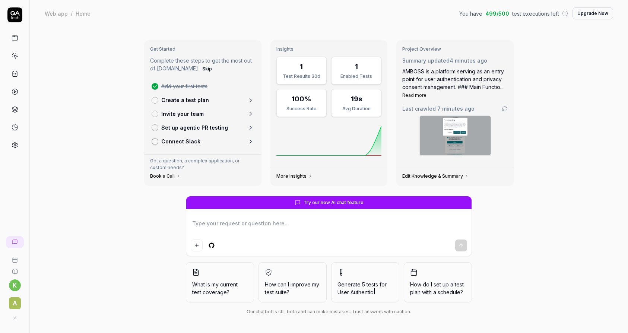
click at [497, 279] on div "Try our new AI chat feature What is my current test coverage? How can I improve…" at bounding box center [329, 257] width 382 height 122
click at [248, 225] on textarea at bounding box center [329, 227] width 276 height 19
click at [27, 107] on div at bounding box center [14, 79] width 29 height 145
click at [16, 107] on icon at bounding box center [15, 108] width 6 height 3
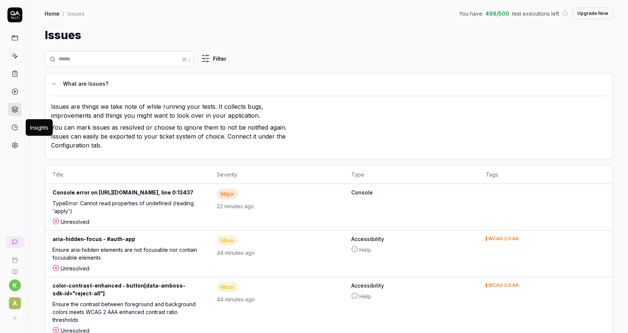
click at [16, 126] on icon at bounding box center [15, 127] width 7 height 7
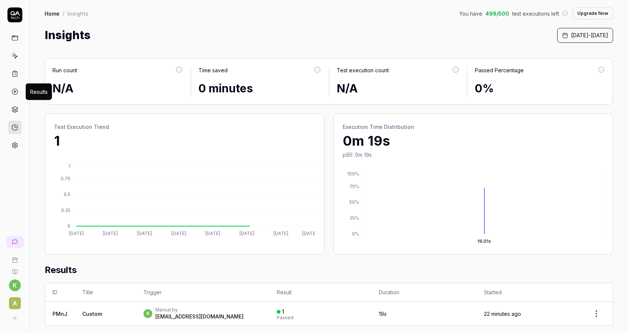
click at [18, 81] on div at bounding box center [14, 91] width 13 height 121
click at [15, 97] on link at bounding box center [14, 91] width 13 height 13
click at [17, 90] on circle at bounding box center [15, 92] width 6 height 6
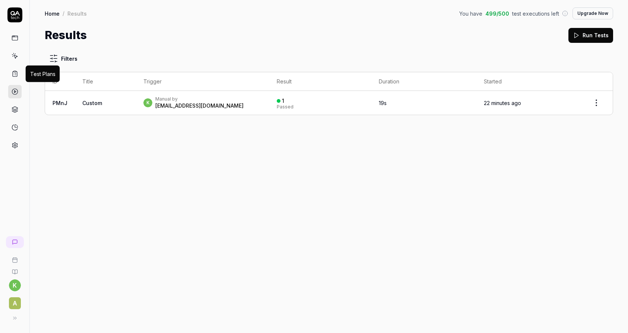
click at [18, 77] on icon at bounding box center [15, 73] width 7 height 7
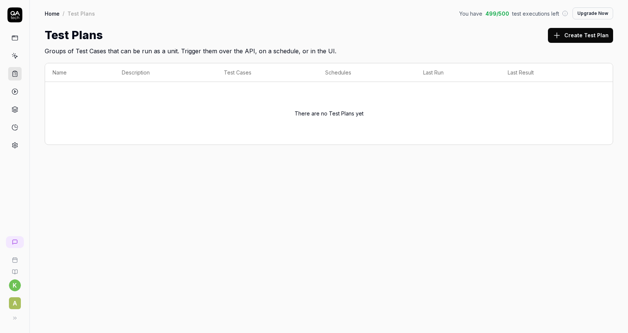
click at [581, 32] on button "Create Test Plan" at bounding box center [580, 35] width 65 height 15
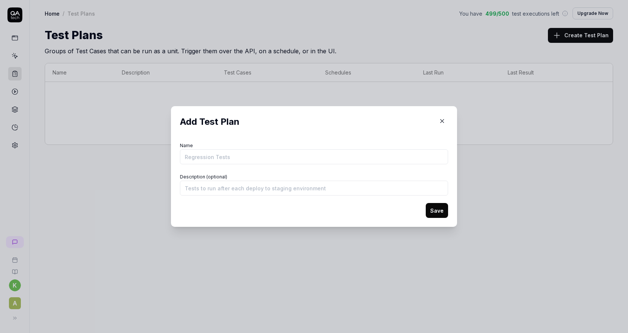
drag, startPoint x: 447, startPoint y: 120, endPoint x: 408, endPoint y: 121, distance: 38.7
click at [446, 120] on button "button" at bounding box center [442, 121] width 12 height 12
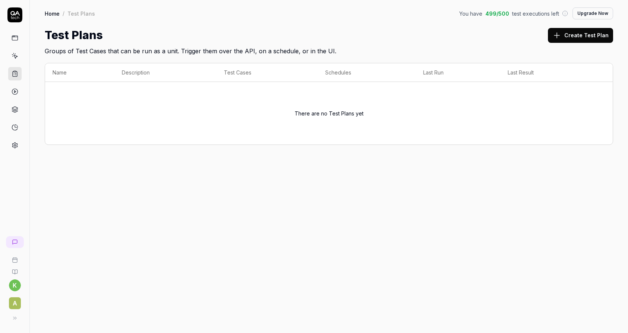
click at [21, 56] on link at bounding box center [14, 55] width 13 height 13
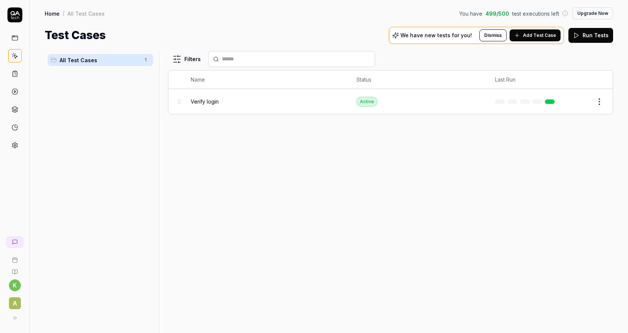
drag, startPoint x: 435, startPoint y: 33, endPoint x: 517, endPoint y: 34, distance: 82.3
click at [436, 33] on p "We have new tests for you!" at bounding box center [437, 35] width 72 height 5
click at [539, 33] on span "Add Test Case" at bounding box center [539, 35] width 33 height 7
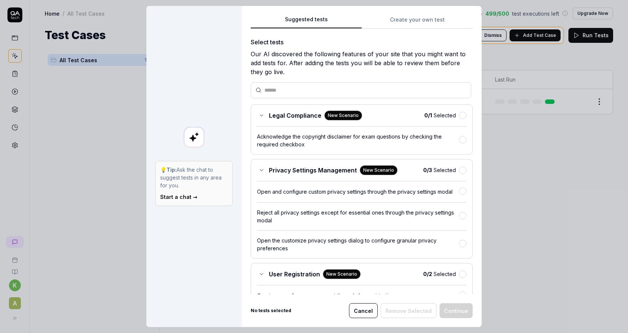
click at [186, 181] on p "💡 Tip: Ask the chat to suggest tests in any area for you." at bounding box center [194, 177] width 68 height 23
click at [181, 196] on link "Start a chat →" at bounding box center [178, 197] width 37 height 6
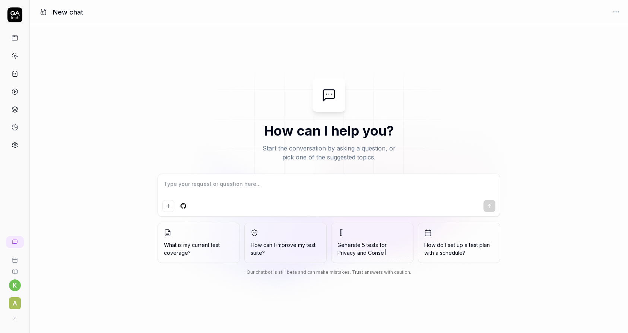
click at [252, 183] on textarea at bounding box center [328, 187] width 333 height 19
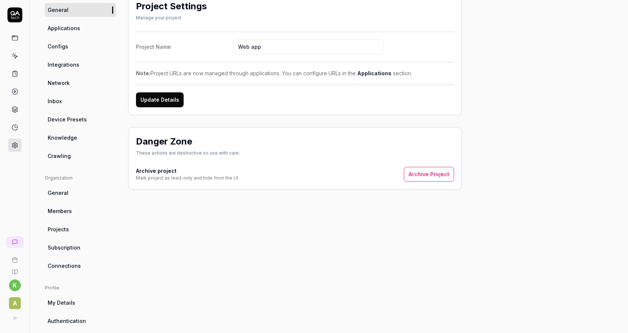
scroll to position [113, 0]
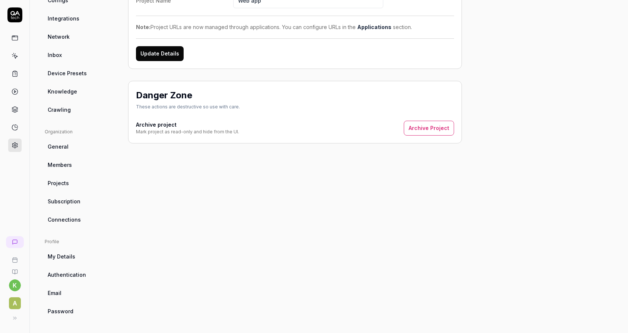
click at [58, 290] on span "Email" at bounding box center [55, 293] width 14 height 8
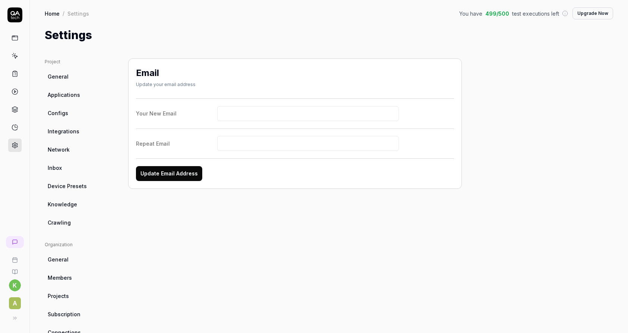
click at [62, 225] on span "Crawling" at bounding box center [59, 223] width 23 height 8
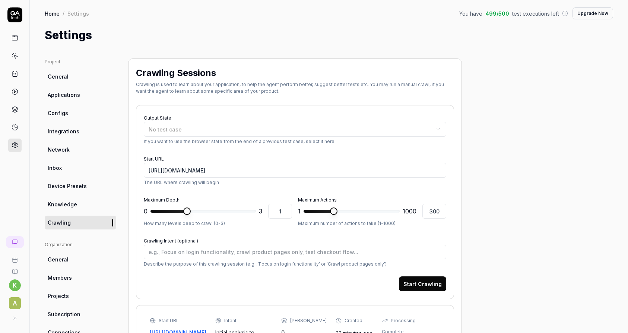
click at [70, 207] on span "Knowledge" at bounding box center [62, 204] width 29 height 8
type textarea "*"
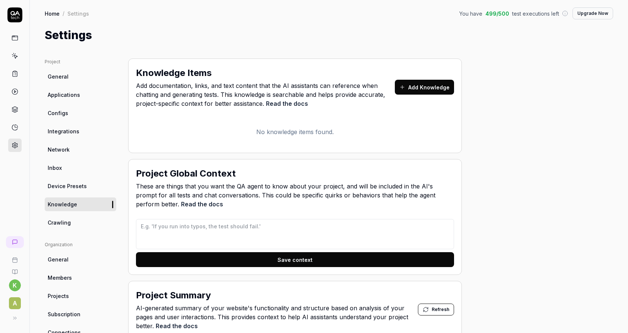
drag, startPoint x: 74, startPoint y: 185, endPoint x: 80, endPoint y: 182, distance: 6.8
click at [73, 185] on span "Device Presets" at bounding box center [67, 186] width 39 height 8
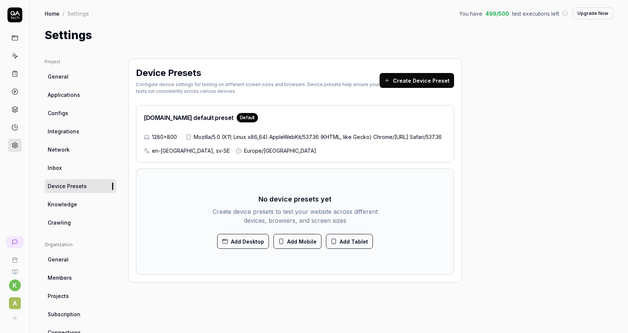
click at [70, 171] on link "Inbox" at bounding box center [81, 168] width 72 height 14
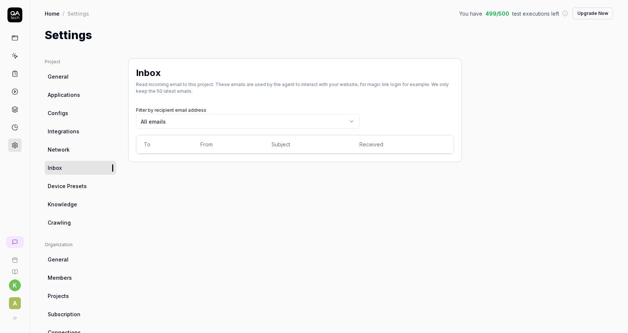
click at [77, 150] on link "Network" at bounding box center [81, 150] width 72 height 14
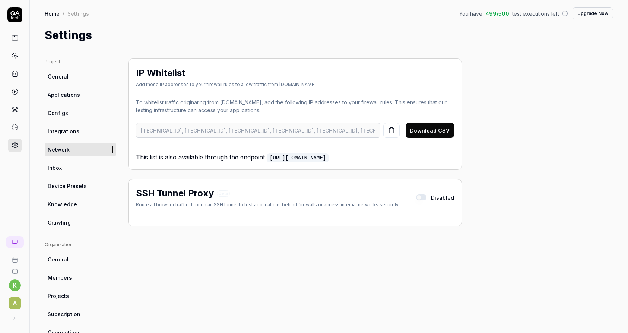
click at [82, 134] on link "Integrations" at bounding box center [81, 131] width 72 height 14
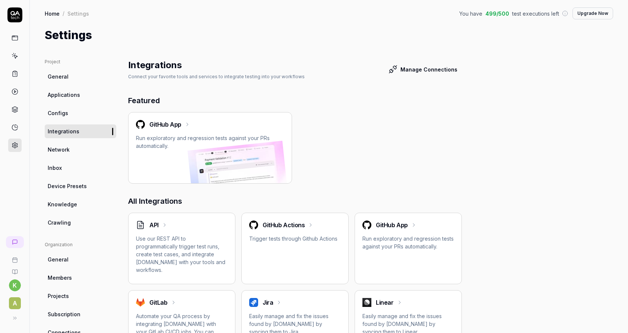
click at [76, 113] on link "Configs" at bounding box center [81, 113] width 72 height 14
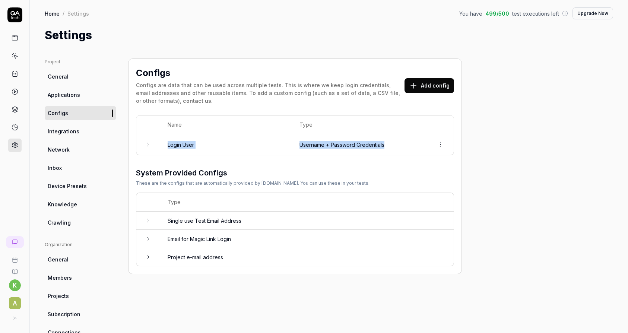
drag, startPoint x: 399, startPoint y: 145, endPoint x: 155, endPoint y: 145, distance: 243.7
click at [168, 142] on tr "Login User Username + Password Credentials" at bounding box center [294, 144] width 317 height 21
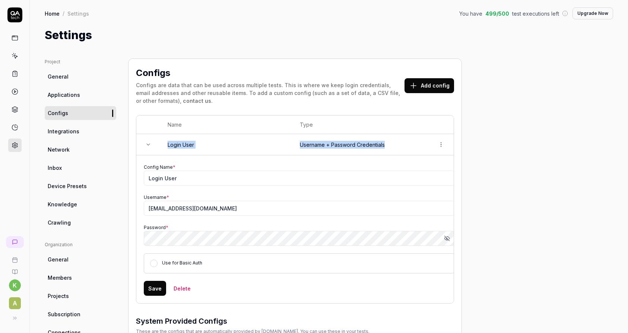
click at [148, 143] on icon at bounding box center [148, 145] width 6 height 6
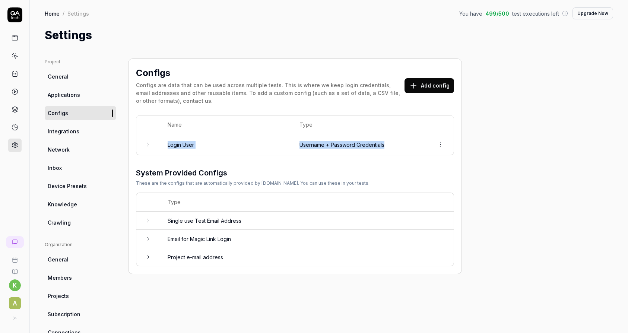
drag, startPoint x: 159, startPoint y: 143, endPoint x: 413, endPoint y: 143, distance: 254.1
click at [413, 143] on tr "Login User Username + Password Credentials" at bounding box center [294, 144] width 317 height 21
copy tr "Login User Username + Password Credentials"
